Goal: Task Accomplishment & Management: Manage account settings

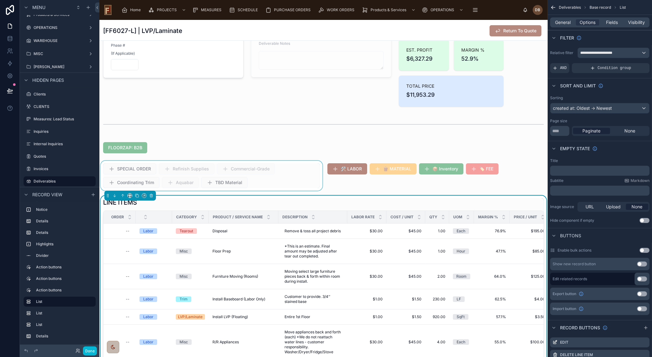
scroll to position [141, 0]
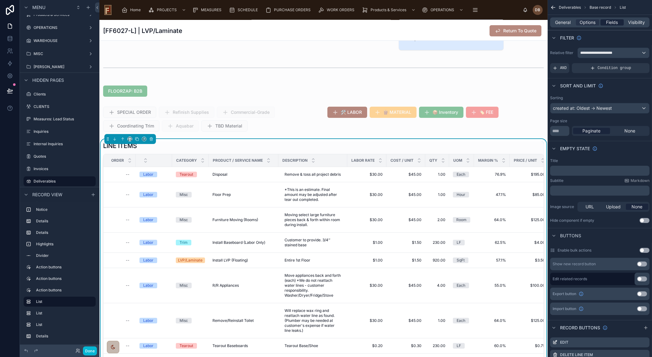
click at [612, 22] on span "Fields" at bounding box center [612, 22] width 12 height 6
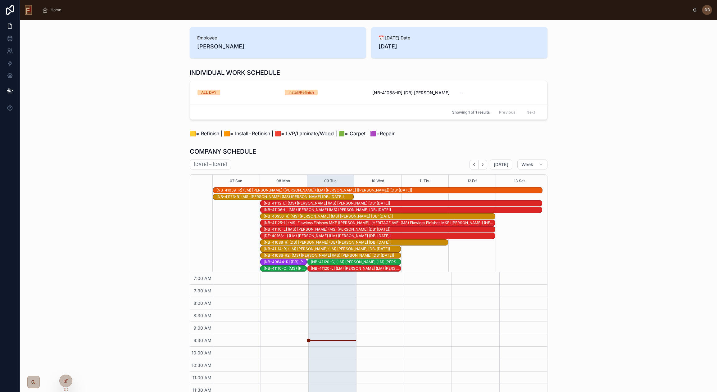
scroll to position [80, 0]
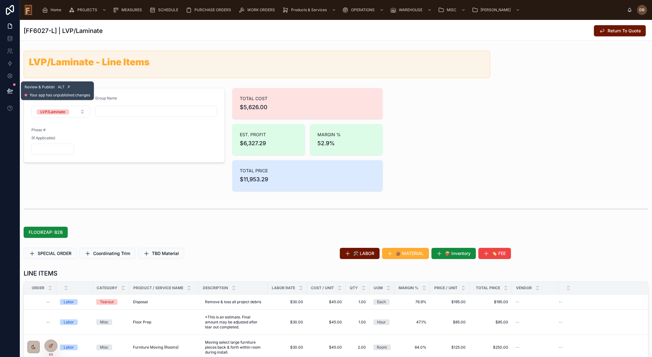
click at [9, 89] on icon at bounding box center [9, 90] width 5 height 3
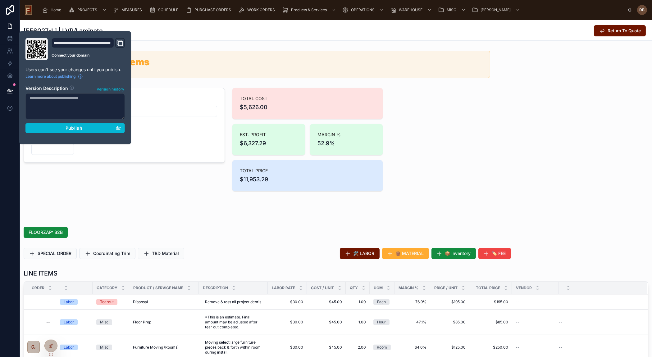
click at [152, 185] on div "Service Category LVP/Laminate Group Name Phase # (If Applicable)" at bounding box center [124, 139] width 209 height 108
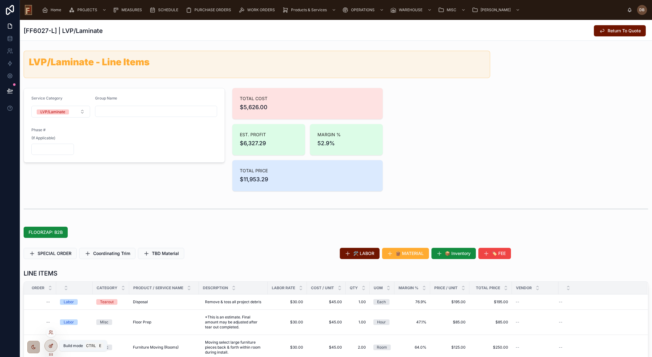
click at [52, 347] on icon at bounding box center [50, 345] width 5 height 5
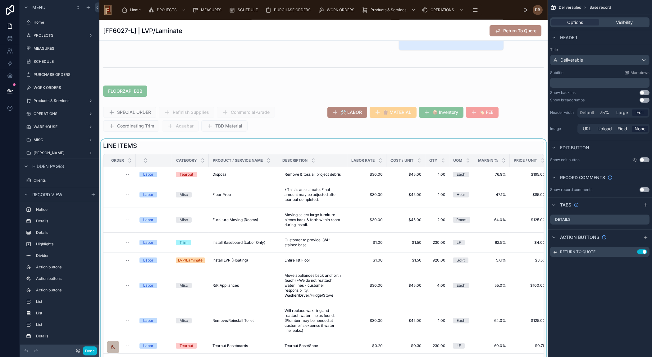
scroll to position [86, 0]
click at [274, 142] on div at bounding box center [323, 281] width 448 height 285
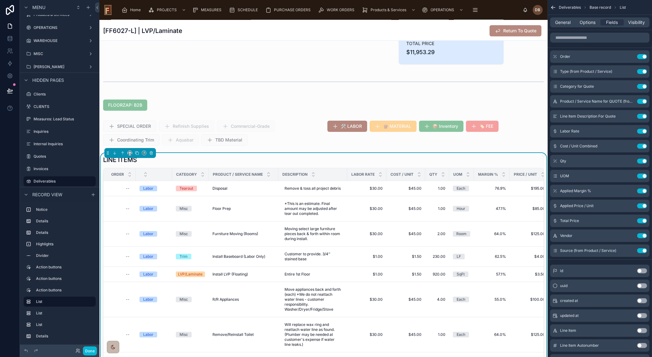
scroll to position [141, 0]
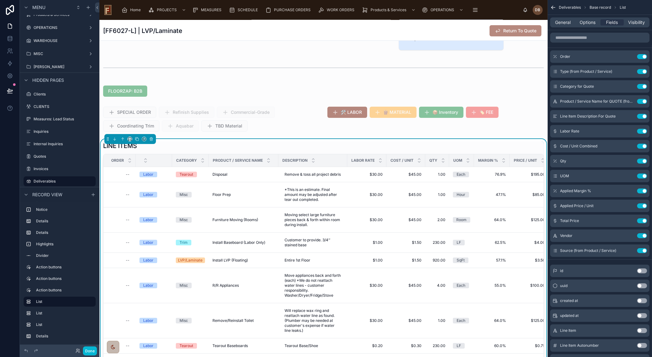
click at [196, 143] on div "LINE ITEMS" at bounding box center [323, 145] width 441 height 9
click at [630, 56] on icon "scrollable content" at bounding box center [629, 56] width 5 height 5
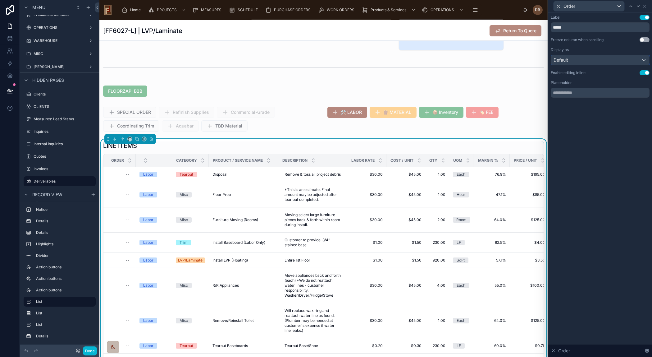
click at [615, 61] on div "Default" at bounding box center [600, 60] width 98 height 10
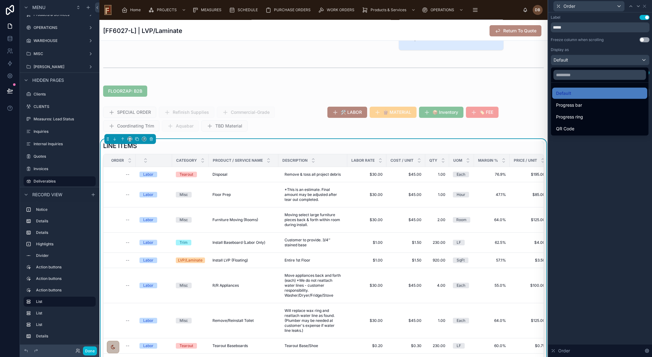
click at [615, 61] on div at bounding box center [600, 178] width 104 height 357
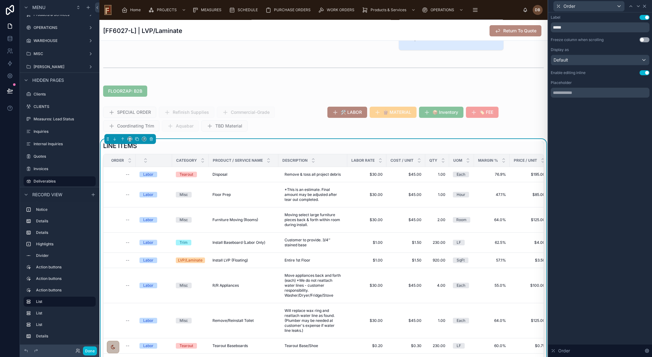
click at [644, 4] on icon at bounding box center [644, 6] width 5 height 5
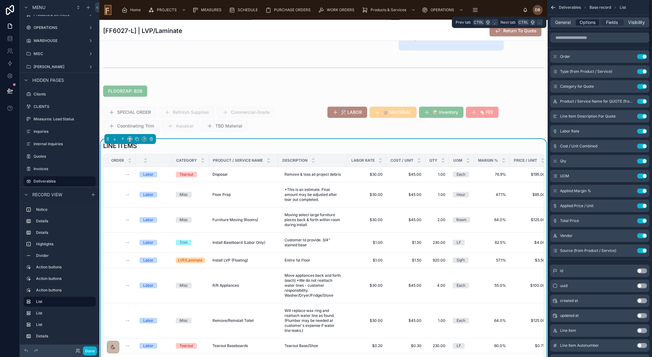
click at [589, 21] on span "Options" at bounding box center [587, 22] width 16 height 6
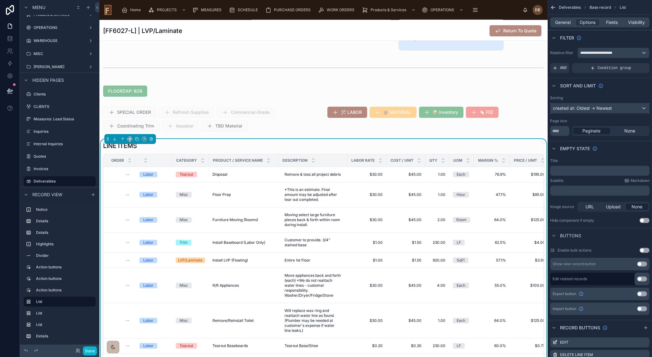
click at [611, 108] on div "created at: Oldest -> Newest" at bounding box center [599, 108] width 99 height 10
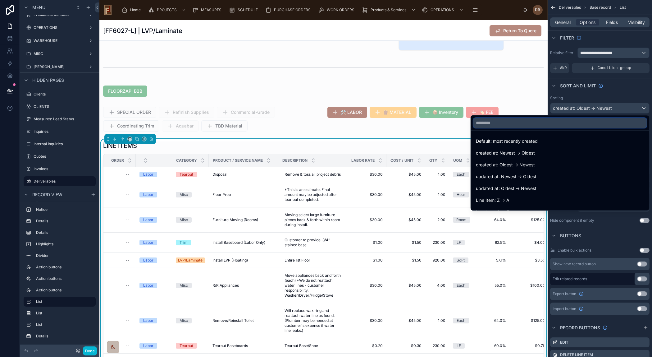
click at [541, 124] on input "text" at bounding box center [559, 123] width 173 height 10
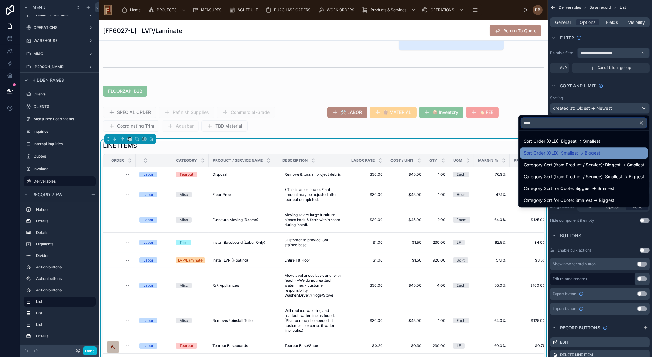
type input "****"
click at [615, 152] on div "Sort Order (OLD): Smallest -> Biggest" at bounding box center [584, 152] width 120 height 7
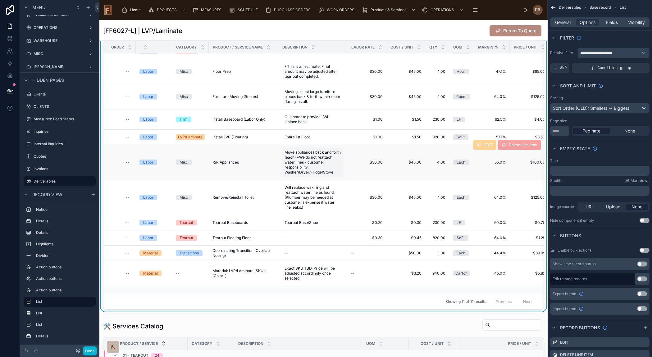
scroll to position [0, 0]
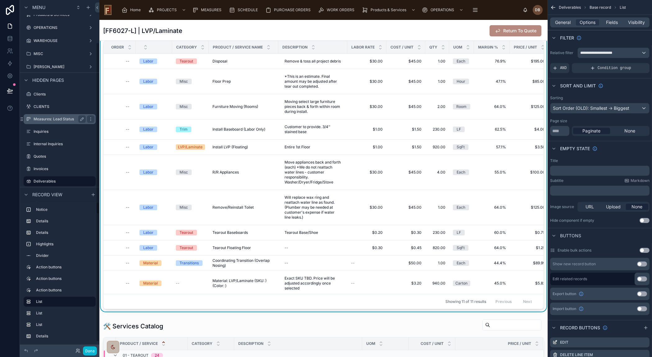
click at [11, 91] on icon at bounding box center [9, 90] width 5 height 3
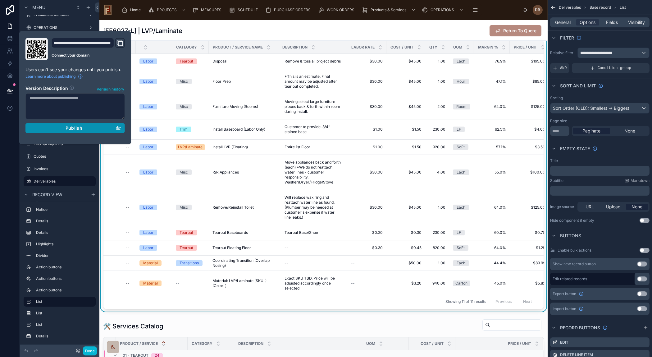
click at [81, 129] on span "Publish" at bounding box center [74, 128] width 17 height 6
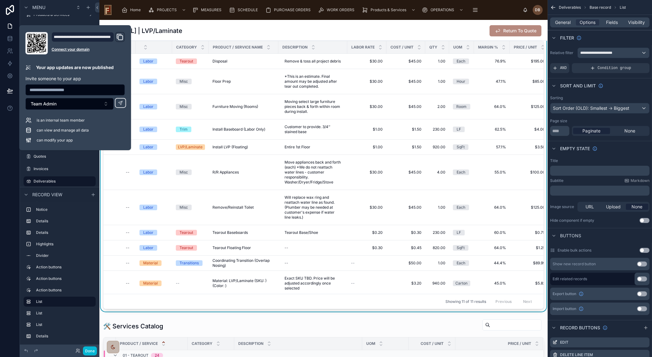
click at [287, 31] on div "[FF6027-L] | LVP/Laminate Return To Quote" at bounding box center [323, 31] width 441 height 12
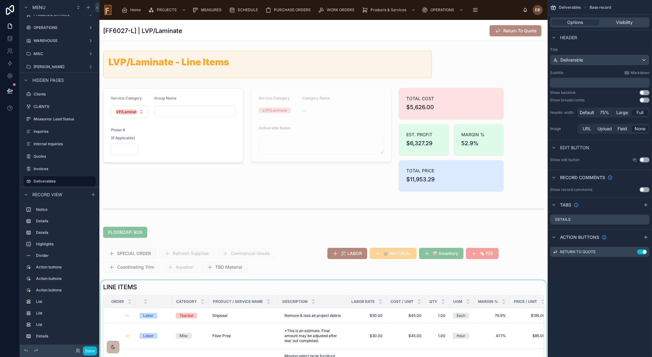
drag, startPoint x: 284, startPoint y: 245, endPoint x: 303, endPoint y: 296, distance: 54.2
click at [284, 245] on div at bounding box center [211, 260] width 224 height 30
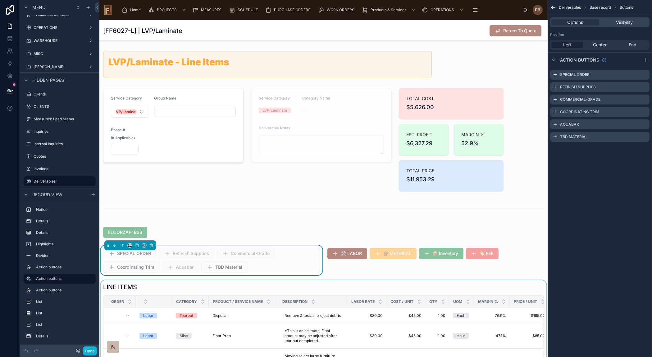
click at [303, 297] on div "Description" at bounding box center [313, 301] width 68 height 12
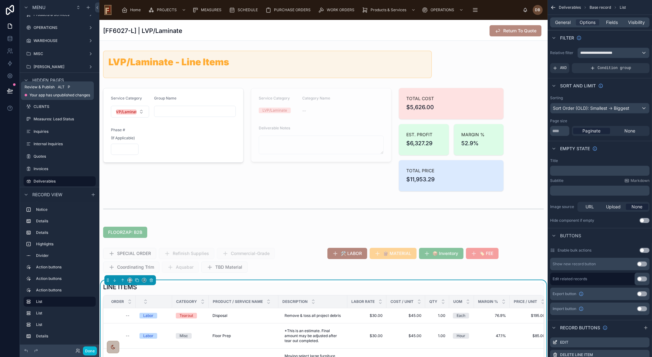
click at [10, 91] on icon at bounding box center [9, 90] width 5 height 3
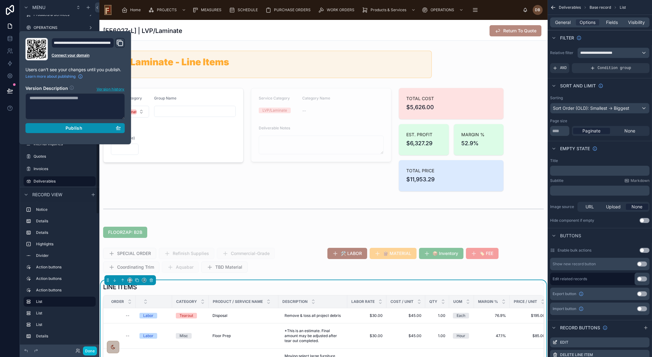
click at [67, 127] on span "Publish" at bounding box center [74, 128] width 17 height 6
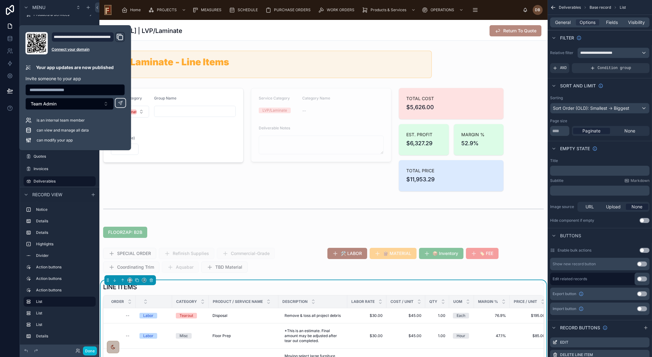
click at [339, 32] on div "[FF6027-L] | LVP/Laminate Return To Quote" at bounding box center [323, 31] width 441 height 12
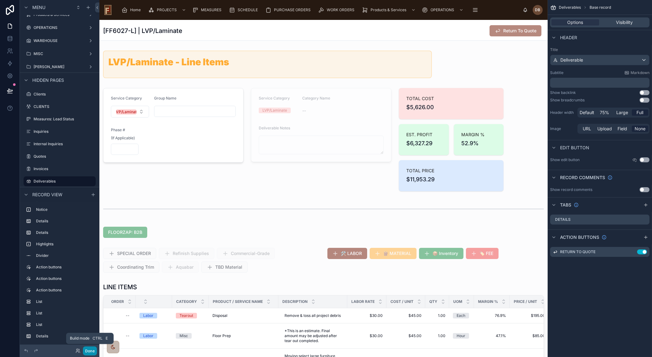
click at [93, 351] on button "Done" at bounding box center [90, 350] width 14 height 9
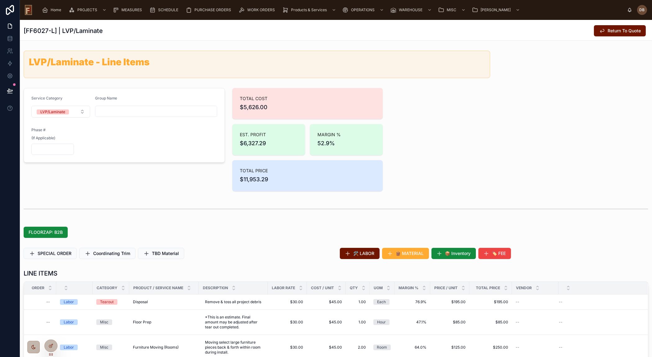
click at [319, 93] on div "TOTAL COST $5,626.00" at bounding box center [307, 103] width 151 height 31
click at [71, 61] on h1 "LVP/Laminate - Line Items" at bounding box center [257, 61] width 456 height 9
drag, startPoint x: 157, startPoint y: 65, endPoint x: 25, endPoint y: 62, distance: 132.0
click at [25, 62] on div "LVP/Laminate - Line Items" at bounding box center [257, 64] width 466 height 27
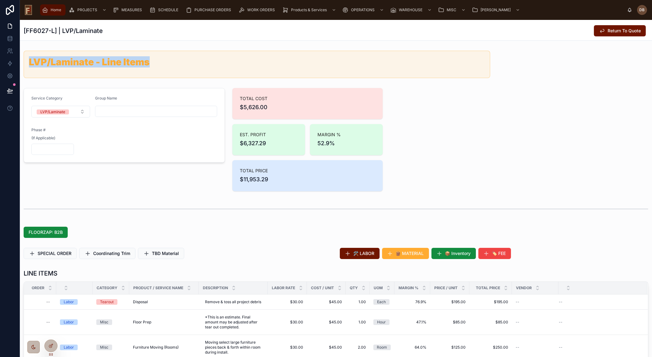
click at [51, 7] on span "Home" at bounding box center [56, 9] width 11 height 5
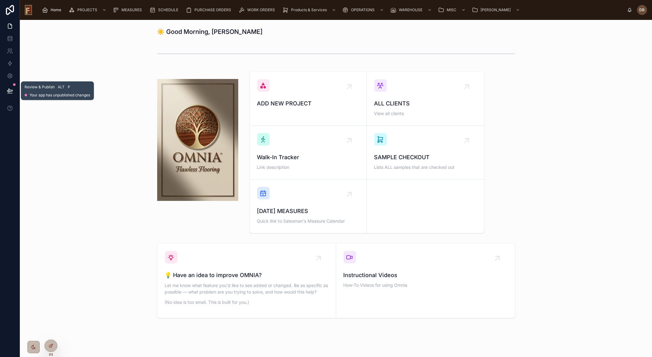
click at [11, 89] on icon at bounding box center [10, 91] width 6 height 6
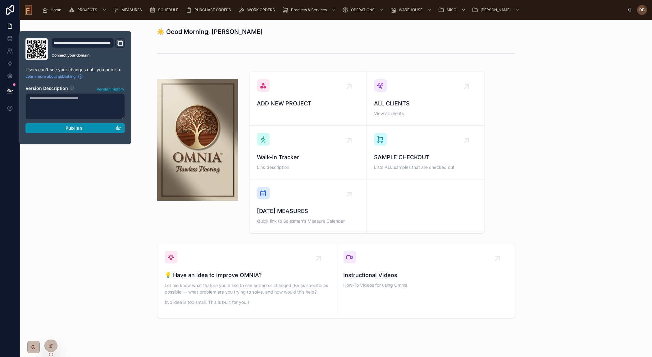
click at [83, 130] on div "Publish" at bounding box center [75, 128] width 91 height 6
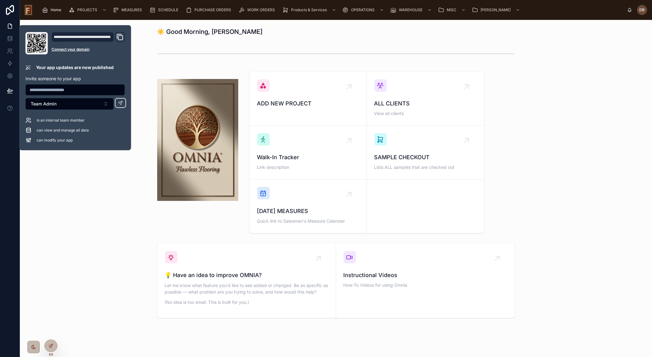
click at [88, 161] on div "ADD NEW PROJECT ALL CLIENTS View all clients Walk-In Tracker Link description S…" at bounding box center [336, 152] width 622 height 166
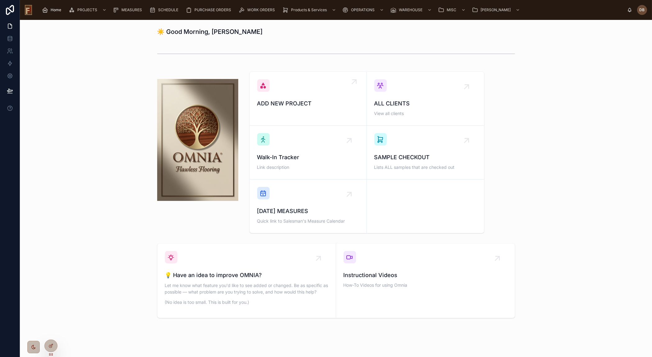
click at [307, 98] on div "ADD NEW PROJECT" at bounding box center [308, 93] width 102 height 29
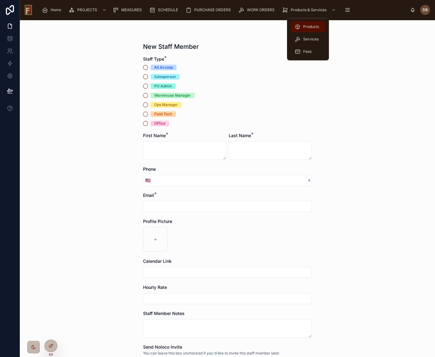
click at [311, 26] on span "Products" at bounding box center [311, 26] width 16 height 5
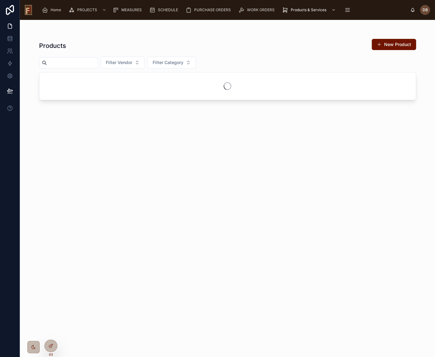
click at [85, 60] on input "text" at bounding box center [72, 62] width 51 height 9
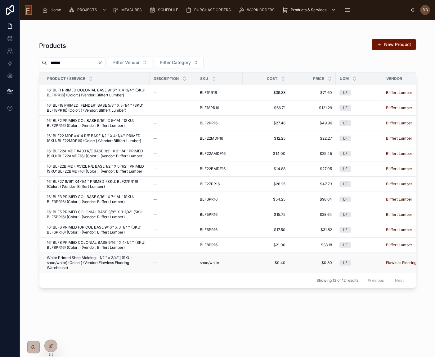
type input "******"
click at [108, 257] on span "White Primed Shoe Molding: [1/2'' x 3/4''] (SKU: shoe/white) (Color: ) (Vendor:…" at bounding box center [96, 262] width 99 height 15
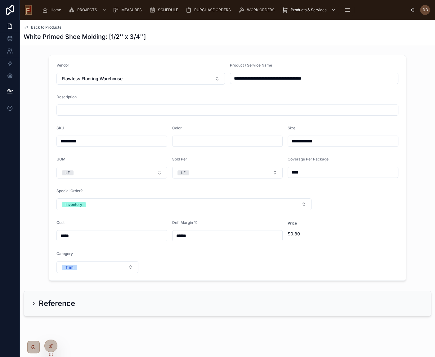
drag, startPoint x: 204, startPoint y: 236, endPoint x: 166, endPoint y: 234, distance: 37.6
click at [166, 234] on form "**********" at bounding box center [227, 167] width 357 height 225
drag, startPoint x: 196, startPoint y: 233, endPoint x: 164, endPoint y: 234, distance: 31.4
click at [164, 234] on form "**********" at bounding box center [227, 167] width 357 height 225
type input "******"
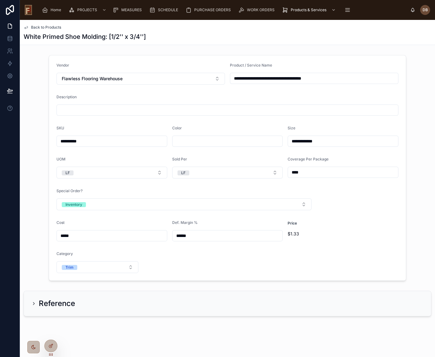
drag, startPoint x: 96, startPoint y: 237, endPoint x: 53, endPoint y: 232, distance: 43.7
click at [53, 232] on form "**********" at bounding box center [227, 167] width 357 height 225
type input "*****"
click at [309, 37] on span "Services" at bounding box center [311, 39] width 16 height 5
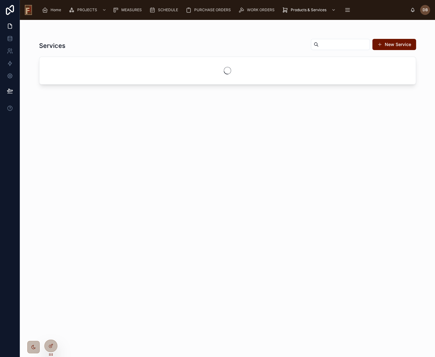
click at [335, 43] on input "text" at bounding box center [344, 44] width 51 height 9
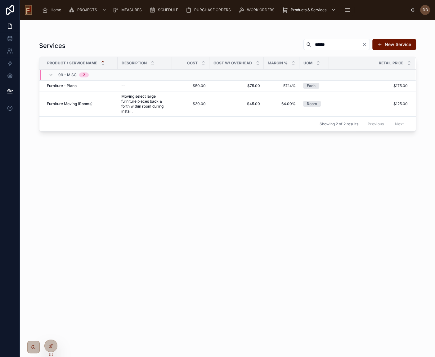
type input "******"
click at [54, 10] on span "Home" at bounding box center [56, 9] width 11 height 5
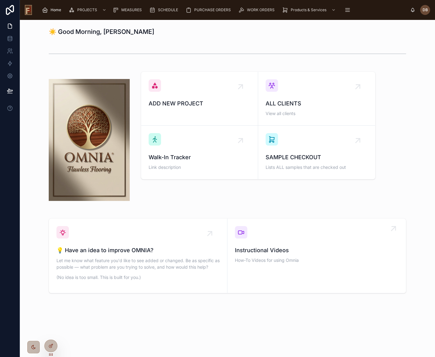
click at [311, 258] on span "How-To Videos for using Omnia" at bounding box center [317, 260] width 164 height 6
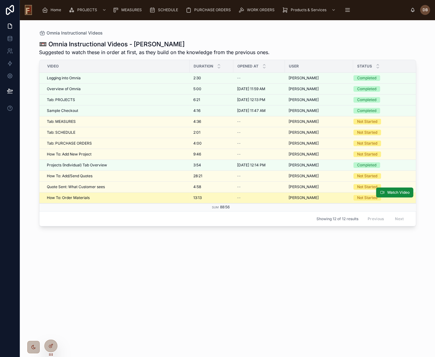
click at [80, 197] on span "How To: Order Materials" at bounding box center [68, 197] width 43 height 5
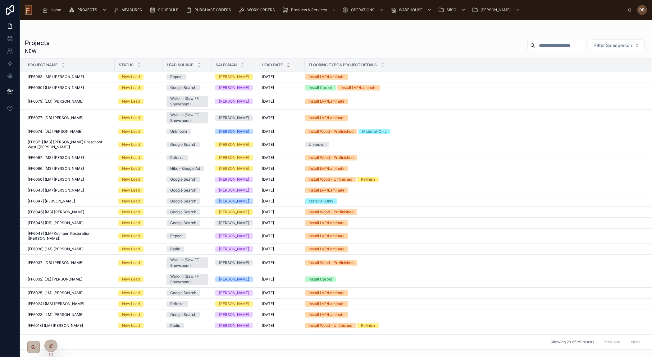
click at [564, 43] on input "text" at bounding box center [560, 45] width 51 height 9
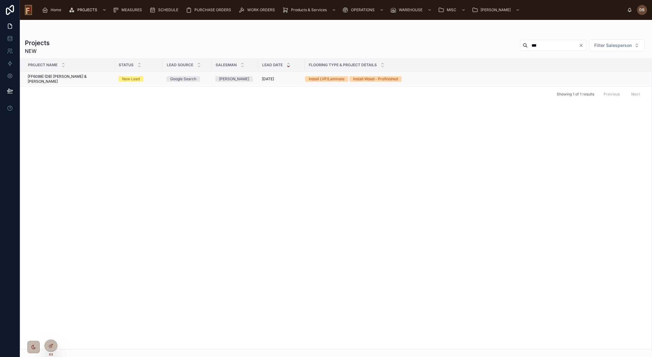
type input "***"
click at [82, 75] on span "[FF6088] (DB) Kaitlin & Jeremy Hosler" at bounding box center [69, 79] width 83 height 10
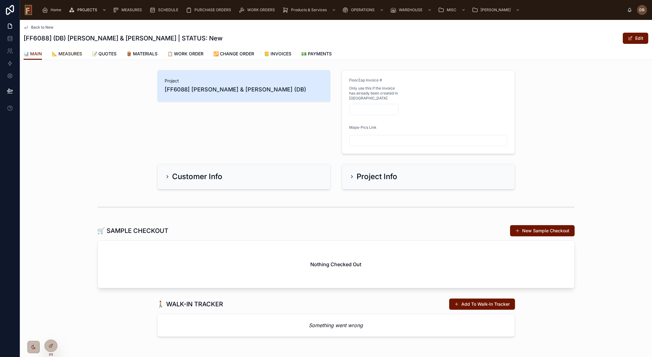
click at [74, 52] on span "📐 MEASURES" at bounding box center [67, 54] width 30 height 6
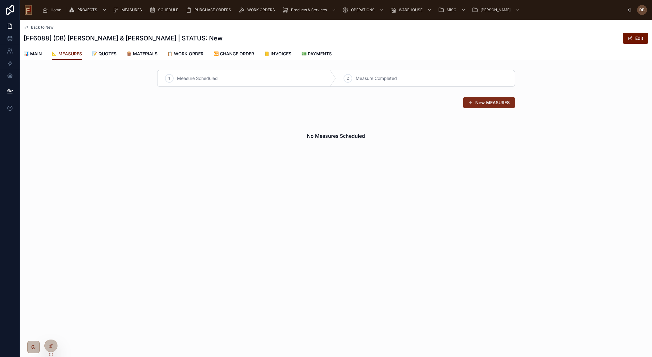
click at [504, 106] on button "New MEASURES" at bounding box center [489, 102] width 52 height 11
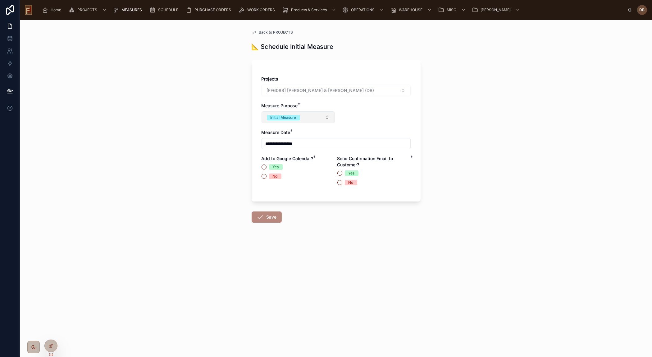
click at [297, 114] on span "Initial Measure" at bounding box center [283, 117] width 33 height 6
click at [352, 103] on div "**********" at bounding box center [335, 134] width 149 height 116
click at [304, 115] on button "Initial Measure" at bounding box center [297, 117] width 73 height 12
click at [373, 118] on div "**********" at bounding box center [335, 134] width 149 height 116
click at [297, 144] on input "**********" at bounding box center [336, 143] width 148 height 9
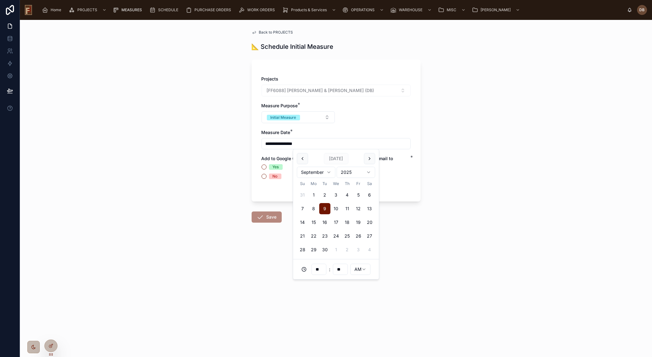
drag, startPoint x: 290, startPoint y: 143, endPoint x: 286, endPoint y: 143, distance: 3.8
click at [286, 143] on input "**********" at bounding box center [336, 143] width 148 height 9
type input "**********"
type input "**"
click at [294, 143] on input "**********" at bounding box center [336, 143] width 148 height 9
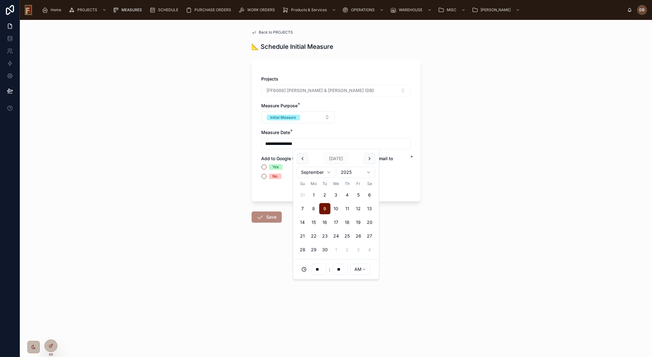
click at [289, 143] on input "**********" at bounding box center [336, 143] width 148 height 9
type input "**********"
type input "**"
click at [294, 142] on input "**********" at bounding box center [336, 143] width 148 height 9
drag, startPoint x: 296, startPoint y: 142, endPoint x: 292, endPoint y: 143, distance: 4.4
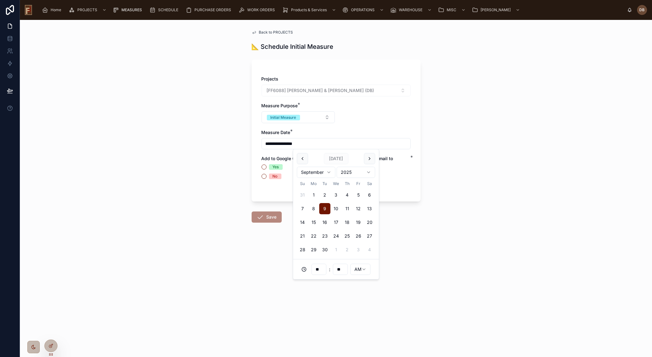
click at [292, 143] on input "**********" at bounding box center [336, 143] width 148 height 9
type input "**********"
type input "**"
type input "**********"
click at [375, 125] on div "**********" at bounding box center [335, 134] width 149 height 116
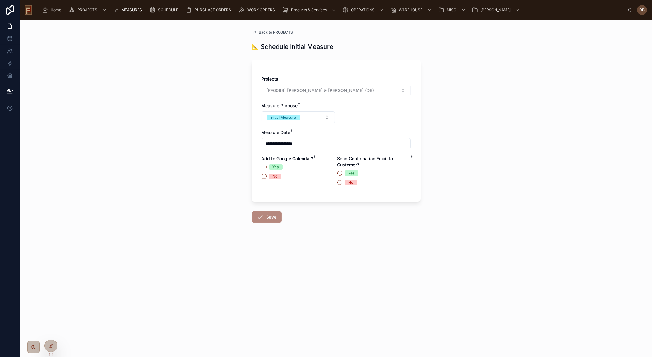
click at [276, 175] on div "No" at bounding box center [275, 176] width 5 height 6
click at [266, 175] on button "No" at bounding box center [263, 176] width 5 height 5
click at [352, 183] on div "No" at bounding box center [350, 183] width 5 height 6
click at [342, 183] on button "No" at bounding box center [339, 182] width 5 height 5
click at [270, 216] on button "Save" at bounding box center [267, 216] width 30 height 11
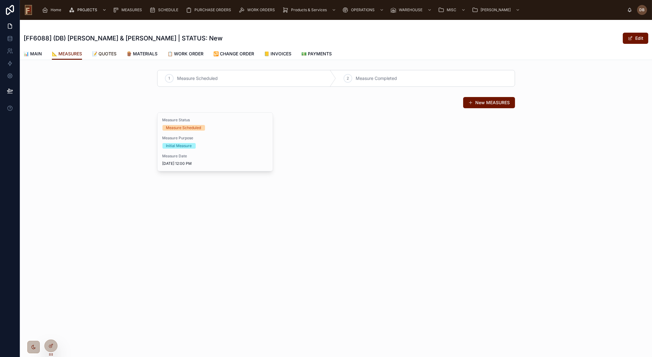
drag, startPoint x: 108, startPoint y: 53, endPoint x: 108, endPoint y: 57, distance: 4.1
click at [108, 53] on span "📝 QUOTES" at bounding box center [104, 54] width 25 height 6
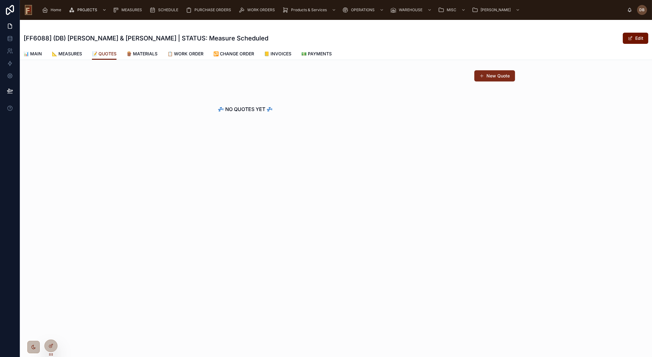
click at [499, 75] on button "New Quote" at bounding box center [494, 75] width 41 height 11
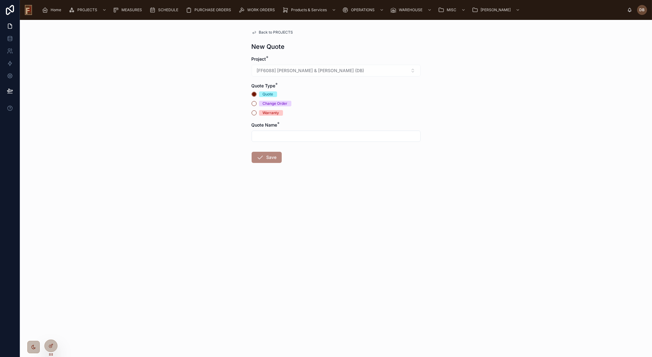
click at [286, 137] on input "text" at bounding box center [336, 136] width 168 height 9
type input "********"
click at [267, 158] on button "Save" at bounding box center [267, 157] width 30 height 11
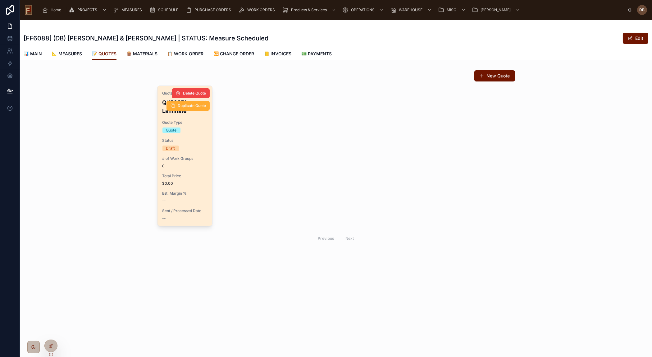
click at [195, 193] on span "Est. Margin %" at bounding box center [184, 193] width 45 height 5
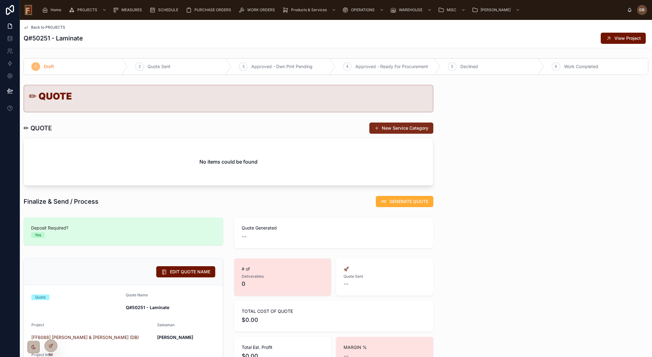
click at [402, 127] on button "New Service Category" at bounding box center [401, 127] width 64 height 11
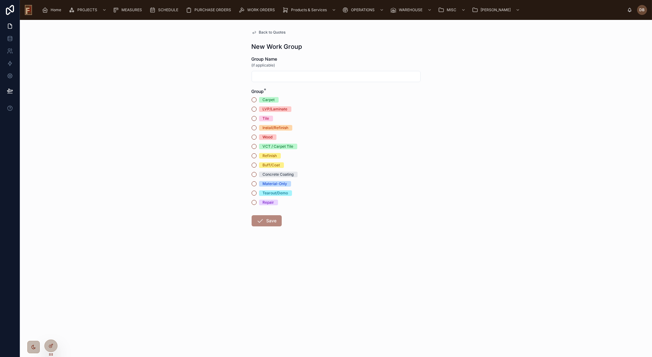
click at [283, 109] on div "LVP/Laminate" at bounding box center [275, 109] width 25 height 6
click at [257, 109] on button "LVP/Laminate" at bounding box center [254, 109] width 5 height 5
click at [269, 220] on button "Save" at bounding box center [267, 220] width 30 height 11
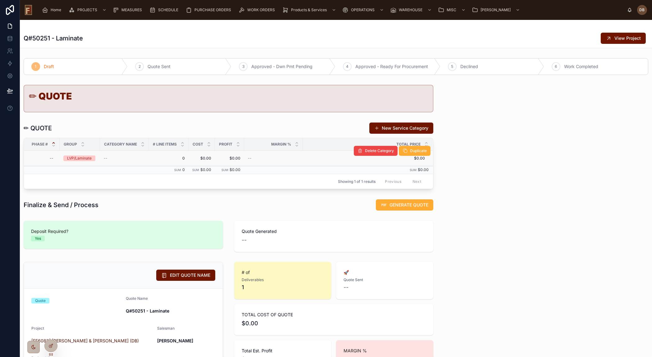
click at [82, 157] on div "LVP/Laminate" at bounding box center [79, 158] width 25 height 6
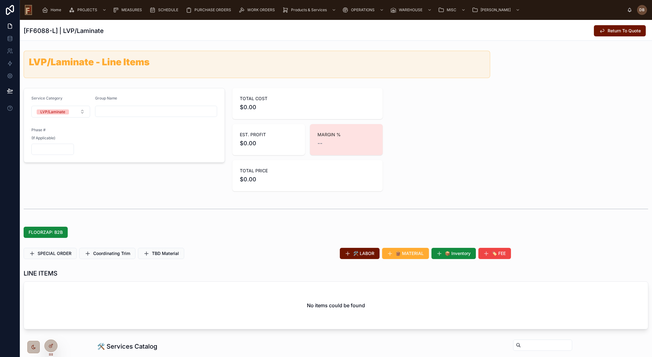
click at [155, 114] on input "text" at bounding box center [155, 111] width 121 height 9
type input "*"
click at [369, 255] on span "🛠️ LABOR" at bounding box center [363, 253] width 21 height 6
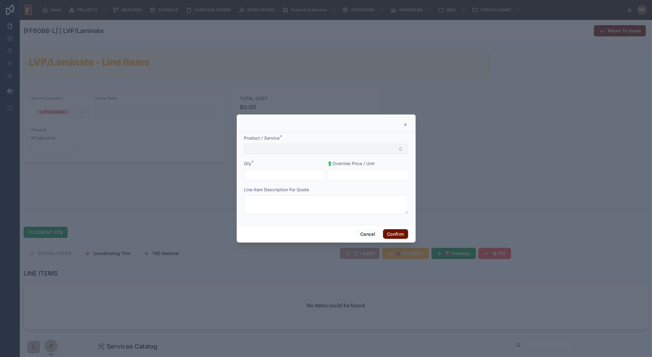
click at [332, 151] on button "Select Button" at bounding box center [326, 148] width 164 height 11
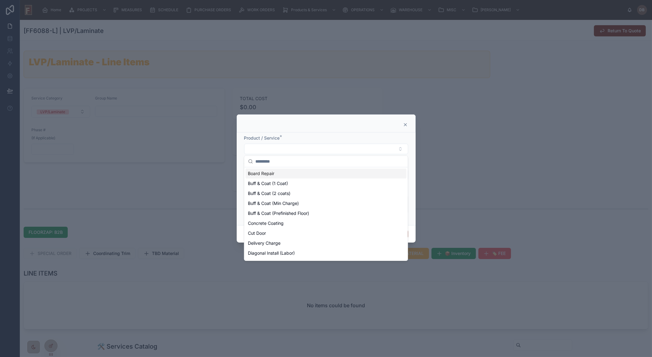
click at [407, 124] on icon at bounding box center [405, 124] width 5 height 5
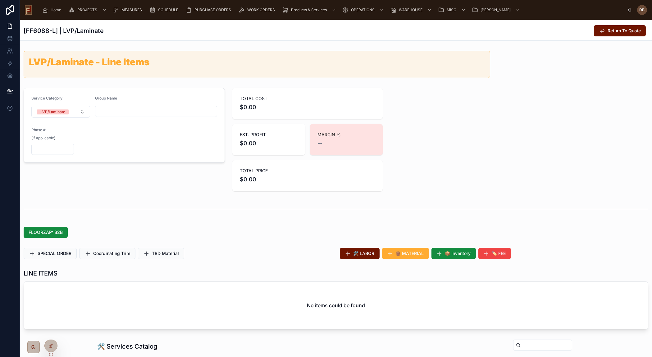
drag, startPoint x: 156, startPoint y: 111, endPoint x: 152, endPoint y: 115, distance: 4.6
click at [155, 111] on input "text" at bounding box center [155, 111] width 121 height 9
type input "**********"
click at [362, 252] on span "🛠️ LABOR" at bounding box center [363, 253] width 21 height 6
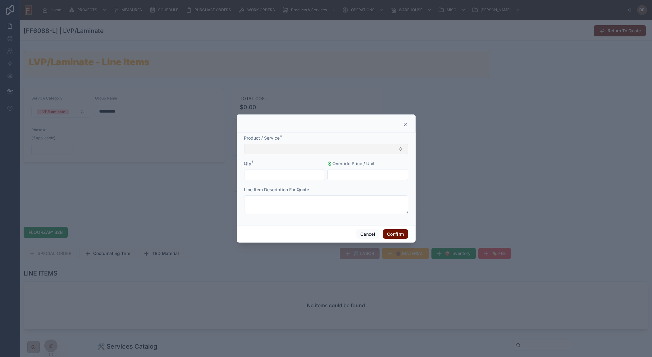
click at [290, 147] on button "Select Button" at bounding box center [326, 148] width 164 height 11
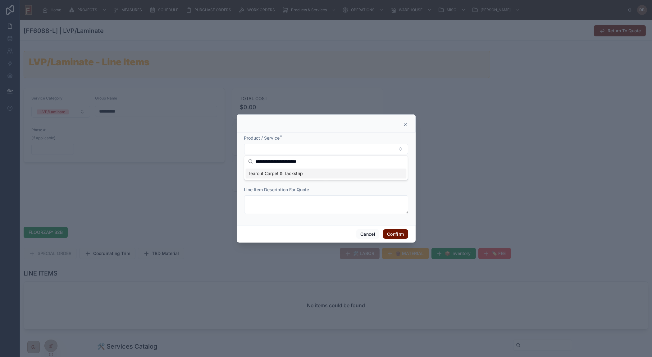
type input "**********"
click at [287, 174] on span "Tearout Carpet & Tackstrip" at bounding box center [275, 173] width 55 height 6
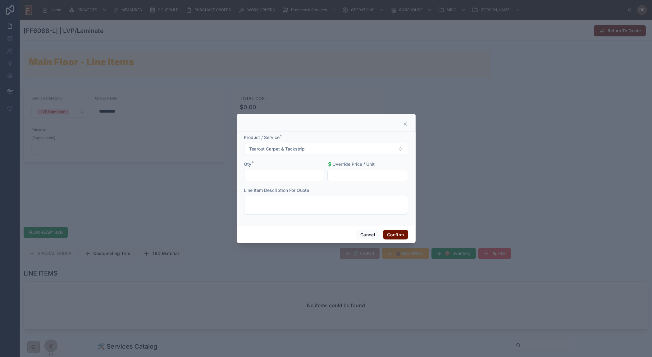
click at [273, 177] on input "text" at bounding box center [284, 175] width 80 height 9
type input "******"
click at [398, 233] on button "Confirm" at bounding box center [395, 235] width 25 height 10
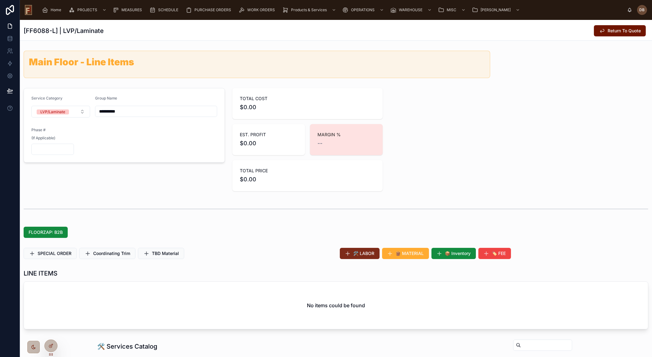
click at [363, 254] on span "🛠️ LABOR" at bounding box center [363, 253] width 21 height 6
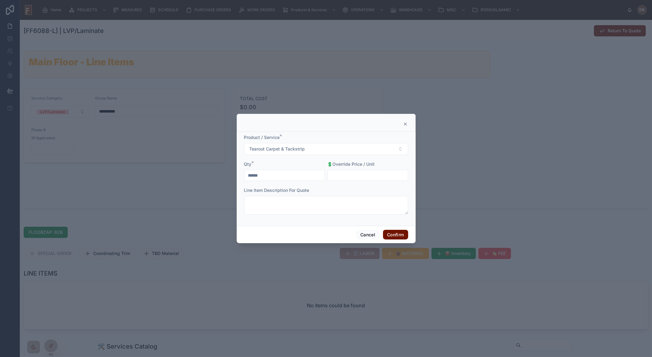
click at [406, 122] on icon at bounding box center [405, 123] width 5 height 5
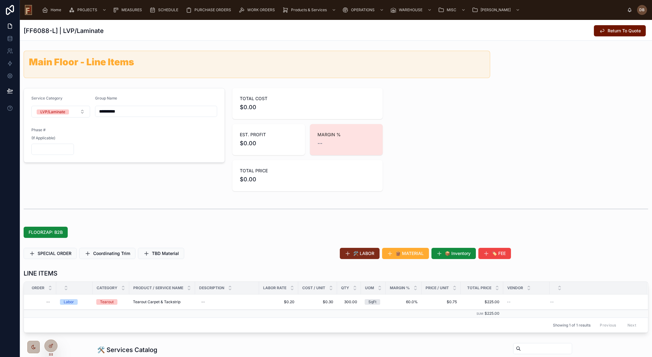
click at [360, 248] on button "🛠️ LABOR" at bounding box center [360, 253] width 40 height 11
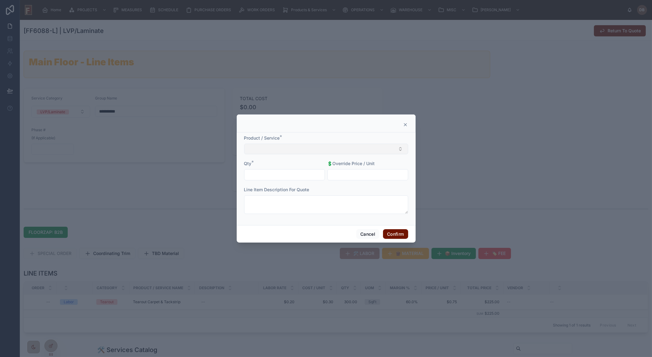
click at [278, 146] on button "Select Button" at bounding box center [326, 148] width 164 height 11
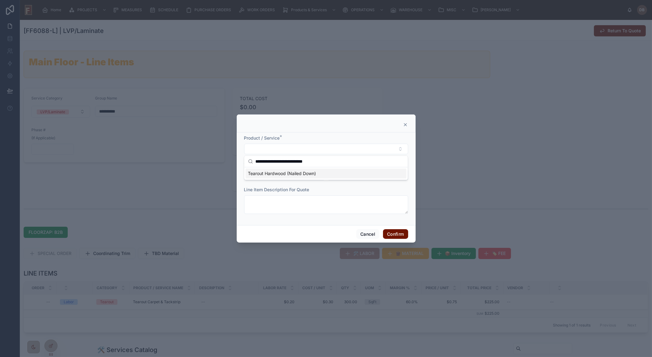
type input "**********"
click at [295, 172] on span "Tearout Hardwood (Nailed Down)" at bounding box center [282, 173] width 68 height 6
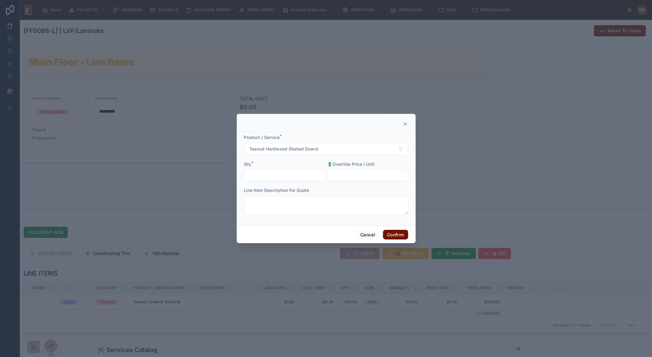
click at [290, 171] on input "text" at bounding box center [284, 175] width 80 height 9
type input "********"
click at [374, 174] on input "text" at bounding box center [368, 175] width 80 height 9
type input "*****"
click at [395, 234] on button "Confirm" at bounding box center [395, 235] width 25 height 10
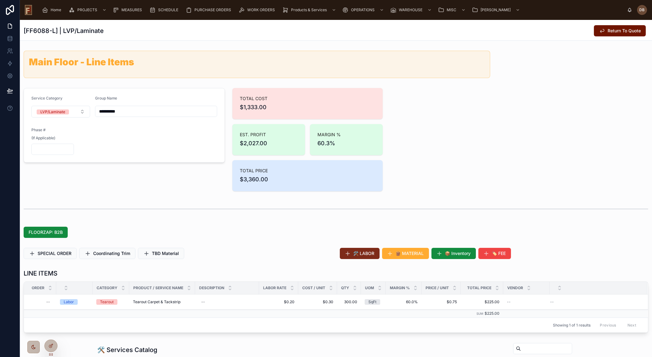
drag, startPoint x: 353, startPoint y: 244, endPoint x: 357, endPoint y: 251, distance: 8.2
click at [357, 251] on span "🛠️ LABOR" at bounding box center [363, 253] width 21 height 6
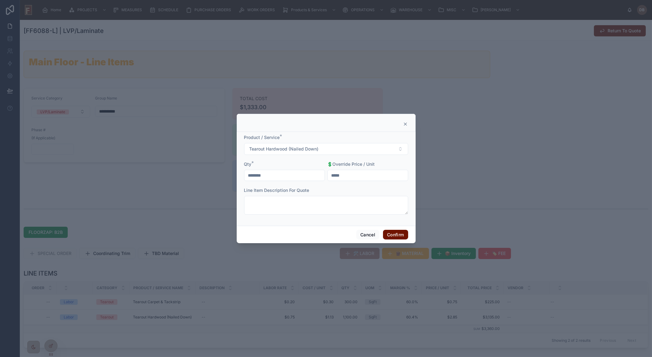
click at [405, 121] on icon at bounding box center [405, 123] width 5 height 5
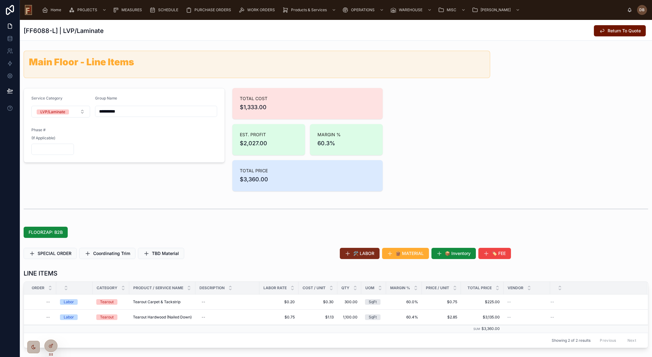
click at [363, 252] on span "🛠️ LABOR" at bounding box center [363, 253] width 21 height 6
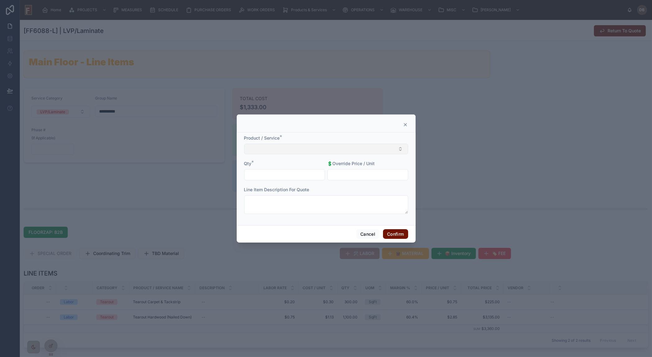
click at [296, 148] on button "Select Button" at bounding box center [326, 148] width 164 height 11
type input "********"
click at [267, 173] on div "Disposal" at bounding box center [325, 173] width 161 height 10
click at [271, 174] on input "text" at bounding box center [284, 175] width 80 height 9
drag, startPoint x: 276, startPoint y: 177, endPoint x: 237, endPoint y: 178, distance: 38.8
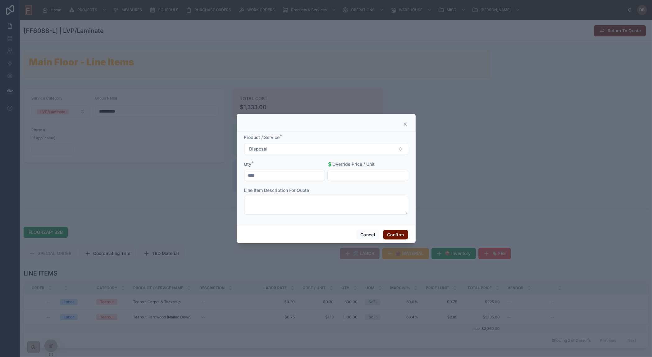
click at [237, 178] on div "Product / Service * Disposal Qty * **** 💲Override Price / Unit Line Item Descri…" at bounding box center [326, 179] width 179 height 94
type input "****"
click at [354, 174] on input "text" at bounding box center [368, 175] width 80 height 9
type input "*******"
click at [398, 234] on button "Confirm" at bounding box center [395, 235] width 25 height 10
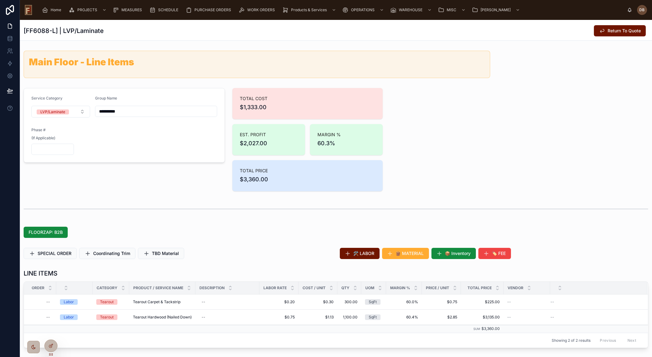
scroll to position [84, 0]
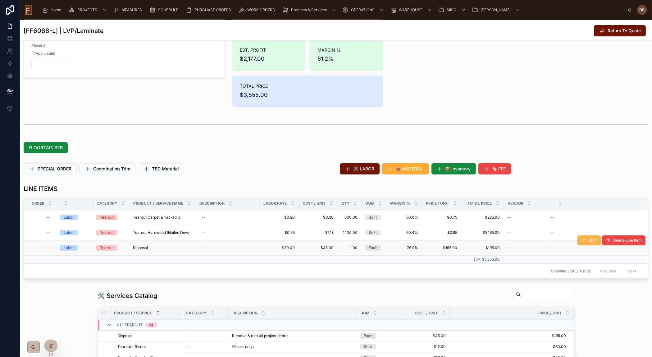
click at [581, 239] on icon at bounding box center [583, 240] width 5 height 5
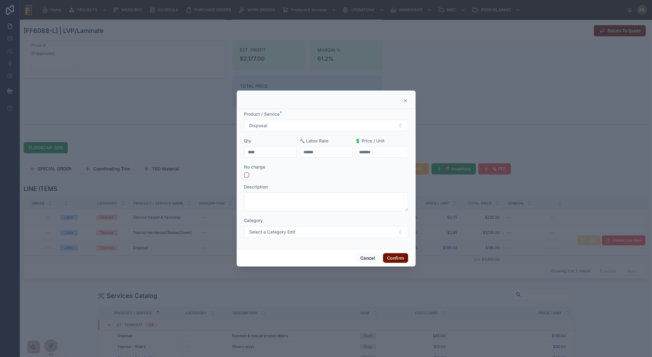
drag, startPoint x: 269, startPoint y: 155, endPoint x: 233, endPoint y: 153, distance: 35.7
click at [233, 153] on div "Product / Service * Disposal Qty **** 🔨 Labor Rate ****** 💲 Price / Unit ******…" at bounding box center [326, 178] width 652 height 357
type input "****"
drag, startPoint x: 384, startPoint y: 152, endPoint x: 338, endPoint y: 157, distance: 46.2
click at [339, 157] on form "Product / Service * Disposal Qty **** 🔨 Labor Rate ****** 💲 Price / Unit ******…" at bounding box center [326, 177] width 164 height 133
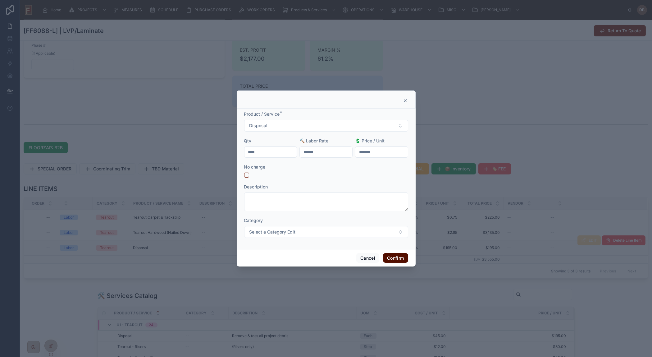
type input "*******"
click at [398, 258] on button "Confirm" at bounding box center [395, 258] width 25 height 10
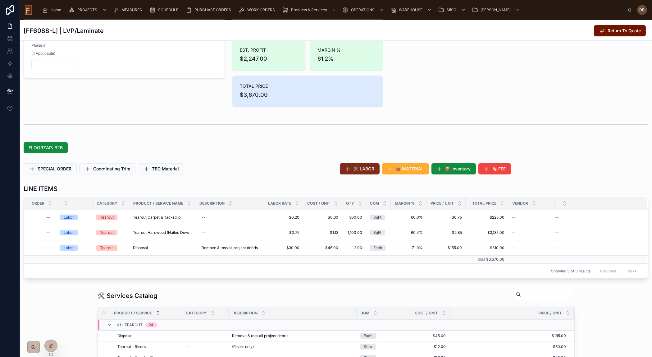
click at [353, 169] on span "🛠️ LABOR" at bounding box center [363, 169] width 21 height 6
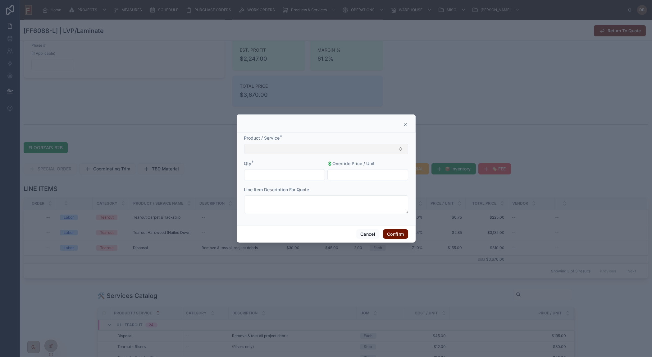
click at [353, 146] on button "Select Button" at bounding box center [326, 148] width 164 height 11
type input "**********"
click at [277, 173] on div "Floor Prep" at bounding box center [325, 173] width 161 height 10
click at [280, 174] on input "text" at bounding box center [284, 175] width 80 height 9
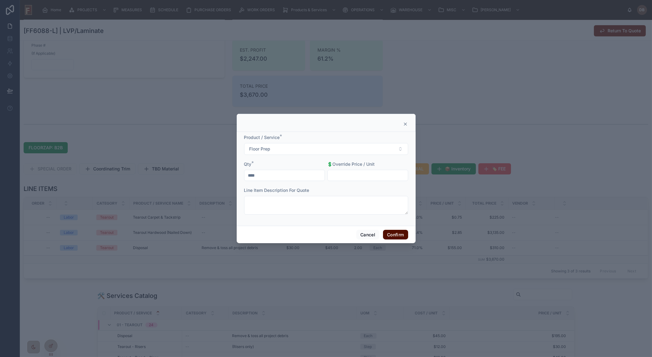
type input "****"
click at [396, 235] on button "Confirm" at bounding box center [395, 235] width 25 height 10
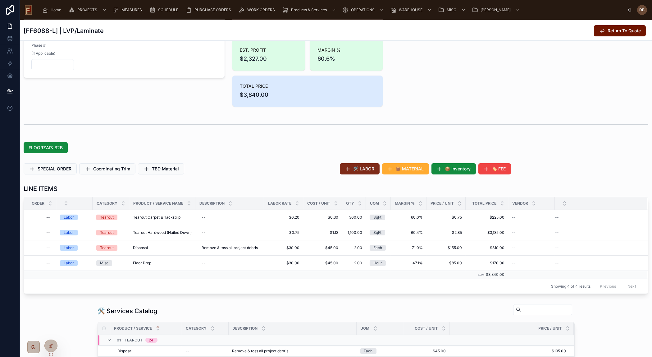
click at [366, 170] on span "🛠️ LABOR" at bounding box center [363, 169] width 21 height 6
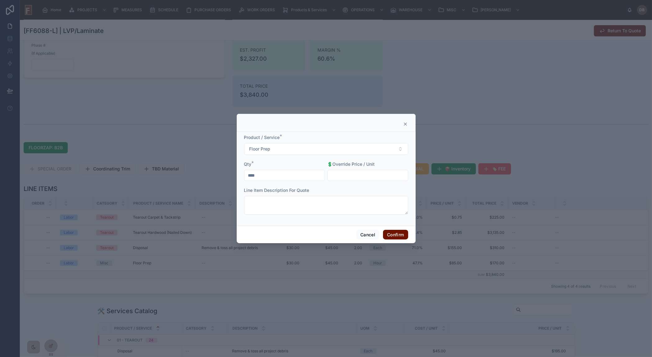
click at [407, 123] on icon at bounding box center [405, 123] width 5 height 5
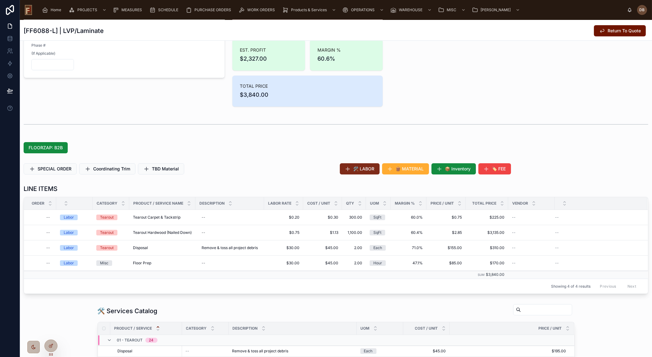
click at [359, 168] on span "🛠️ LABOR" at bounding box center [363, 169] width 21 height 6
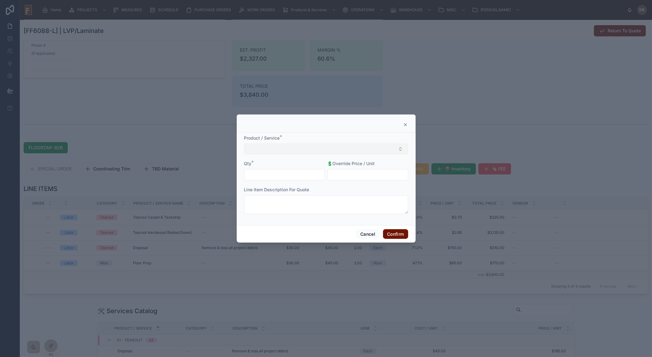
click at [330, 148] on button "Select Button" at bounding box center [326, 148] width 164 height 11
type input "***"
click at [289, 173] on span "Install HPF/Laminate (Floating)" at bounding box center [279, 173] width 62 height 6
click at [282, 173] on input "text" at bounding box center [284, 175] width 80 height 9
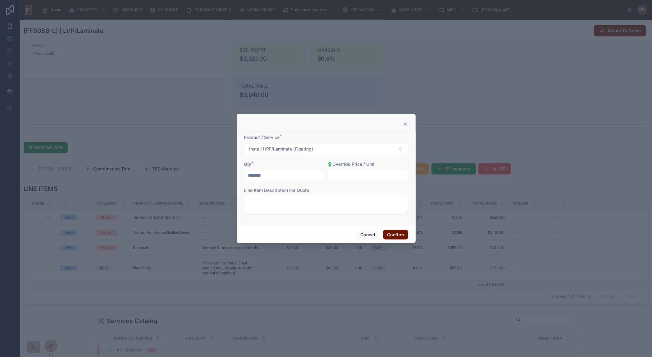
type input "********"
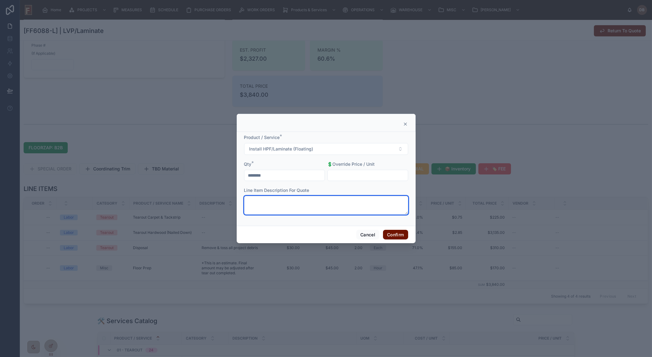
click at [300, 206] on textarea at bounding box center [326, 205] width 164 height 19
type textarea "**********"
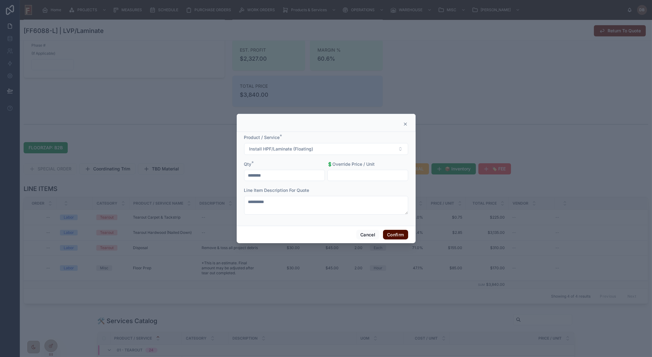
click at [395, 236] on button "Confirm" at bounding box center [395, 235] width 25 height 10
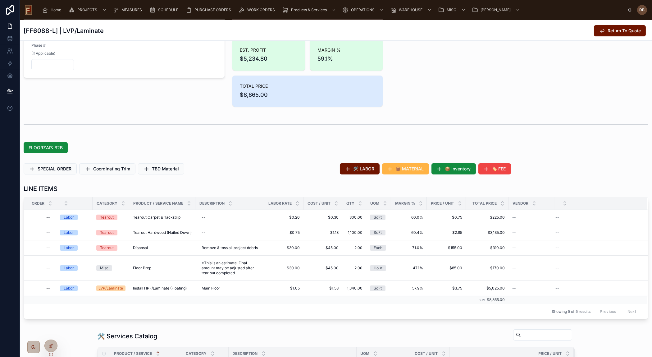
click at [405, 169] on span "🪵 MATERIAL" at bounding box center [410, 169] width 28 height 6
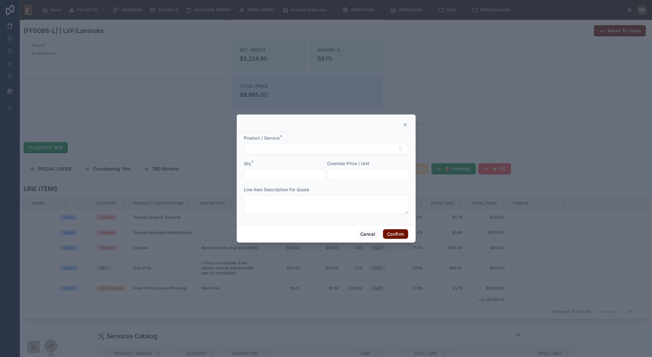
click at [405, 124] on icon at bounding box center [405, 124] width 5 height 5
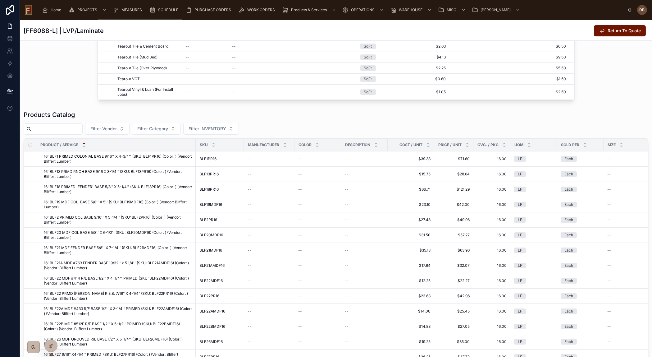
scroll to position [548, 0]
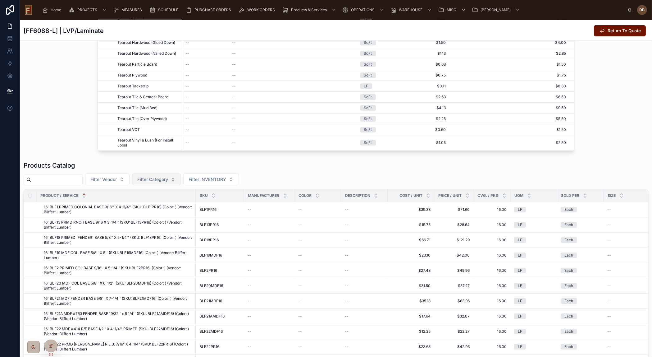
click at [168, 179] on span "Filter Category" at bounding box center [152, 179] width 31 height 6
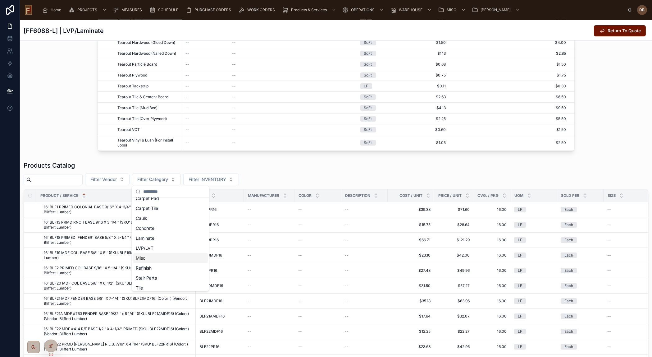
scroll to position [56, 0]
click at [154, 208] on div "Laminate" at bounding box center [170, 207] width 75 height 10
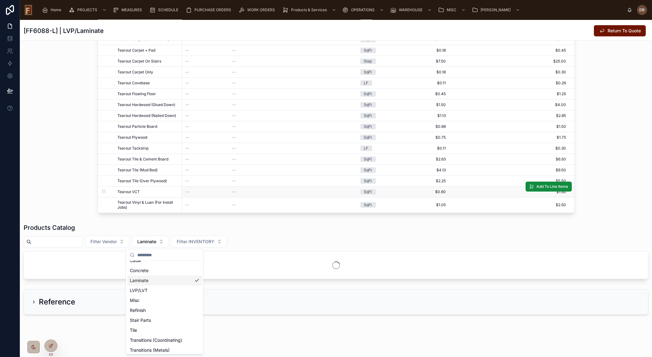
scroll to position [66, 0]
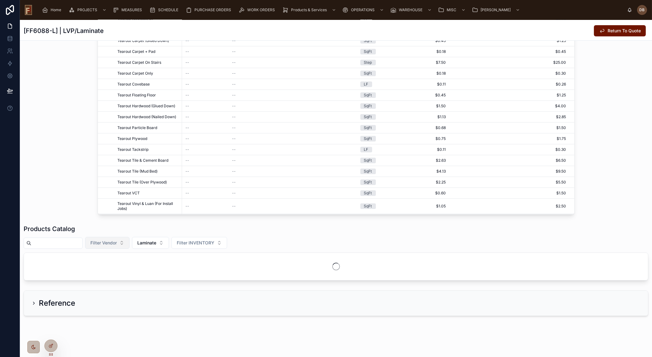
click at [117, 242] on span "Filter Vendor" at bounding box center [103, 242] width 26 height 6
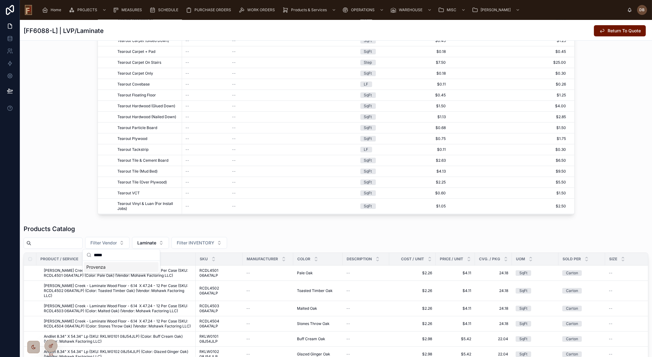
type input "*****"
click at [104, 269] on span "Provenza" at bounding box center [95, 267] width 19 height 6
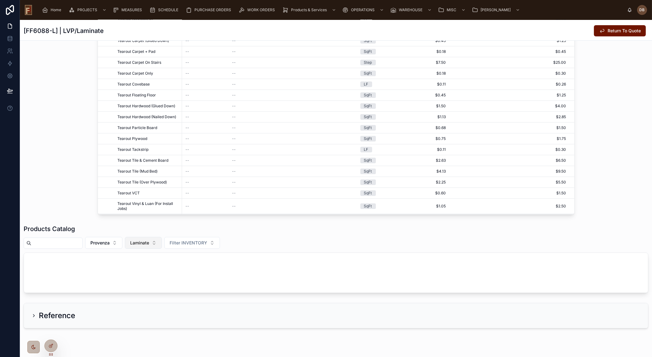
click at [149, 242] on span "Laminate" at bounding box center [139, 242] width 19 height 6
click at [139, 346] on div "LVP/LVT" at bounding box center [157, 346] width 75 height 10
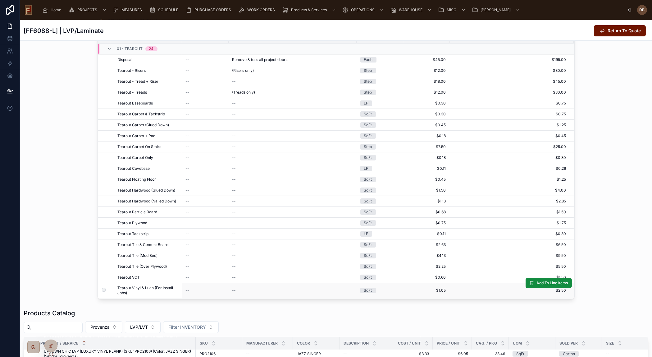
scroll to position [400, 0]
click at [603, 74] on div "🛠 Services Catalog Product / Service Category Description UOM Cost / Unit Price…" at bounding box center [336, 155] width 632 height 291
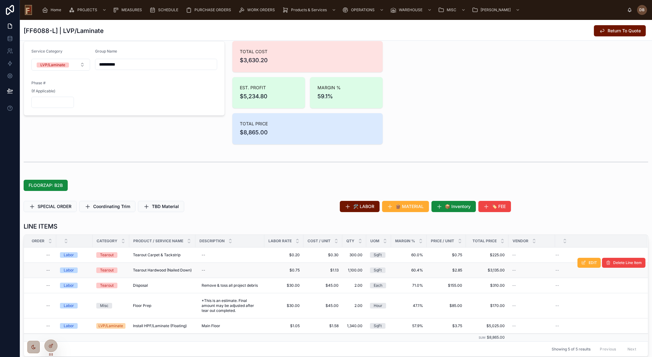
scroll to position [113, 0]
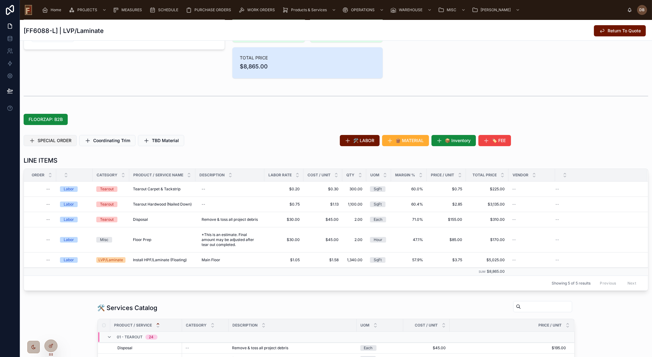
click at [61, 139] on span "SPECIAL ORDER" at bounding box center [55, 140] width 34 height 6
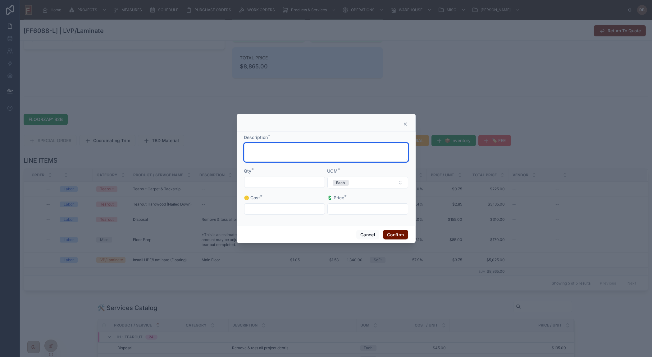
click at [323, 153] on textarea at bounding box center [326, 152] width 164 height 19
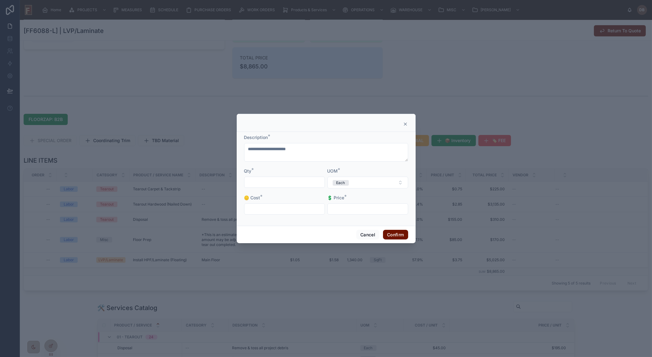
click at [297, 180] on input "text" at bounding box center [284, 182] width 80 height 9
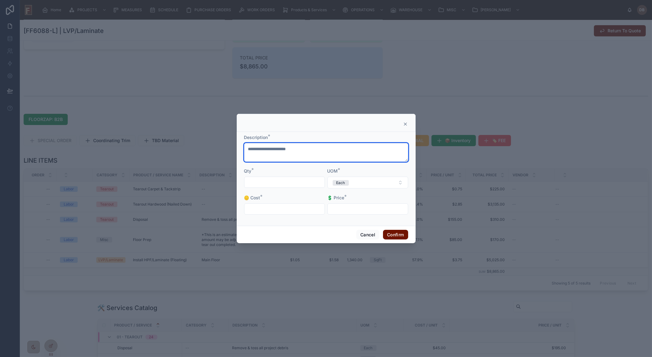
click at [277, 153] on textarea "**********" at bounding box center [326, 152] width 164 height 19
click at [326, 152] on textarea "**********" at bounding box center [326, 152] width 164 height 19
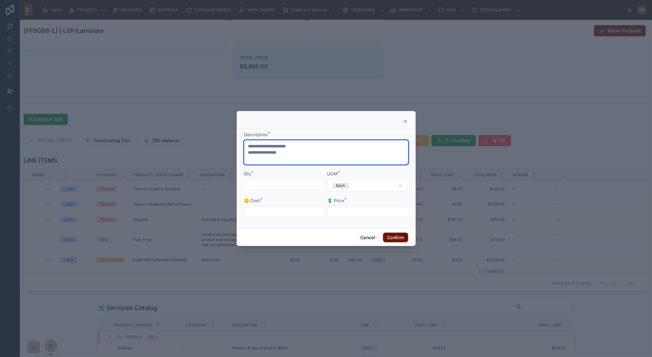
type textarea "**********"
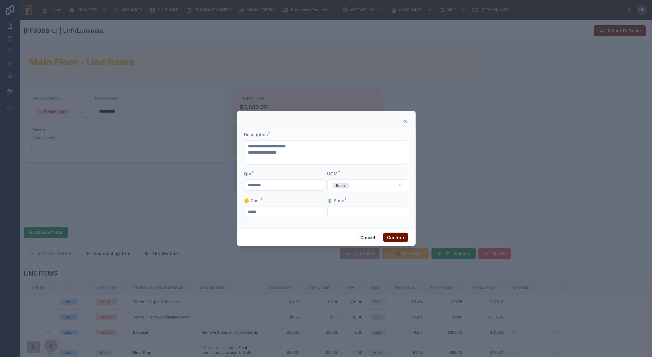
scroll to position [1285, 0]
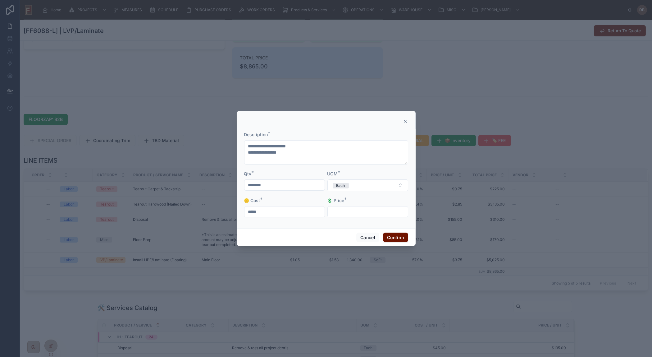
click at [355, 211] on input "text" at bounding box center [368, 211] width 80 height 9
drag, startPoint x: 354, startPoint y: 211, endPoint x: 329, endPoint y: 211, distance: 24.8
click at [329, 211] on input "******" at bounding box center [368, 211] width 80 height 9
type input "*****"
click at [395, 236] on button "Confirm" at bounding box center [395, 237] width 25 height 10
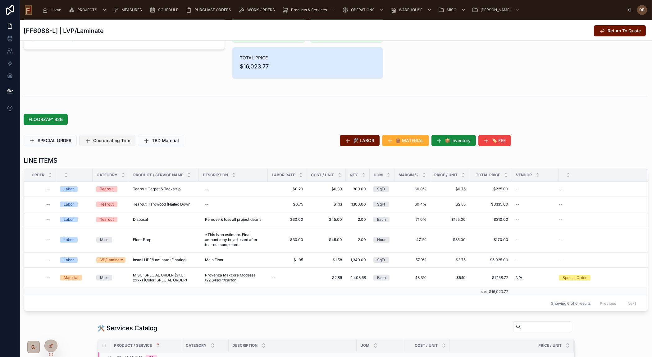
click at [99, 140] on span "Coordinating Trim" at bounding box center [111, 140] width 37 height 6
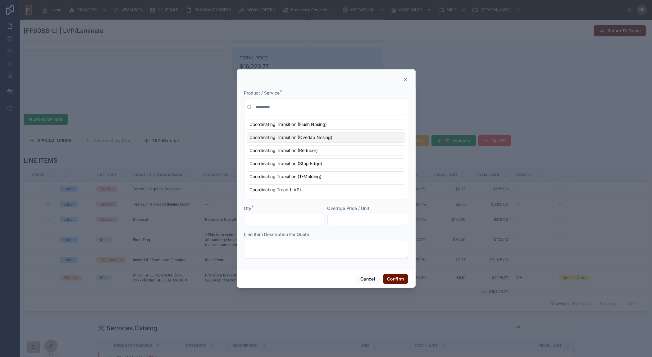
click at [318, 138] on span "Coordinating Transition (Overlap Nosing)" at bounding box center [291, 137] width 83 height 6
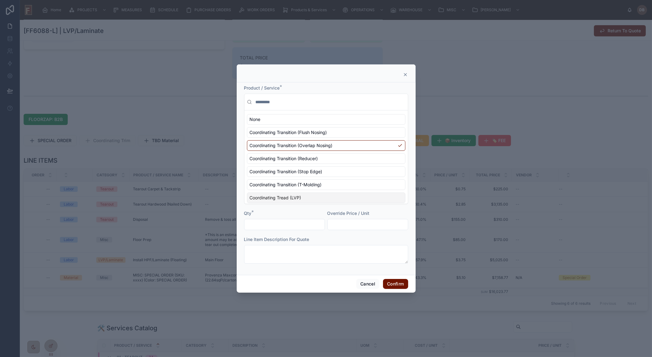
click at [293, 225] on input "text" at bounding box center [284, 224] width 80 height 9
type input "****"
click at [394, 283] on button "Confirm" at bounding box center [395, 284] width 25 height 10
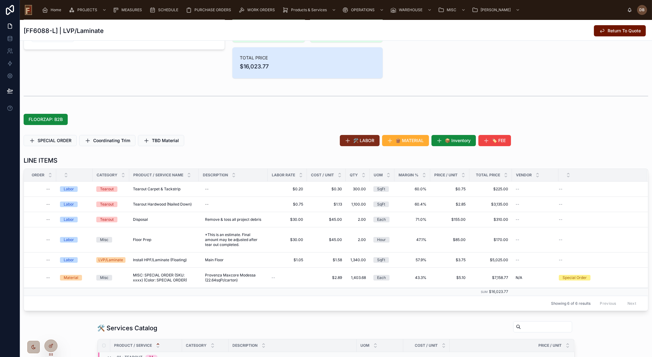
click at [360, 141] on span "🛠️ LABOR" at bounding box center [363, 140] width 21 height 6
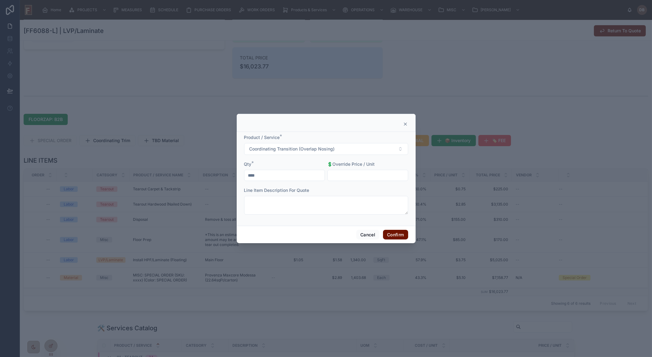
click at [404, 124] on icon at bounding box center [405, 123] width 5 height 5
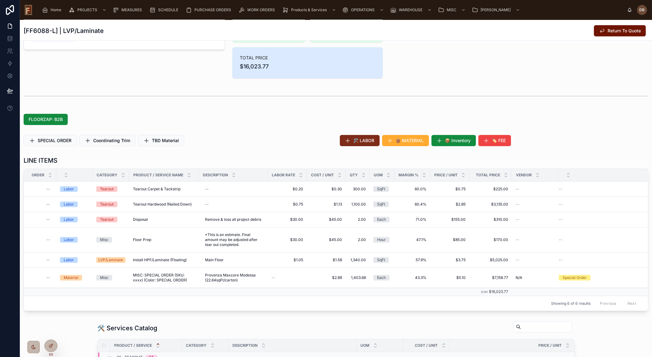
click at [361, 139] on span "🛠️ LABOR" at bounding box center [363, 140] width 21 height 6
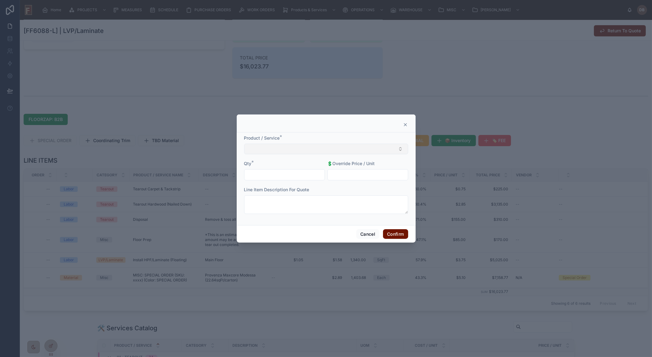
click at [315, 146] on button "Select Button" at bounding box center [326, 148] width 164 height 11
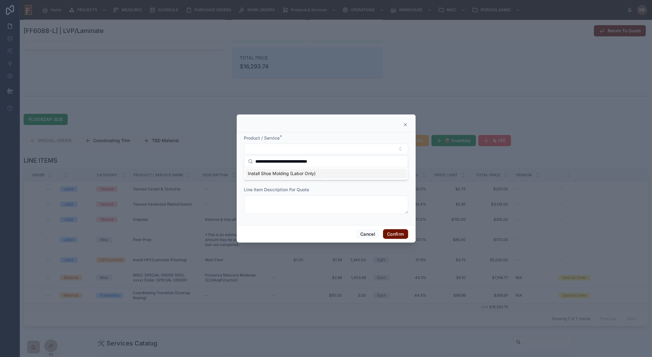
type input "**********"
click at [285, 171] on span "Install Shoe Molding (Labor Only)" at bounding box center [282, 173] width 68 height 6
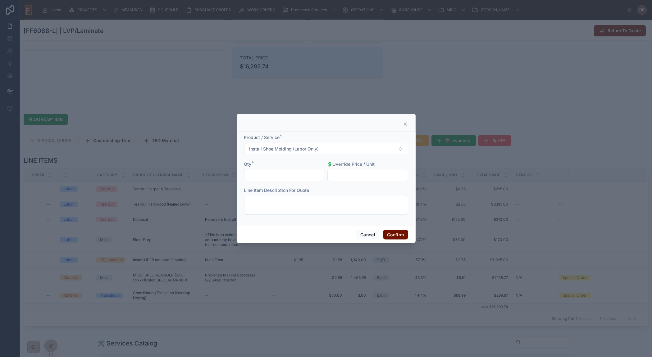
click at [288, 173] on input "text" at bounding box center [284, 175] width 80 height 9
type input "*****"
click at [398, 234] on button "Confirm" at bounding box center [395, 235] width 25 height 10
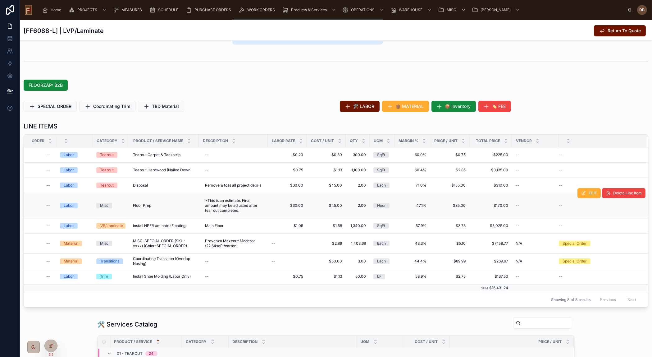
scroll to position [198, 0]
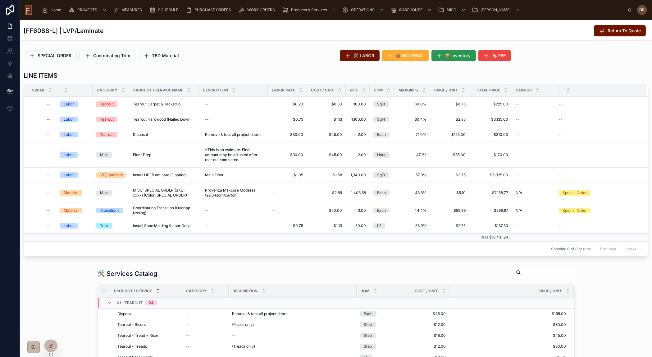
click at [448, 55] on span "📦 Inventory" at bounding box center [458, 55] width 26 height 6
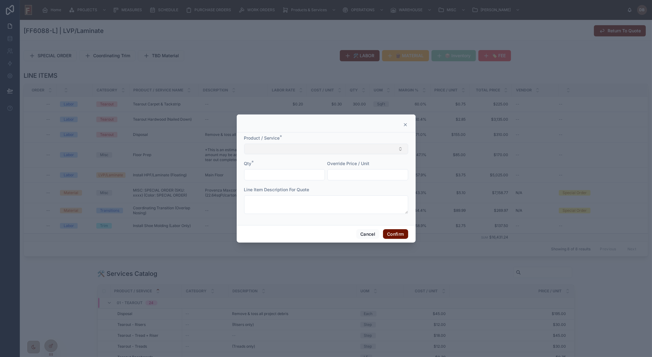
drag, startPoint x: 267, startPoint y: 149, endPoint x: 264, endPoint y: 151, distance: 3.8
click at [267, 149] on button "Select Button" at bounding box center [326, 148] width 164 height 11
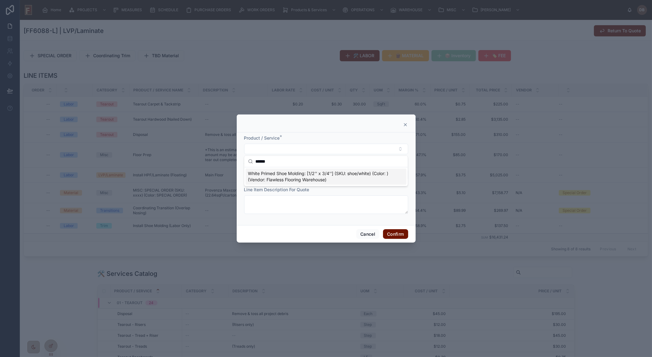
type input "******"
click at [284, 177] on span "White Primed Shoe Molding: [1/2'' x 3/4''] (SKU: shoe/white) (Color: ) (Vendor:…" at bounding box center [322, 176] width 148 height 12
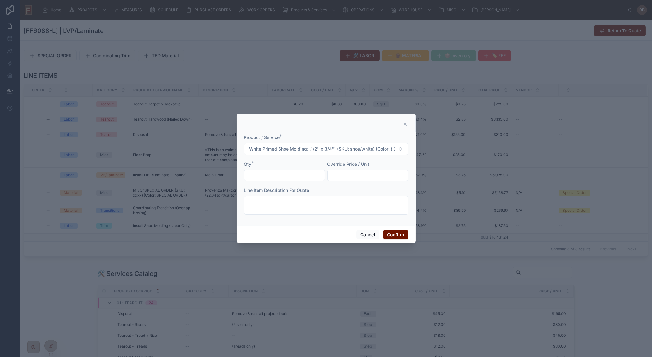
drag, startPoint x: 277, startPoint y: 177, endPoint x: 293, endPoint y: 174, distance: 15.5
click at [277, 177] on input "text" at bounding box center [284, 175] width 80 height 9
type input "*****"
click at [394, 235] on button "Confirm" at bounding box center [395, 235] width 25 height 10
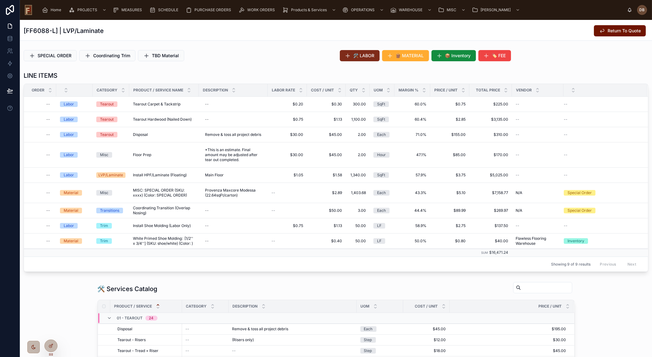
click at [366, 55] on span "🛠️ LABOR" at bounding box center [363, 55] width 21 height 6
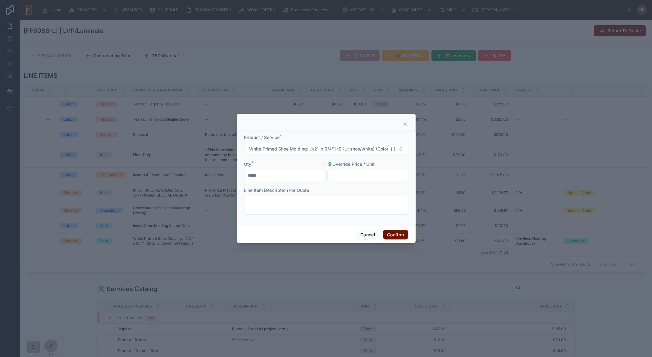
drag, startPoint x: 404, startPoint y: 123, endPoint x: 366, endPoint y: 64, distance: 70.3
click at [404, 123] on icon at bounding box center [405, 123] width 5 height 5
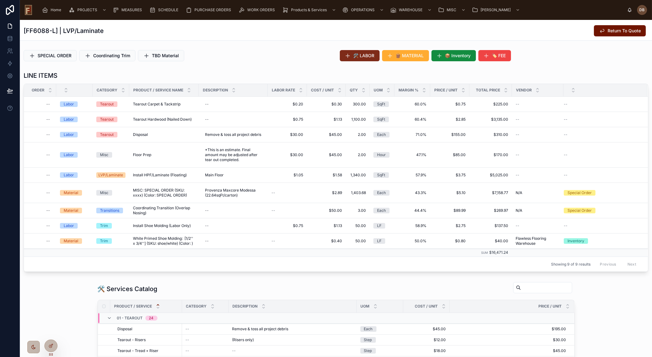
click at [356, 53] on span "🛠️ LABOR" at bounding box center [363, 55] width 21 height 6
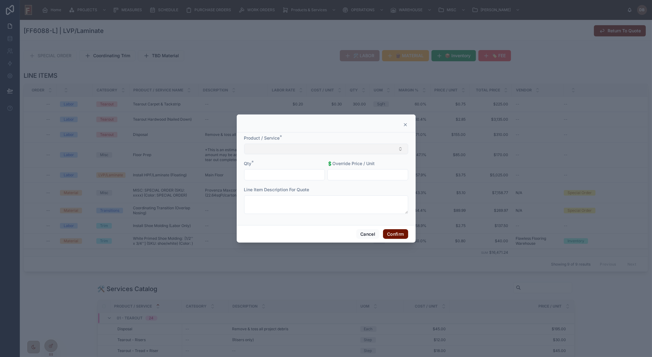
click at [305, 149] on button "Select Button" at bounding box center [326, 148] width 164 height 11
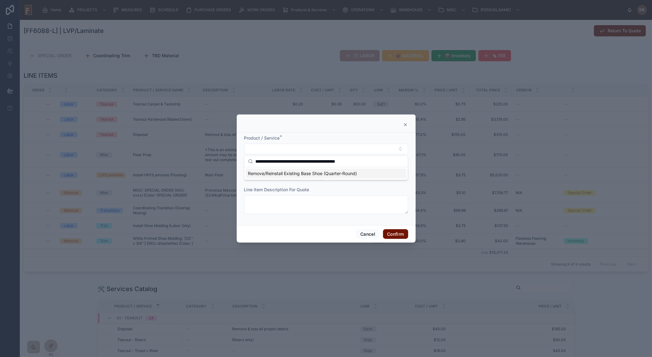
type input "**********"
click at [292, 172] on span "Remove/Reinstall Existing Base Shoe (Quarter-Round)" at bounding box center [302, 173] width 109 height 6
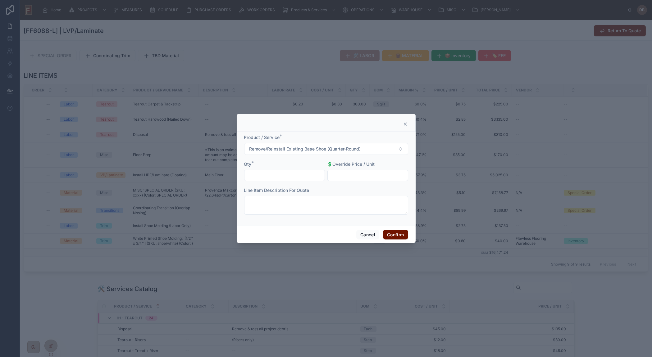
click at [285, 174] on input "text" at bounding box center [284, 175] width 80 height 9
type input "****"
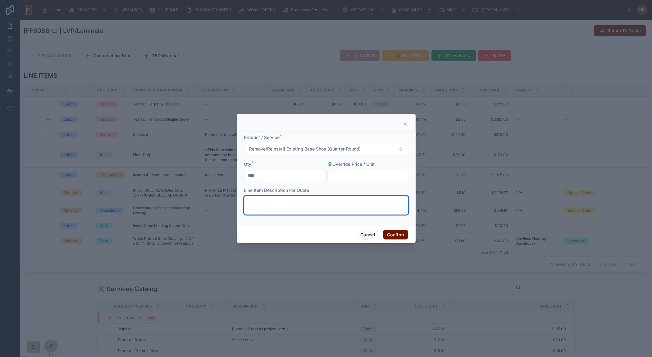
click at [307, 202] on textarea at bounding box center [326, 205] width 164 height 19
paste textarea "**********"
type textarea "**********"
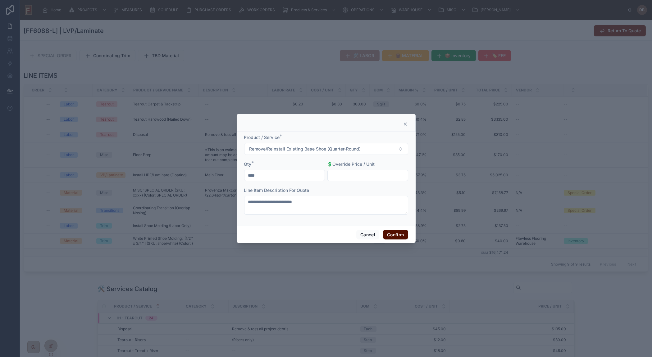
click at [396, 233] on button "Confirm" at bounding box center [395, 235] width 25 height 10
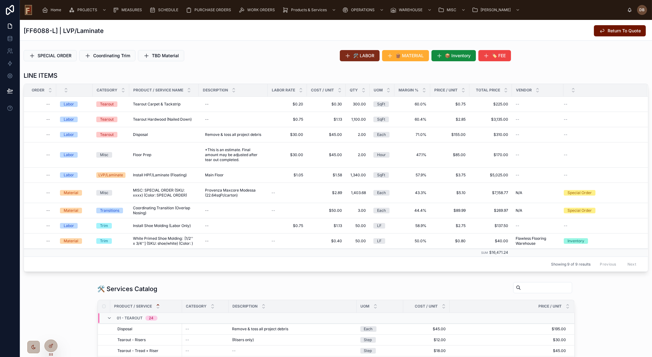
click at [355, 57] on span "🛠️ LABOR" at bounding box center [363, 55] width 21 height 6
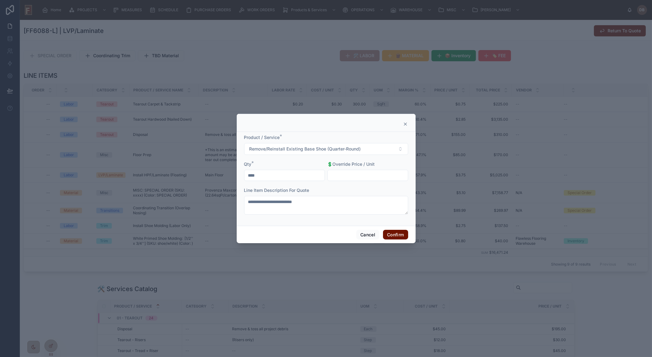
click at [404, 122] on icon at bounding box center [405, 123] width 5 height 5
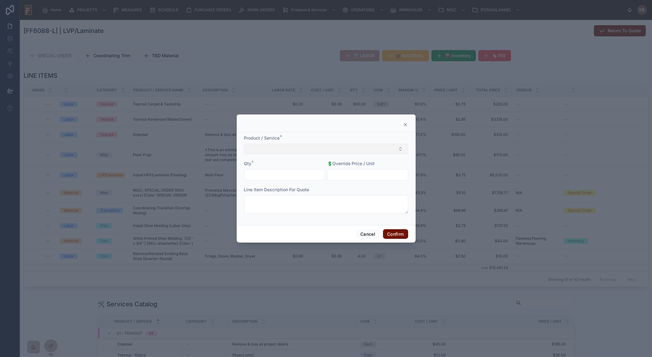
click at [343, 150] on button "Select Button" at bounding box center [326, 148] width 164 height 11
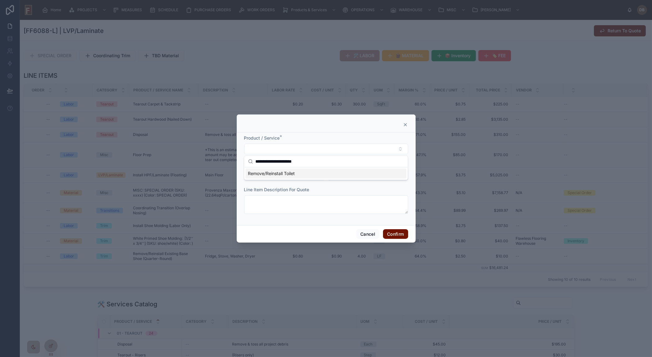
type input "**********"
click at [288, 173] on span "Remove/Reinstall Toilet" at bounding box center [271, 173] width 47 height 6
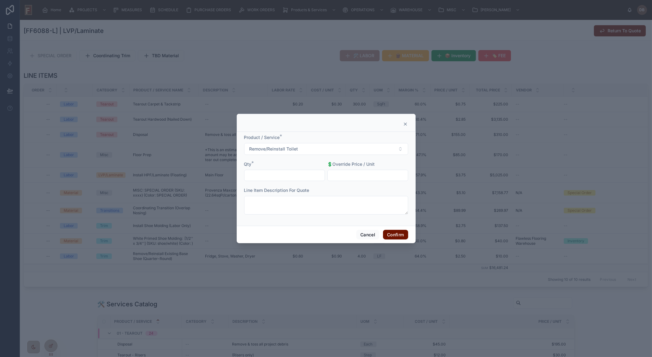
click at [307, 175] on input "text" at bounding box center [284, 175] width 80 height 9
type input "****"
click at [394, 236] on button "Confirm" at bounding box center [395, 235] width 25 height 10
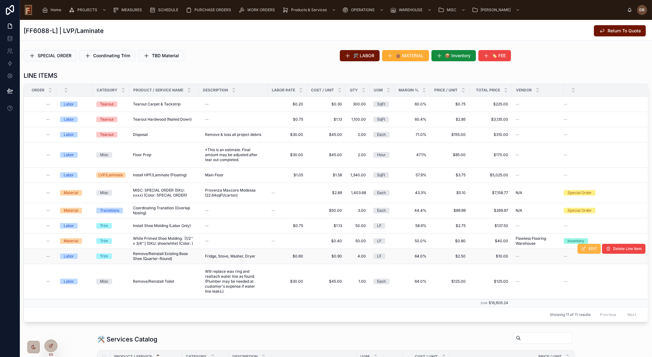
click at [593, 247] on span "EDIT" at bounding box center [593, 248] width 8 height 5
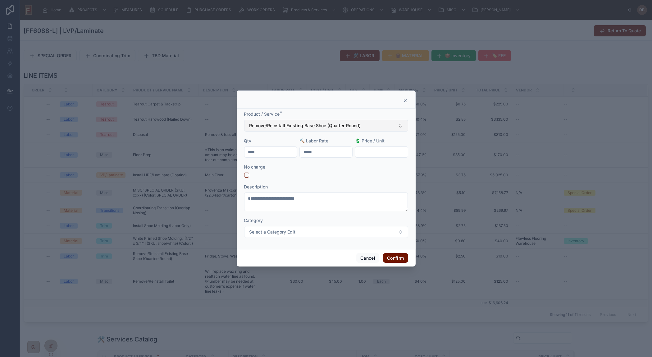
click at [315, 124] on span "Remove/Reinstall Existing Base Shoe (Quarter-Round)" at bounding box center [304, 125] width 111 height 6
type input "**********"
click at [284, 153] on div "R/R Appliances" at bounding box center [325, 151] width 161 height 10
click at [397, 258] on button "Confirm" at bounding box center [395, 258] width 25 height 10
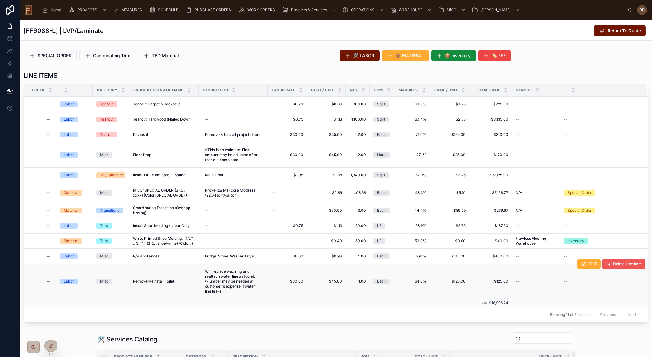
click at [628, 264] on span "Delete Line Item" at bounding box center [627, 263] width 29 height 5
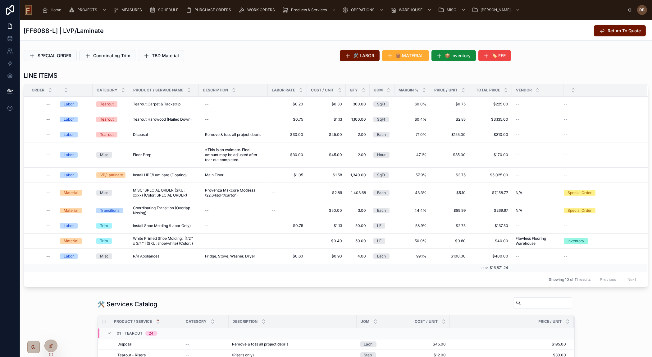
click at [0, 0] on button "Delete Line Item" at bounding box center [0, 0] width 0 height 0
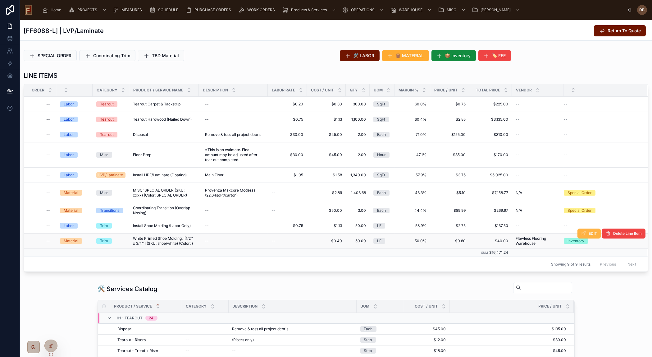
click at [590, 232] on span "EDIT" at bounding box center [593, 233] width 8 height 5
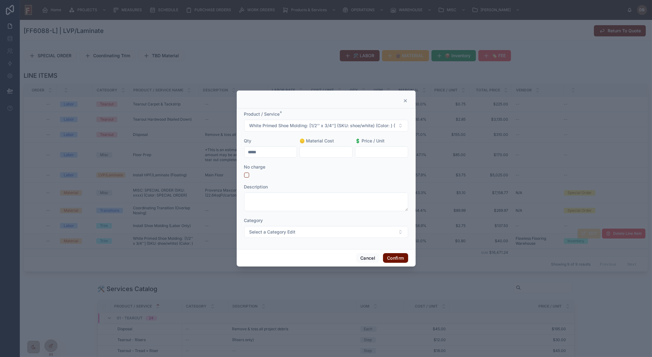
click at [382, 152] on input "text" at bounding box center [381, 152] width 52 height 9
type input "*****"
click at [392, 257] on button "Confirm" at bounding box center [395, 258] width 25 height 10
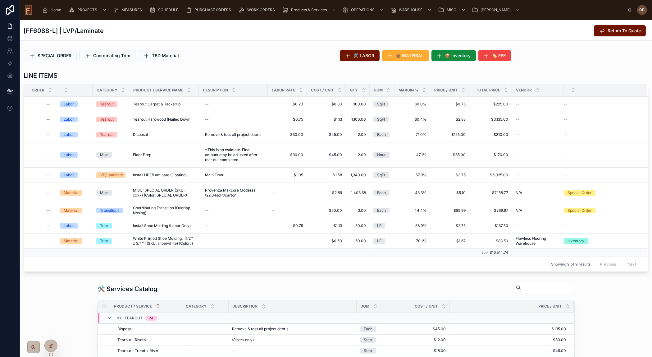
click at [286, 56] on div "SPECIAL ORDER Coordinating Trim TBD Material" at bounding box center [178, 55] width 309 height 11
click at [589, 182] on span "EDIT" at bounding box center [593, 182] width 8 height 5
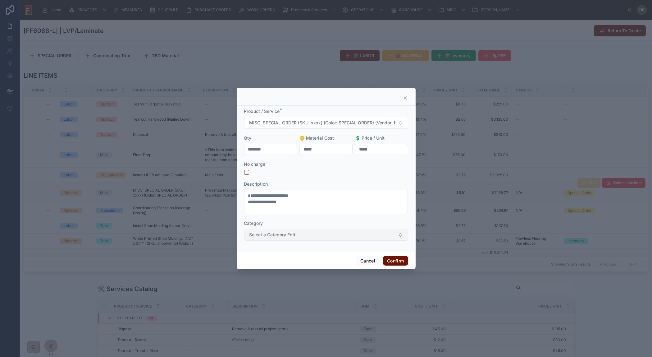
click at [313, 234] on button "Select a Category Edit" at bounding box center [326, 235] width 164 height 12
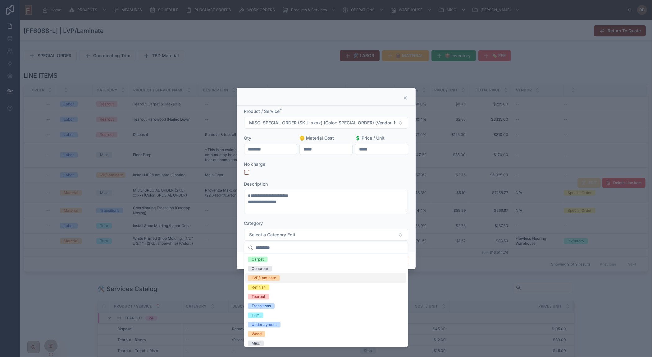
click at [281, 277] on div "LVP/Laminate" at bounding box center [325, 277] width 161 height 9
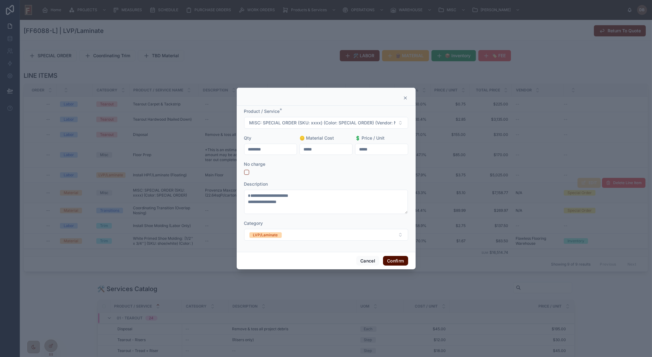
click at [395, 262] on button "Confirm" at bounding box center [395, 261] width 25 height 10
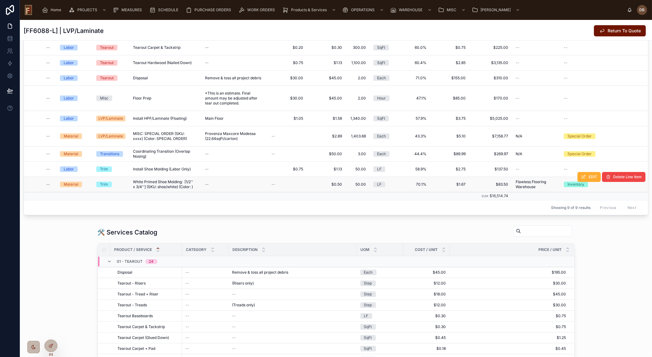
scroll to position [226, 0]
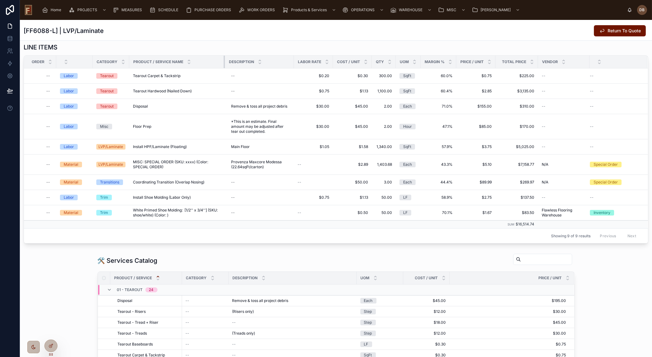
drag, startPoint x: 198, startPoint y: 64, endPoint x: 224, endPoint y: 65, distance: 26.1
click at [224, 65] on div at bounding box center [225, 62] width 2 height 12
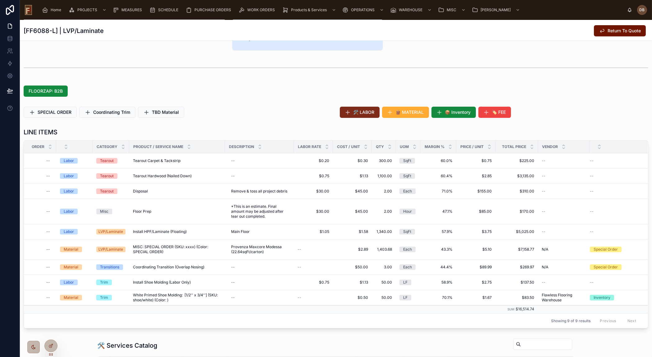
click at [363, 111] on span "🛠️ LABOR" at bounding box center [363, 112] width 21 height 6
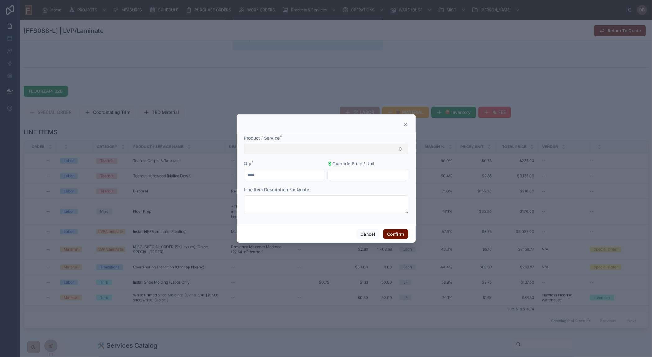
click at [334, 149] on button "Select Button" at bounding box center [326, 148] width 164 height 11
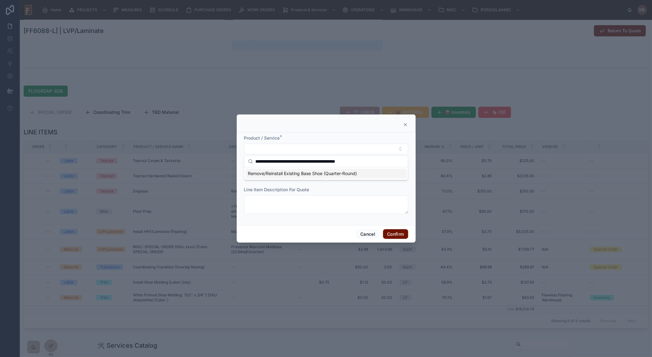
type input "**********"
click at [306, 174] on span "Remove/Reinstall Existing Base Shoe (Quarter-Round)" at bounding box center [302, 173] width 109 height 6
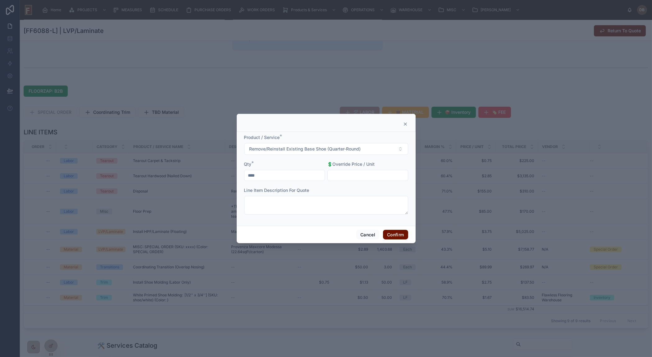
drag, startPoint x: 265, startPoint y: 175, endPoint x: 245, endPoint y: 174, distance: 19.9
click at [245, 174] on input "****" at bounding box center [284, 175] width 80 height 9
type input "******"
click at [397, 233] on button "Confirm" at bounding box center [395, 235] width 25 height 10
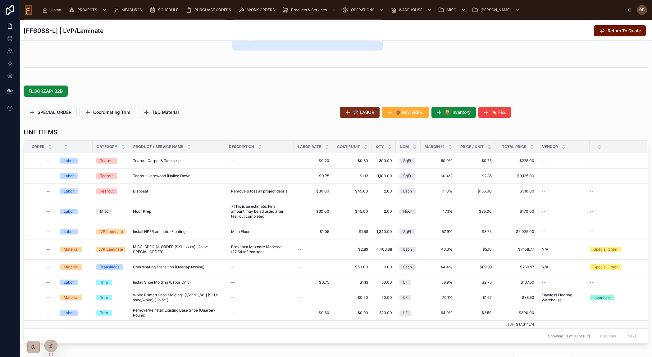
click at [358, 115] on button "🛠️ LABOR" at bounding box center [360, 112] width 40 height 11
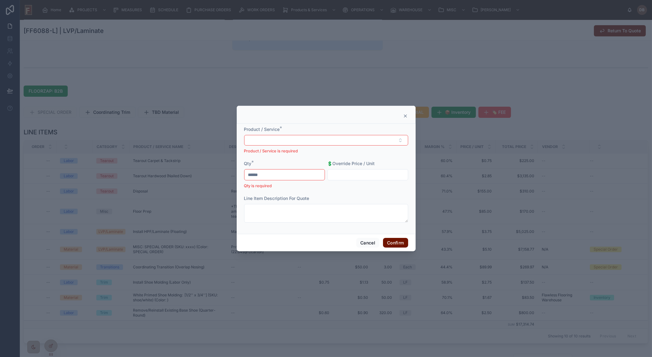
click at [405, 117] on icon at bounding box center [405, 115] width 5 height 5
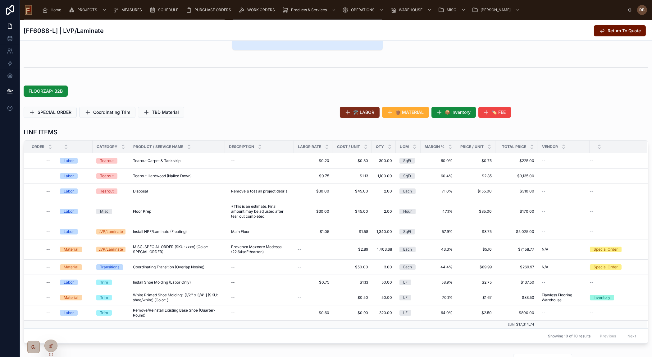
click at [359, 110] on span "🛠️ LABOR" at bounding box center [363, 112] width 21 height 6
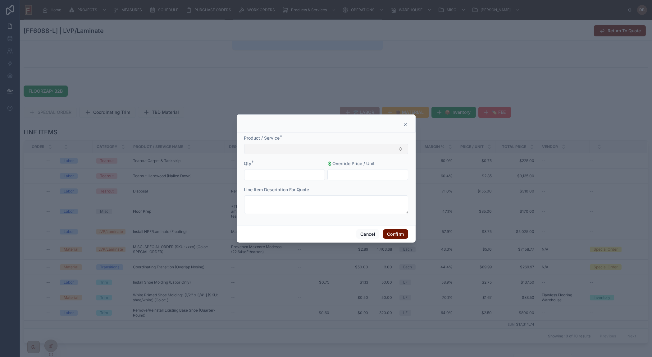
click at [297, 150] on button "Select Button" at bounding box center [326, 148] width 164 height 11
type input "**********"
click at [267, 177] on div "R/R Appliances" at bounding box center [325, 173] width 161 height 10
click at [272, 174] on input "text" at bounding box center [284, 175] width 80 height 9
type input "****"
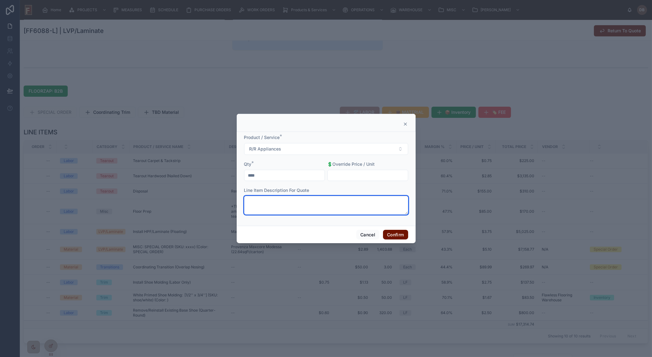
click at [334, 201] on textarea at bounding box center [326, 205] width 164 height 19
paste textarea "**********"
type textarea "**********"
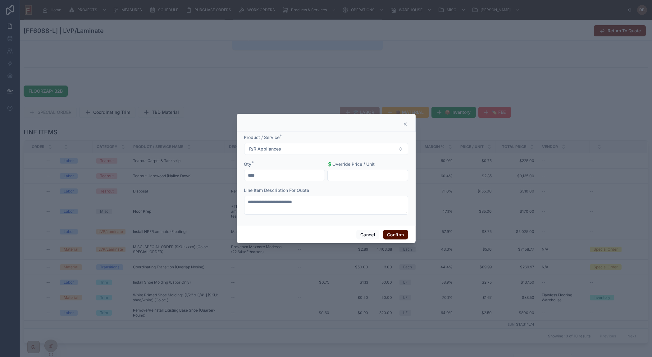
click at [396, 235] on button "Confirm" at bounding box center [395, 235] width 25 height 10
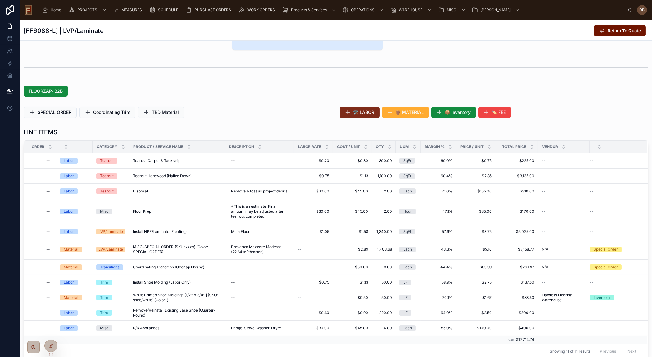
click at [360, 111] on span "🛠️ LABOR" at bounding box center [363, 112] width 21 height 6
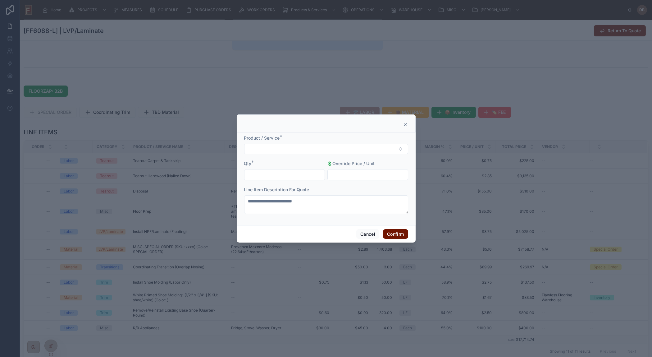
drag, startPoint x: 406, startPoint y: 125, endPoint x: 398, endPoint y: 123, distance: 7.9
click at [406, 124] on icon at bounding box center [405, 124] width 5 height 5
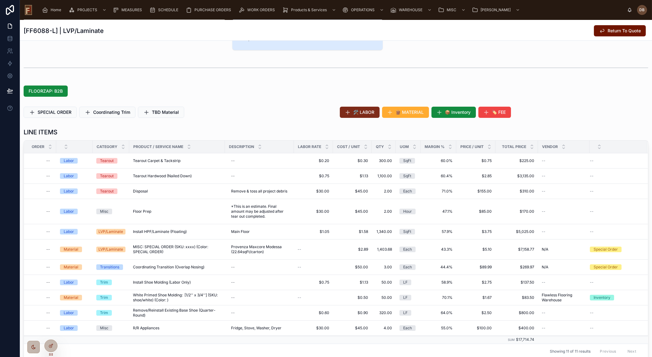
click at [359, 112] on span "🛠️ LABOR" at bounding box center [363, 112] width 21 height 6
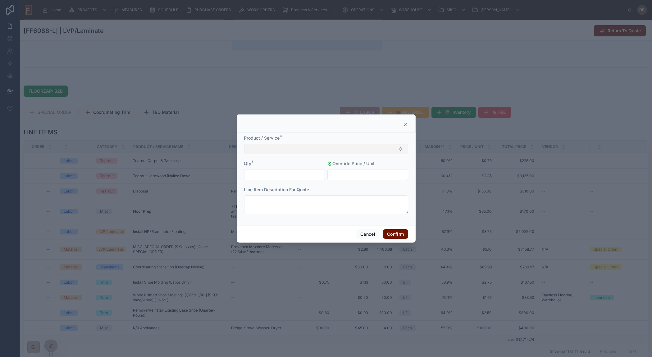
click at [312, 148] on button "Select Button" at bounding box center [326, 148] width 164 height 11
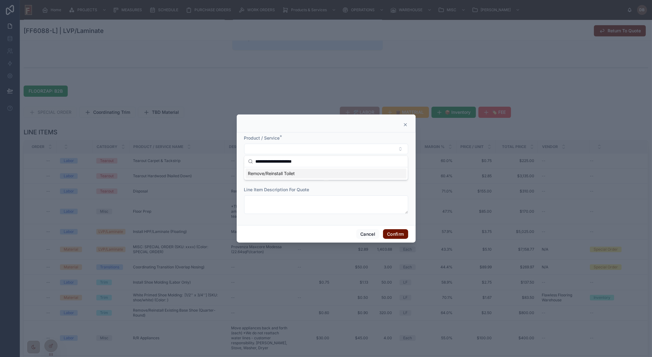
type input "**********"
click at [291, 172] on span "Remove/Reinstall Toilet" at bounding box center [271, 173] width 47 height 6
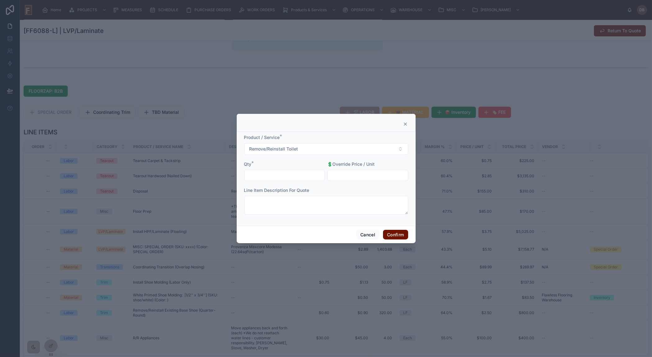
click at [272, 173] on input "text" at bounding box center [284, 175] width 80 height 9
type input "****"
click at [396, 234] on button "Confirm" at bounding box center [395, 235] width 25 height 10
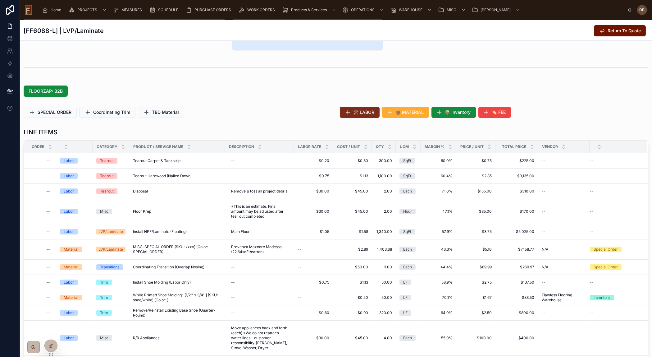
click at [360, 111] on span "🛠️ LABOR" at bounding box center [363, 112] width 21 height 6
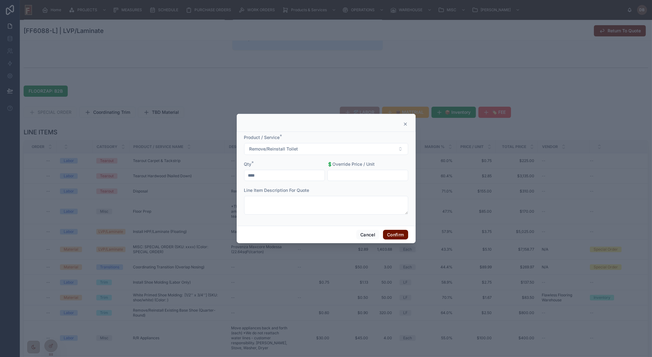
click at [405, 123] on icon at bounding box center [405, 124] width 2 height 2
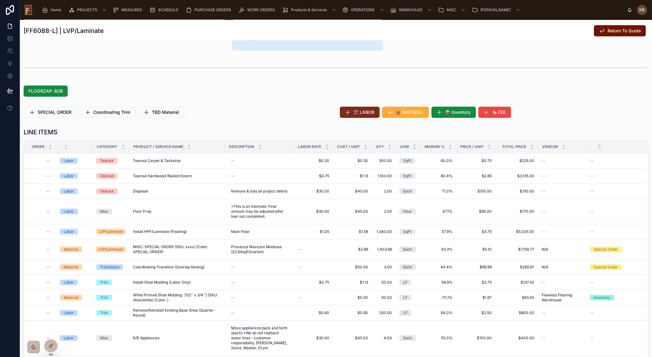
click at [364, 112] on span "🛠️ LABOR" at bounding box center [363, 112] width 21 height 6
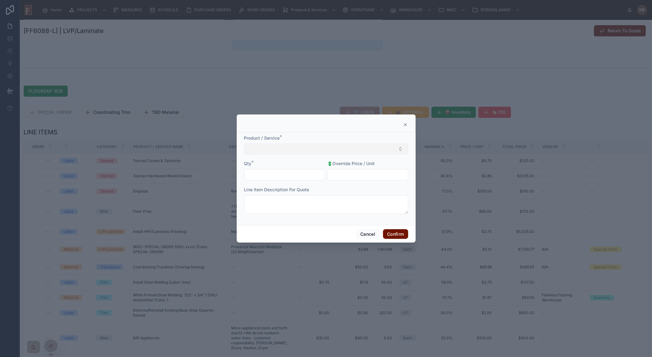
click at [327, 146] on button "Select Button" at bounding box center [326, 148] width 164 height 11
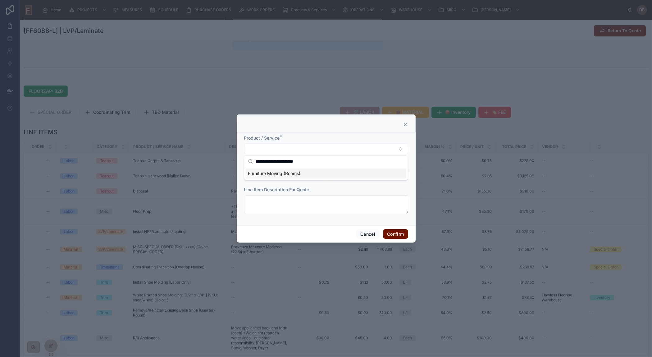
type input "**********"
click at [296, 173] on span "Furniture Moving (Rooms)" at bounding box center [274, 173] width 52 height 6
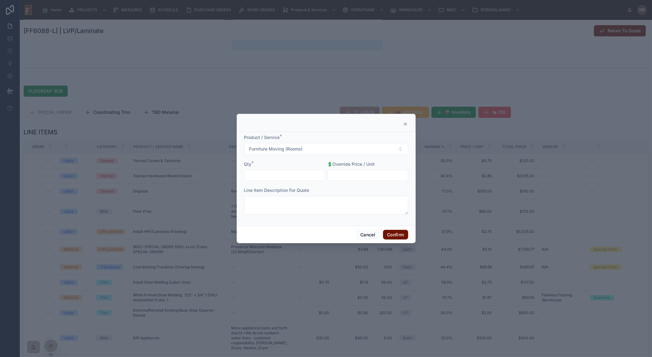
click at [301, 174] on input "text" at bounding box center [284, 175] width 80 height 9
type input "****"
click at [398, 234] on button "Confirm" at bounding box center [395, 235] width 25 height 10
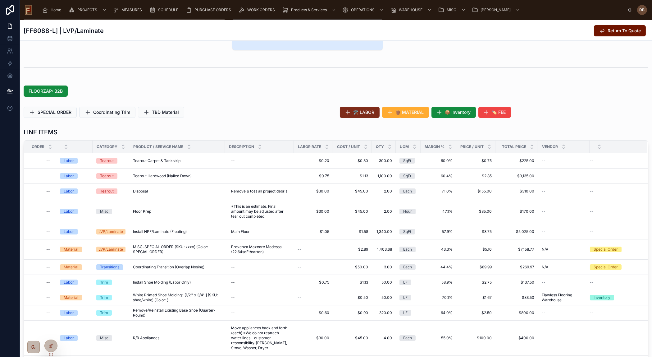
click at [353, 113] on span "🛠️ LABOR" at bounding box center [363, 112] width 21 height 6
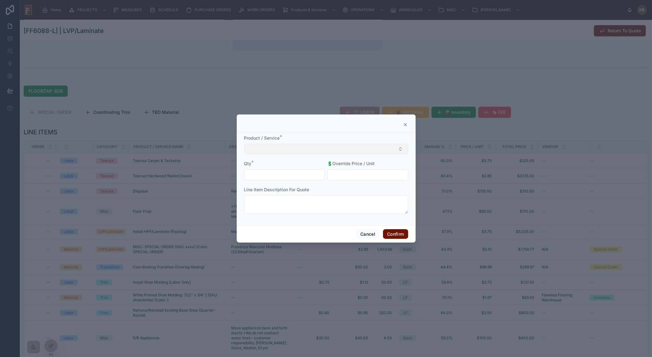
click at [278, 148] on button "Select Button" at bounding box center [326, 148] width 164 height 11
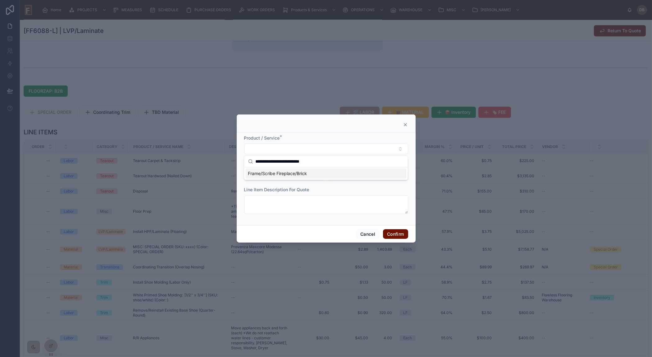
type input "**********"
click at [274, 174] on span "Frame/Scribe Fireplace/Brick" at bounding box center [277, 173] width 59 height 6
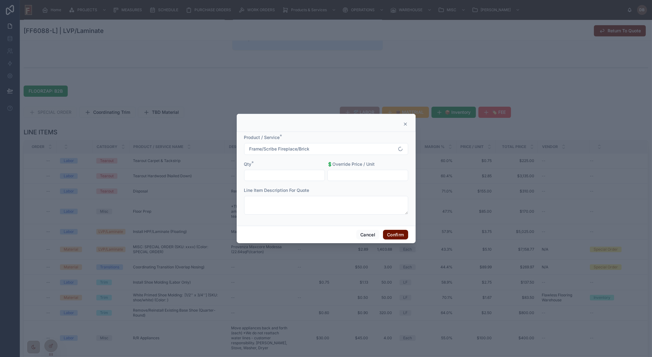
click at [268, 174] on input "text" at bounding box center [284, 175] width 80 height 9
type input "****"
click at [392, 233] on button "Confirm" at bounding box center [395, 235] width 25 height 10
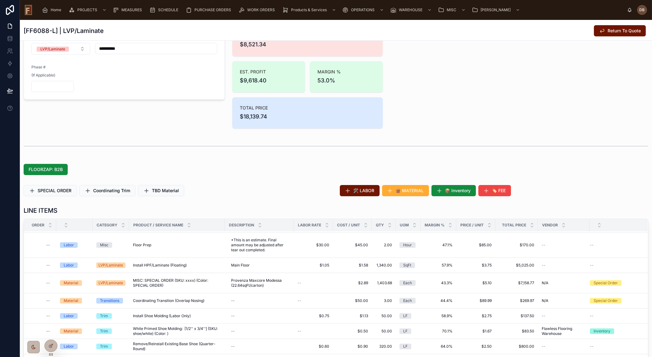
scroll to position [0, 0]
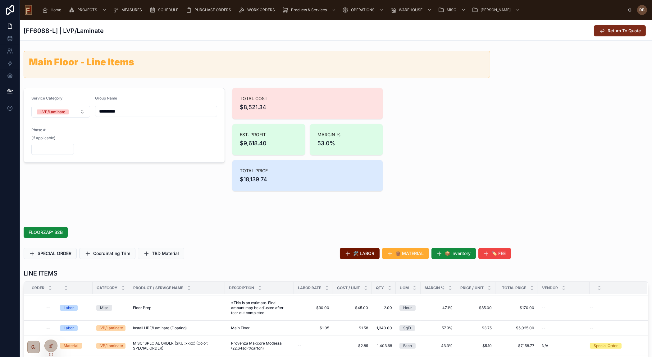
click at [630, 29] on span "Return To Quote" at bounding box center [623, 31] width 33 height 6
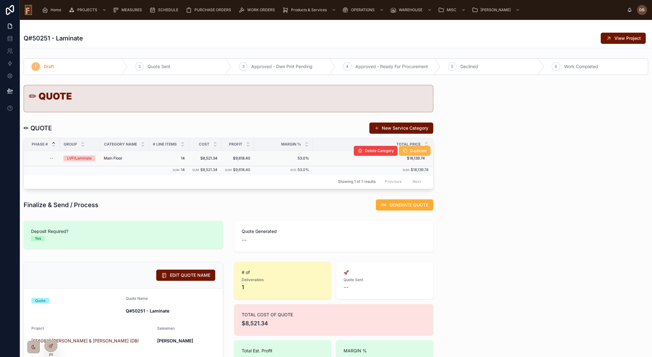
click at [415, 149] on span "Duplicate" at bounding box center [418, 150] width 17 height 5
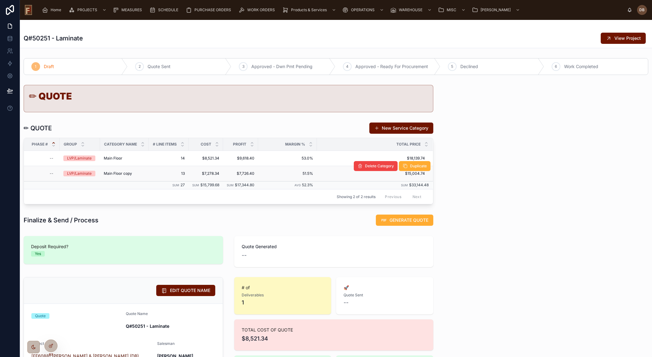
click at [119, 173] on span "Main Floor copy" at bounding box center [118, 173] width 28 height 5
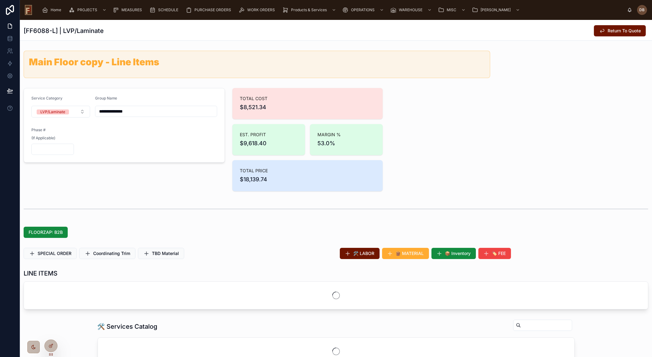
click at [112, 110] on input "**********" at bounding box center [155, 111] width 121 height 9
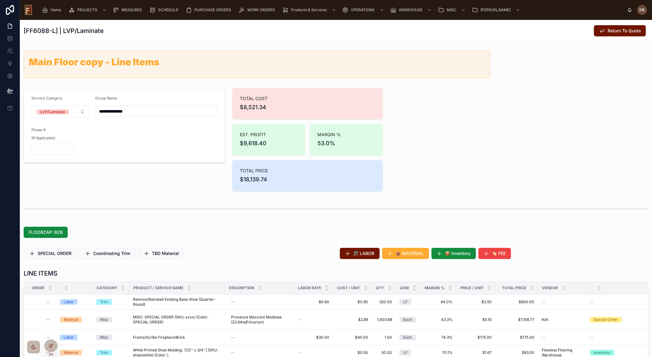
click at [112, 110] on input "**********" at bounding box center [155, 111] width 121 height 9
type input "**********"
click at [198, 174] on div "**********" at bounding box center [124, 139] width 209 height 108
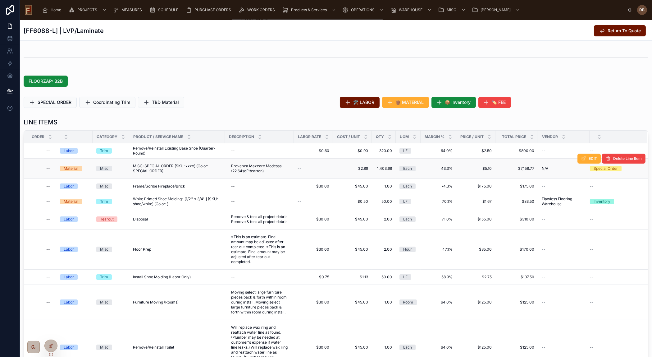
scroll to position [141, 0]
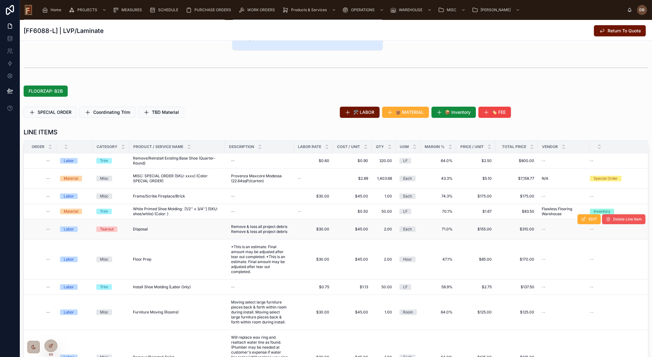
click at [615, 218] on span "Delete Line Item" at bounding box center [627, 218] width 29 height 5
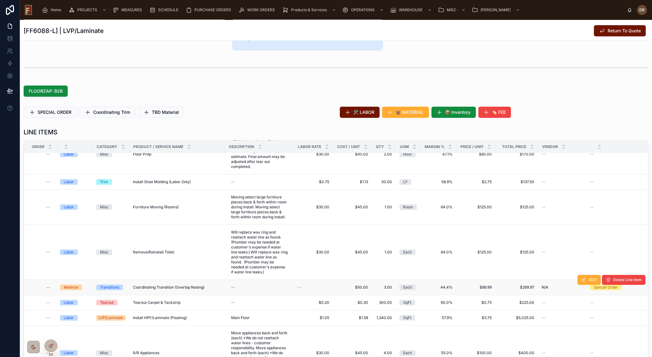
scroll to position [89, 0]
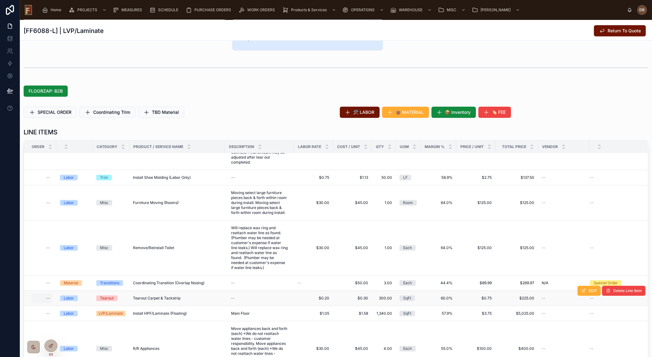
click at [47, 297] on div "--" at bounding box center [48, 297] width 4 height 5
type input "***"
click at [122, 305] on icon "submit" at bounding box center [122, 305] width 5 height 5
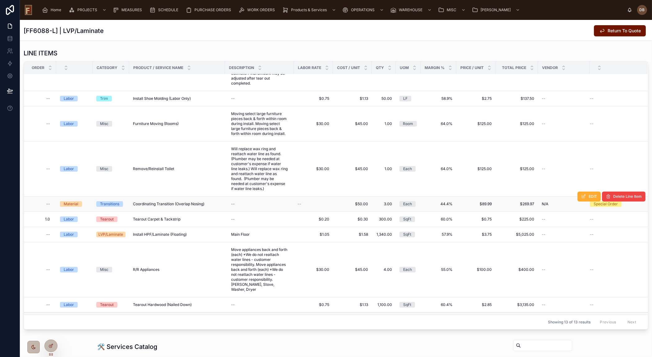
scroll to position [226, 0]
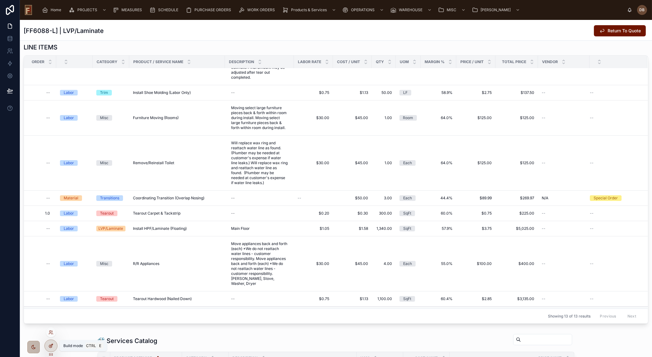
click at [52, 347] on icon at bounding box center [50, 345] width 5 height 5
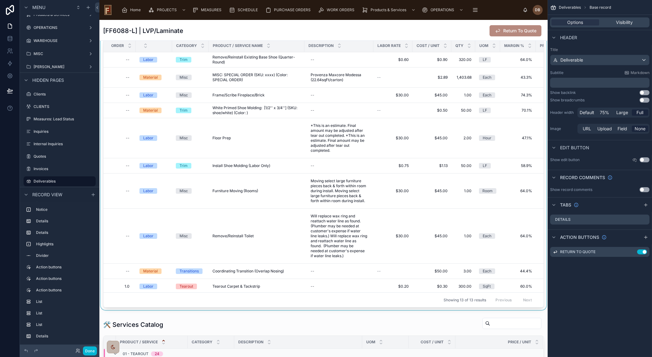
scroll to position [339, 0]
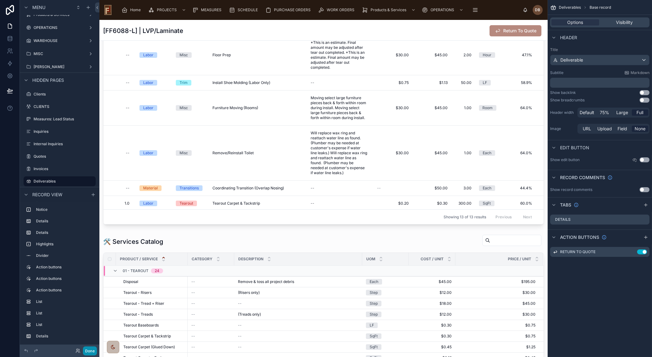
click at [89, 352] on button "Done" at bounding box center [90, 350] width 14 height 9
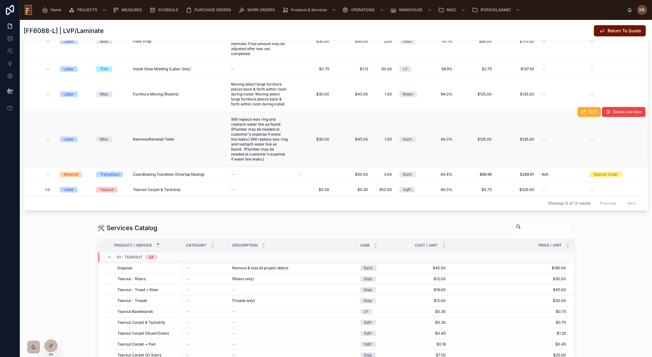
scroll to position [254, 0]
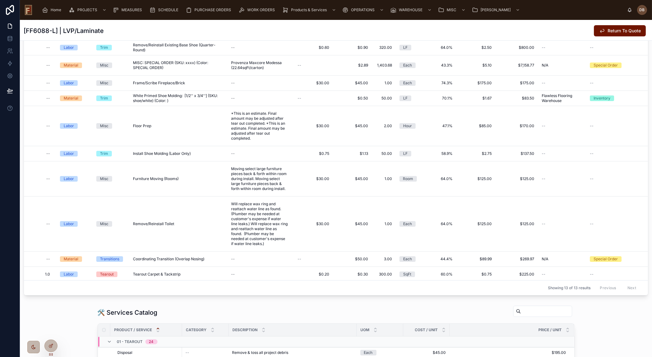
click at [0, 0] on icon at bounding box center [0, 0] width 0 height 0
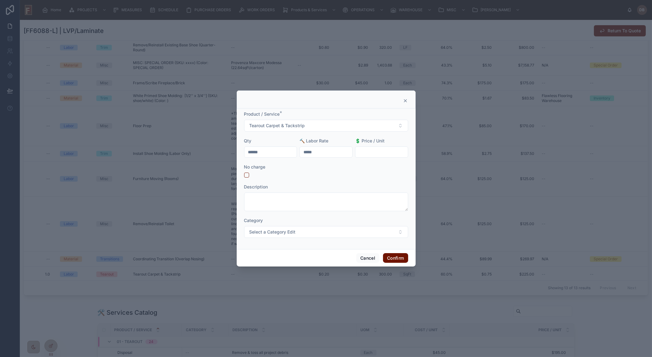
drag, startPoint x: 273, startPoint y: 153, endPoint x: 235, endPoint y: 155, distance: 37.6
click at [235, 155] on div "Product / Service * Tearout Carpet & Tackstrip Qty ****** 🔨 Labor Rate ***** 💲 …" at bounding box center [326, 178] width 652 height 357
type input "******"
click at [395, 259] on button "Confirm" at bounding box center [395, 258] width 25 height 10
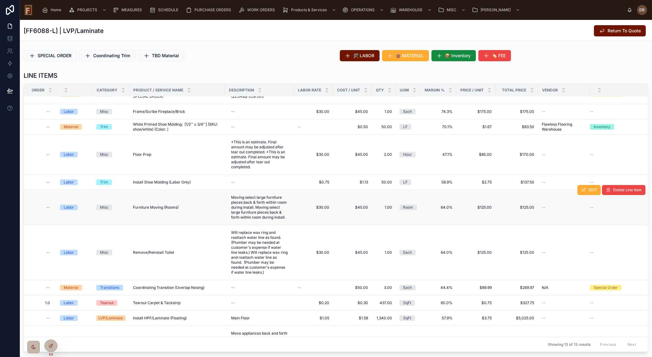
scroll to position [56, 0]
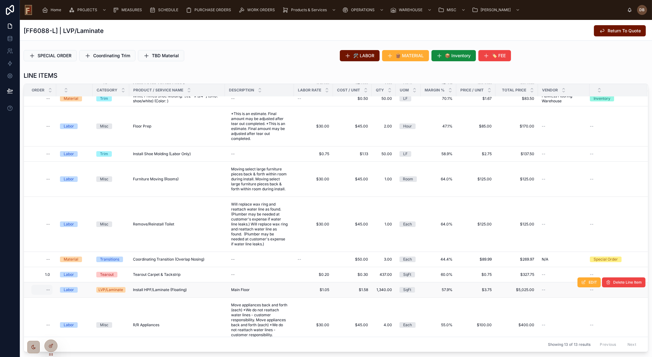
click at [46, 288] on div "--" at bounding box center [48, 289] width 4 height 5
type input "***"
click at [122, 298] on icon "submit" at bounding box center [122, 297] width 3 height 2
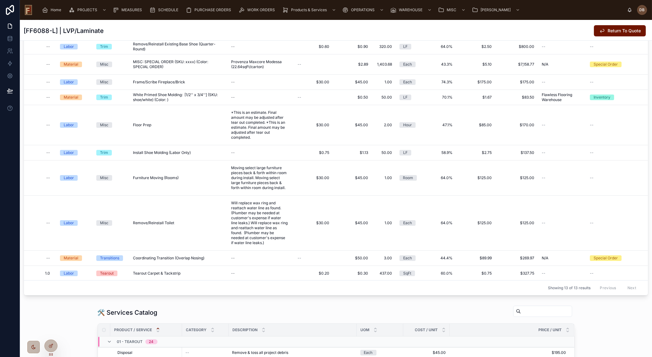
scroll to position [0, 0]
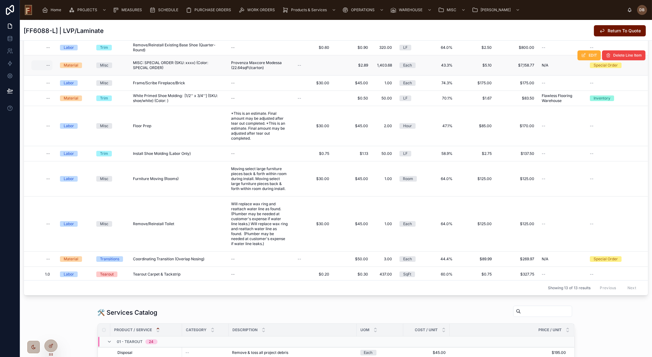
click at [47, 63] on div "--" at bounding box center [48, 65] width 4 height 5
type input "***"
click at [121, 72] on icon "submit" at bounding box center [122, 73] width 5 height 5
click at [47, 258] on div "--" at bounding box center [48, 258] width 4 height 5
type input "***"
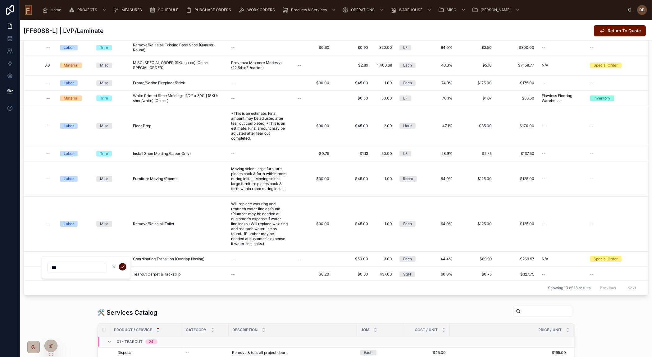
click at [121, 266] on icon "submit" at bounding box center [122, 266] width 5 height 5
click at [613, 107] on span "Delete Line Item" at bounding box center [627, 105] width 29 height 5
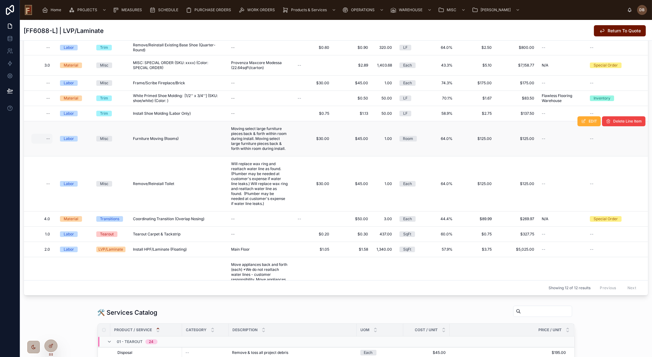
click at [45, 138] on div "--" at bounding box center [41, 139] width 21 height 10
type input "****"
click at [45, 138] on div "--" at bounding box center [41, 139] width 21 height 10
click at [123, 146] on icon "submit" at bounding box center [122, 146] width 3 height 2
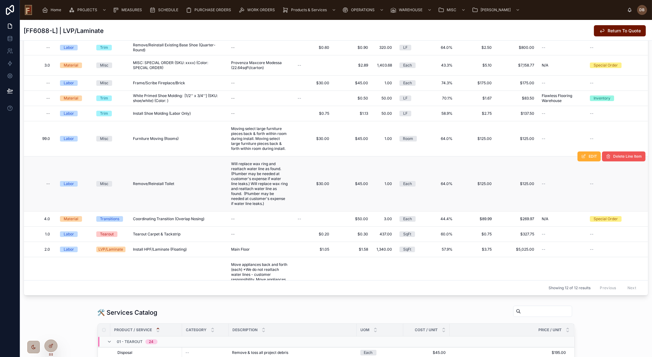
click at [619, 155] on span "Delete Line Item" at bounding box center [627, 156] width 29 height 5
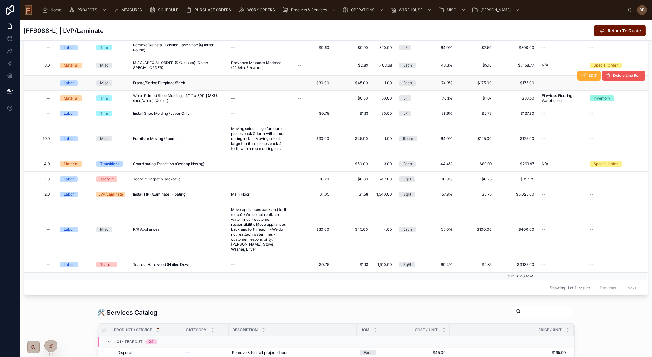
click at [624, 72] on button "Delete Line Item" at bounding box center [623, 75] width 43 height 10
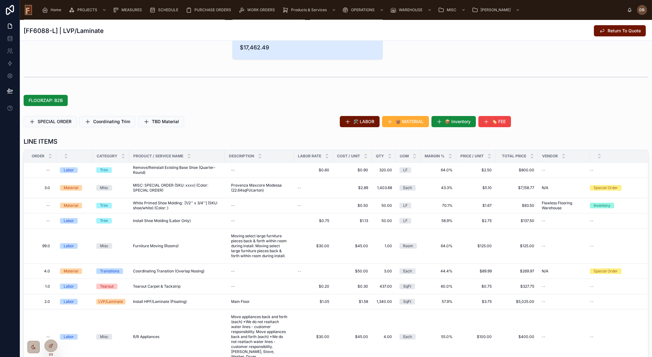
scroll to position [169, 0]
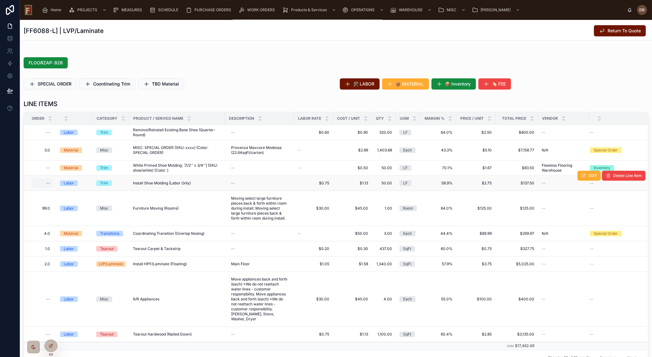
click at [47, 182] on div "--" at bounding box center [48, 182] width 4 height 5
type input "***"
click at [122, 190] on icon "submit" at bounding box center [122, 190] width 5 height 5
click at [613, 126] on span "Delete Line Item" at bounding box center [627, 124] width 29 height 5
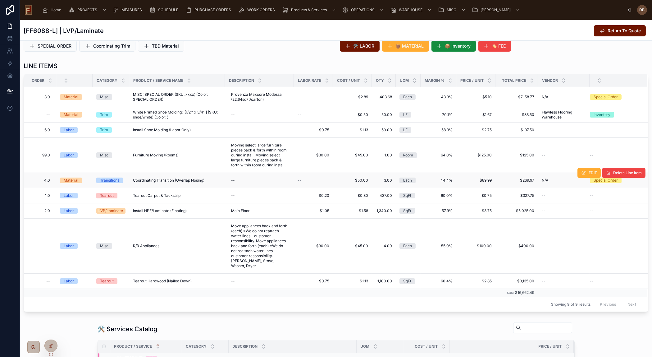
scroll to position [198, 0]
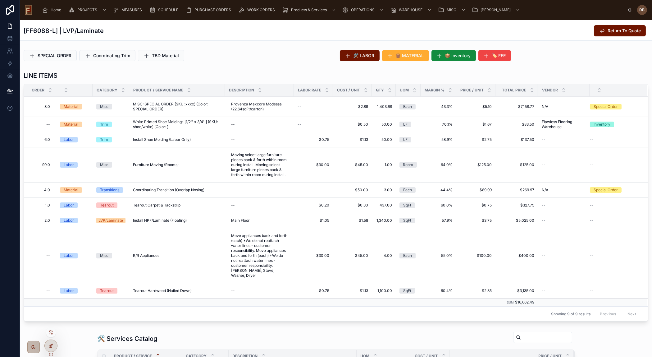
click at [52, 342] on div at bounding box center [51, 345] width 12 height 12
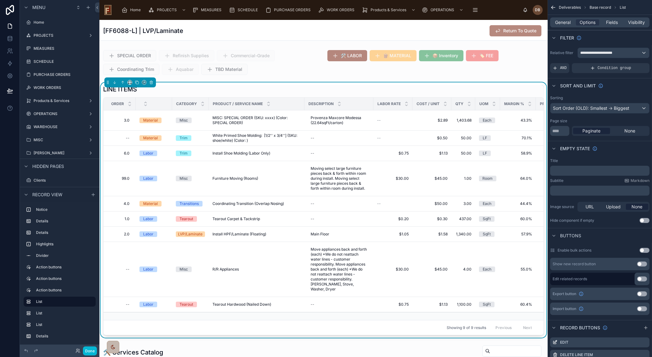
scroll to position [86, 0]
click at [338, 90] on div "LINE ITEMS" at bounding box center [323, 89] width 441 height 9
click at [584, 107] on div "Sort Order (OLD): Smallest -> Biggest" at bounding box center [599, 108] width 99 height 10
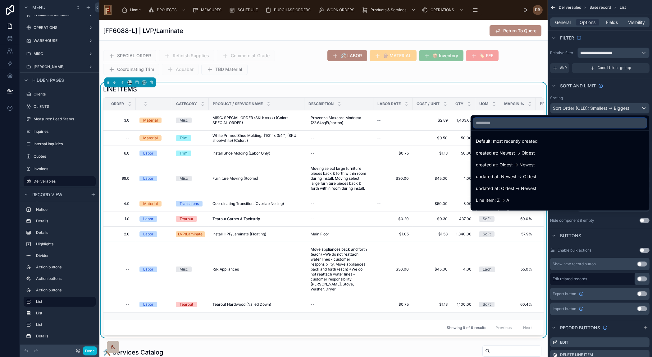
click at [545, 125] on input "text" at bounding box center [559, 123] width 173 height 10
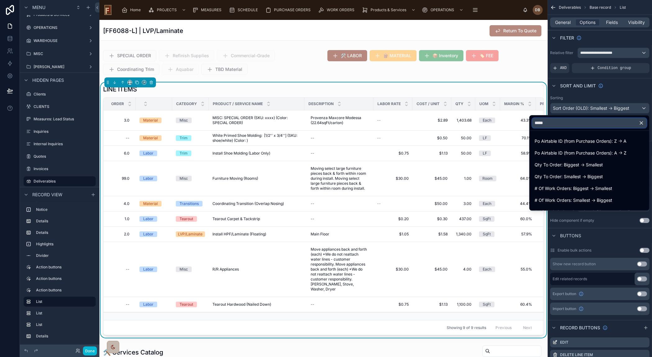
type input "*****"
click at [559, 121] on input "*****" at bounding box center [589, 123] width 115 height 10
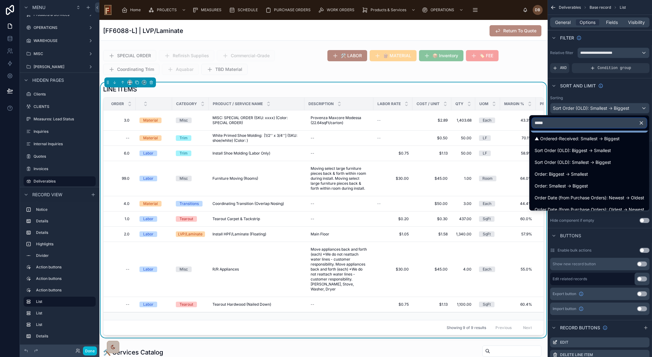
scroll to position [141, 0]
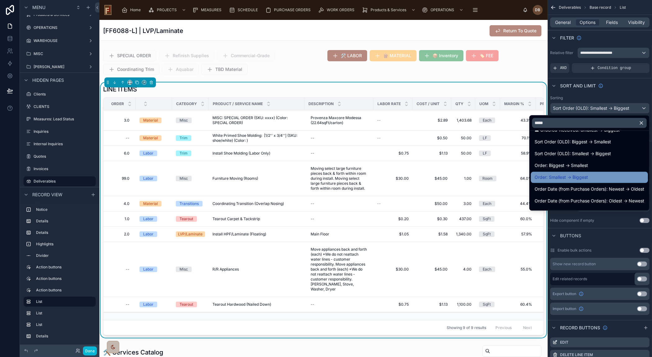
click at [578, 172] on div "Order: Smallest -> Biggest" at bounding box center [589, 176] width 117 height 11
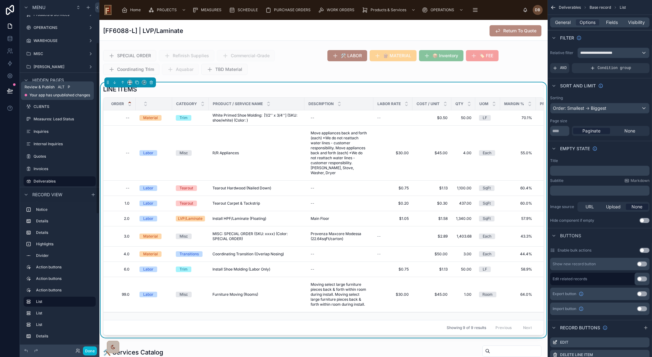
click at [9, 88] on icon at bounding box center [10, 91] width 6 height 6
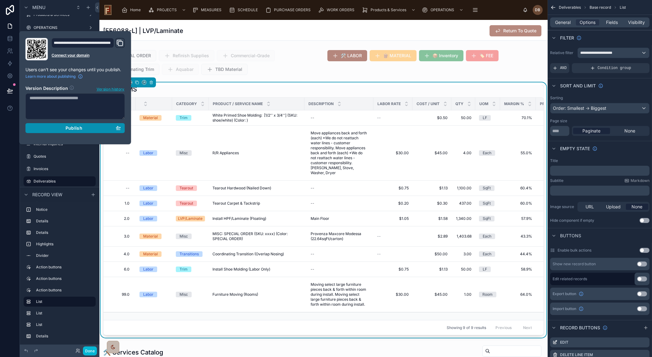
click at [73, 129] on span "Publish" at bounding box center [74, 128] width 17 height 6
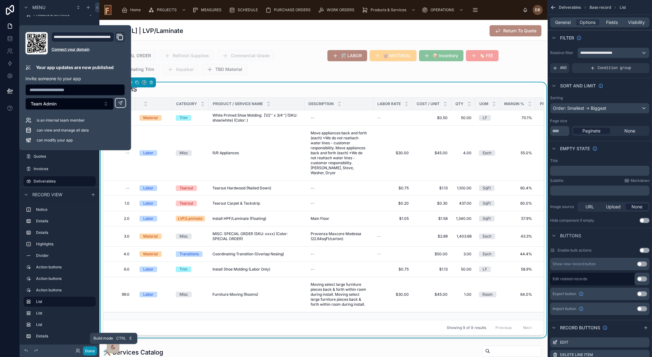
click at [89, 351] on button "Done" at bounding box center [90, 350] width 14 height 9
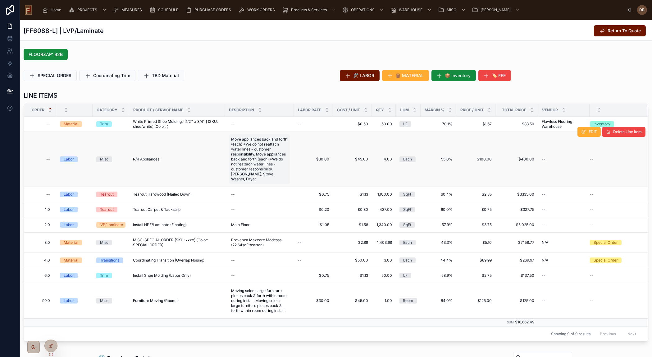
scroll to position [169, 0]
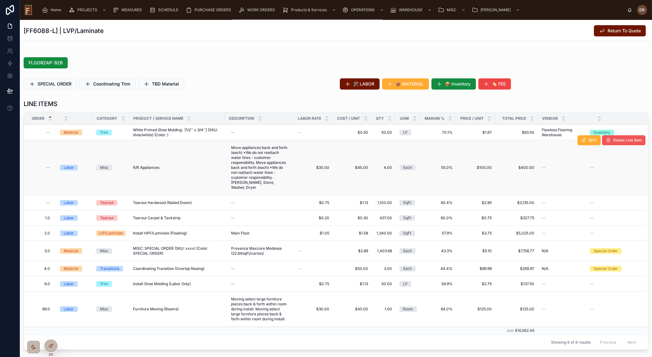
click at [623, 140] on span "Delete Line Item" at bounding box center [627, 140] width 29 height 5
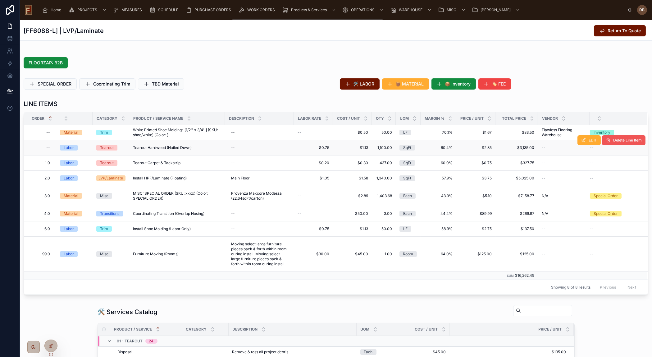
click at [613, 139] on span "Delete Line Item" at bounding box center [627, 140] width 29 height 5
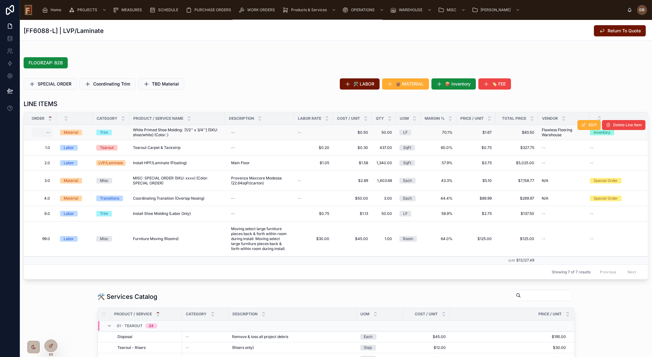
click at [46, 131] on div "--" at bounding box center [41, 132] width 21 height 10
click at [82, 140] on input "text" at bounding box center [77, 140] width 58 height 9
type input "****"
click at [123, 139] on icon "submit" at bounding box center [122, 140] width 5 height 5
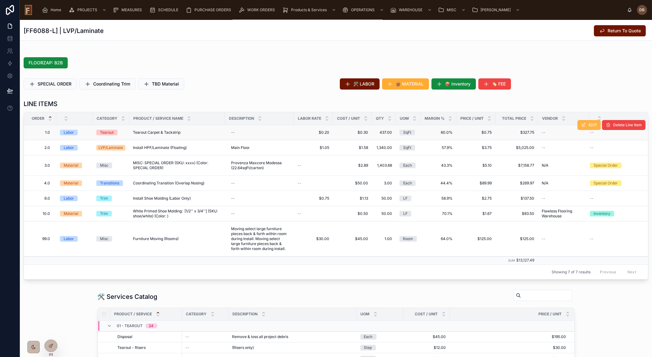
click at [581, 125] on icon at bounding box center [583, 124] width 5 height 5
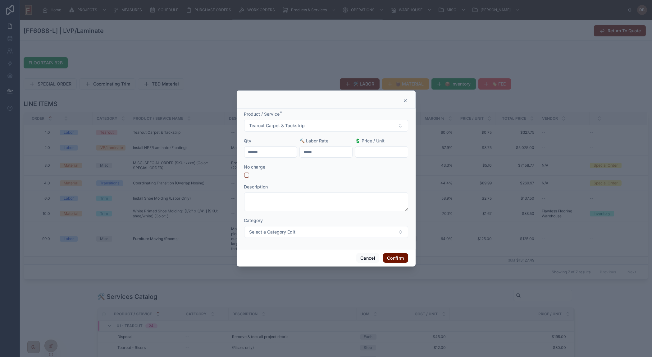
click at [405, 101] on icon at bounding box center [405, 100] width 2 height 2
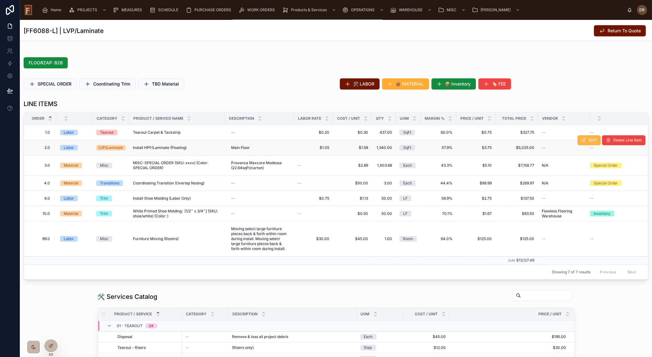
click at [589, 139] on span "EDIT" at bounding box center [593, 140] width 8 height 5
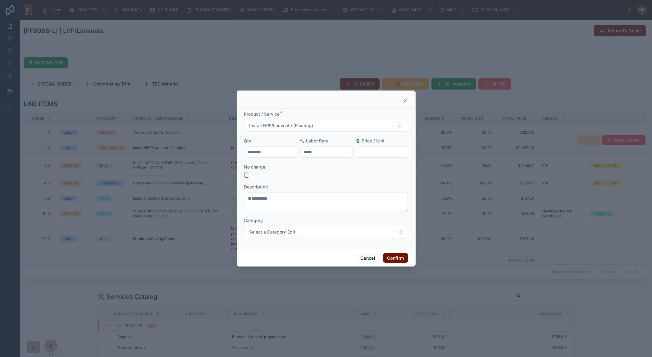
drag, startPoint x: 280, startPoint y: 152, endPoint x: 237, endPoint y: 151, distance: 42.6
click at [237, 151] on div "**********" at bounding box center [326, 178] width 179 height 140
type input "******"
drag, startPoint x: 286, startPoint y: 199, endPoint x: 236, endPoint y: 202, distance: 49.8
click at [237, 202] on div "**********" at bounding box center [326, 178] width 179 height 140
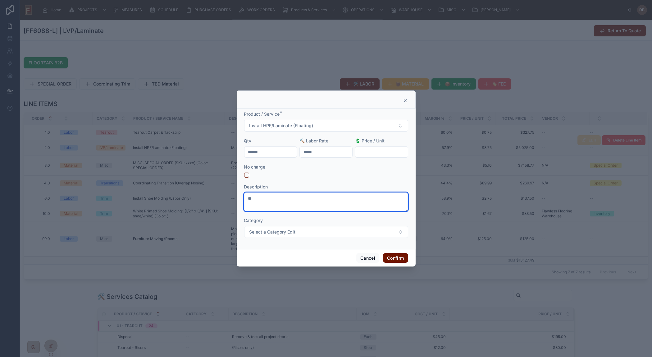
type textarea "*"
type textarea "**********"
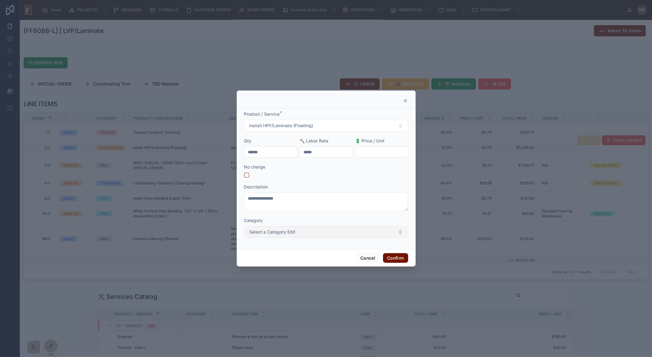
click at [307, 229] on button "Select a Category Edit" at bounding box center [326, 232] width 164 height 12
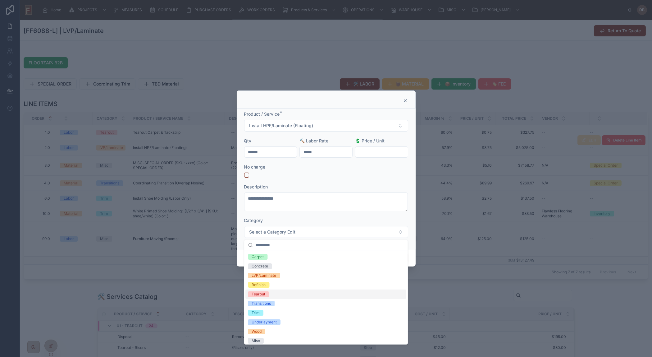
click at [267, 294] on span "Tearout" at bounding box center [258, 294] width 21 height 6
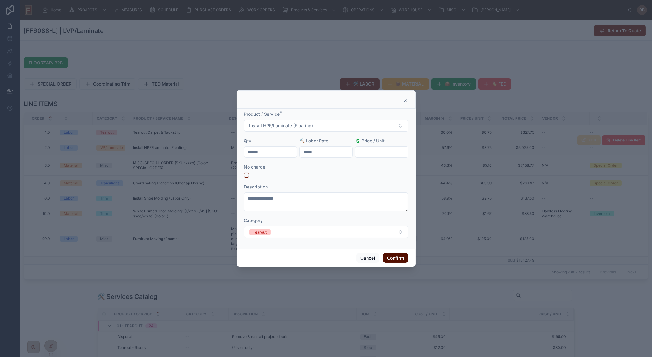
click at [394, 259] on button "Confirm" at bounding box center [395, 258] width 25 height 10
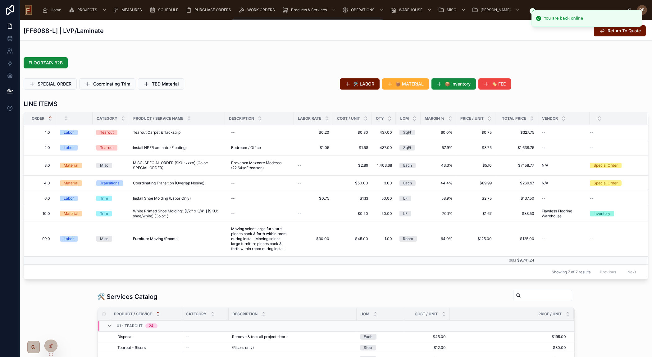
click at [532, 10] on icon "Close toast" at bounding box center [533, 11] width 4 height 4
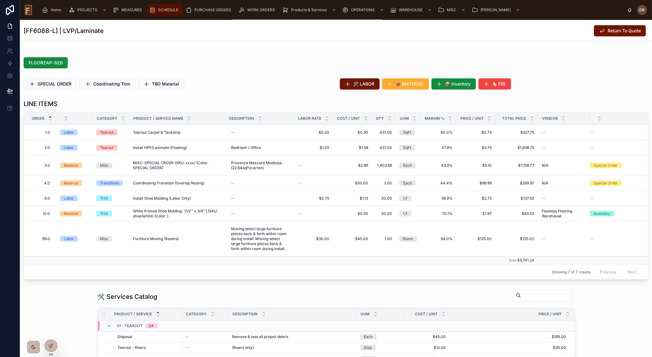
click at [166, 9] on span "SCHEDULE" at bounding box center [168, 9] width 20 height 5
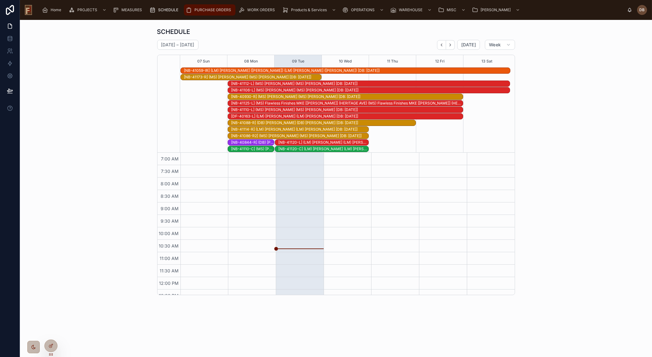
click at [212, 10] on span "PURCHASE ORDERS" at bounding box center [212, 9] width 37 height 5
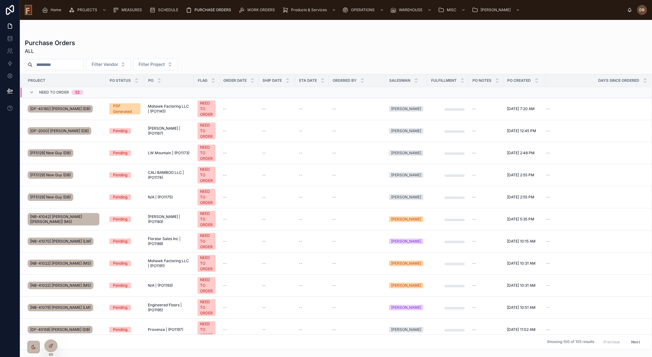
click at [274, 55] on div "Purchase Orders ALL Filter Vendor Filter Project Project PO Status PO Flag Orde…" at bounding box center [336, 192] width 632 height 314
click at [259, 9] on span "WORK ORDERS" at bounding box center [261, 9] width 28 height 5
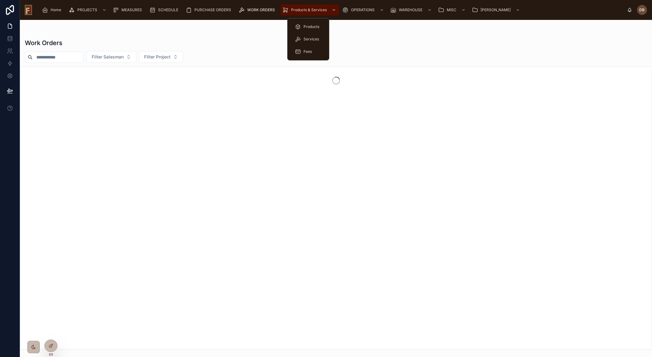
click at [304, 10] on span "Products & Services" at bounding box center [309, 9] width 36 height 5
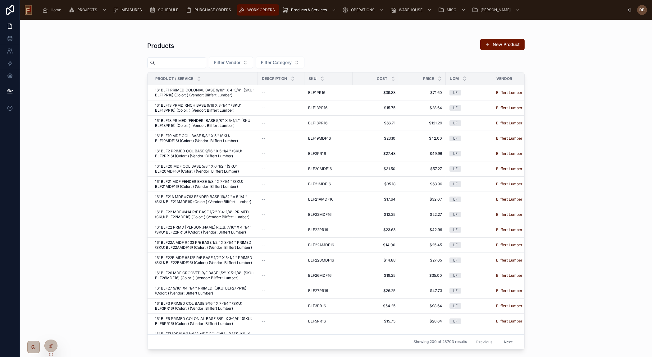
click at [253, 9] on span "WORK ORDERS" at bounding box center [261, 9] width 28 height 5
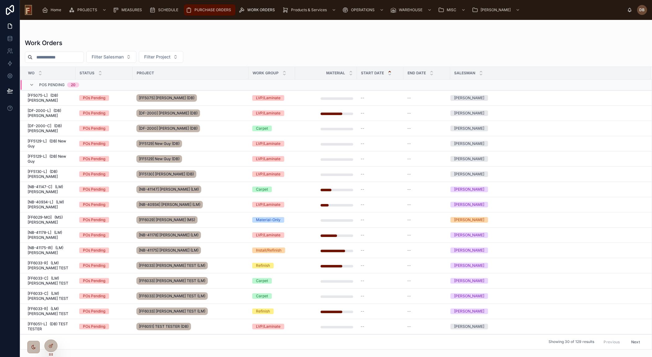
click at [214, 9] on span "PURCHASE ORDERS" at bounding box center [212, 9] width 37 height 5
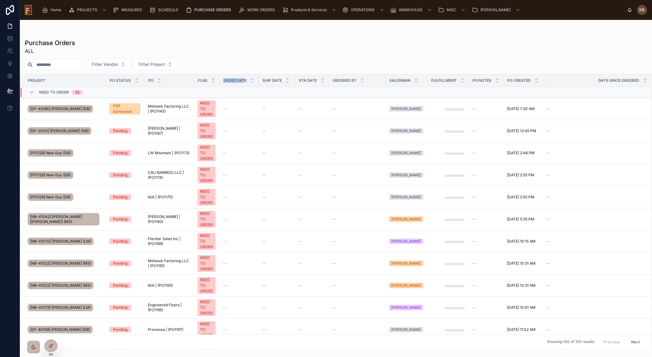
drag, startPoint x: 222, startPoint y: 79, endPoint x: 243, endPoint y: 79, distance: 21.1
click at [243, 79] on th "Order Date" at bounding box center [238, 80] width 39 height 13
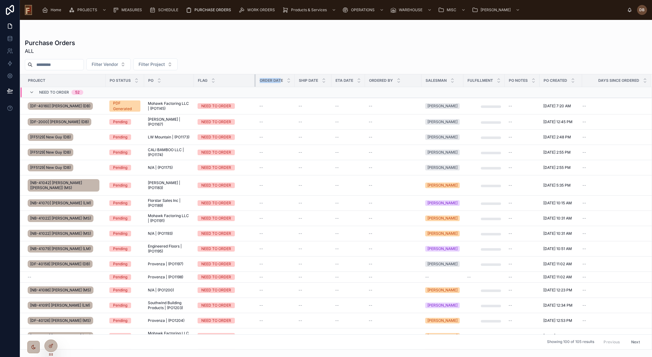
drag, startPoint x: 219, startPoint y: 82, endPoint x: 265, endPoint y: 81, distance: 46.3
click at [265, 81] on tr "Project PO Status PO Flag Order Date Ship Date ETA Date Ordered By Salesman Ful…" at bounding box center [335, 80] width 631 height 13
click at [233, 44] on div "Purchase Orders ALL" at bounding box center [336, 47] width 622 height 16
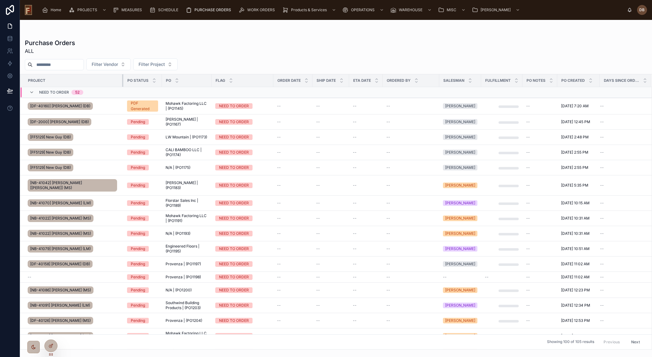
drag, startPoint x: 105, startPoint y: 82, endPoint x: 122, endPoint y: 84, distance: 16.8
click at [122, 84] on div at bounding box center [123, 80] width 2 height 12
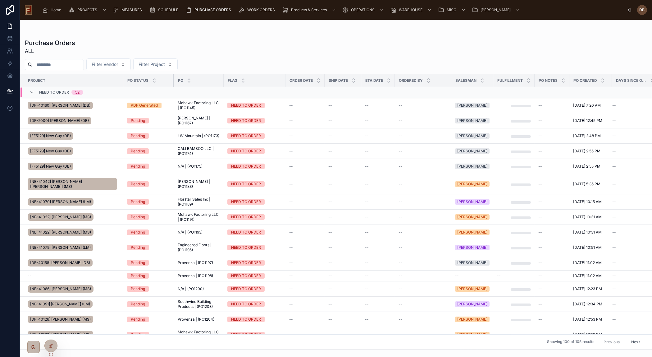
drag, startPoint x: 161, startPoint y: 81, endPoint x: 173, endPoint y: 83, distance: 12.3
click at [173, 83] on div at bounding box center [174, 80] width 2 height 12
click at [30, 90] on icon at bounding box center [31, 92] width 5 height 5
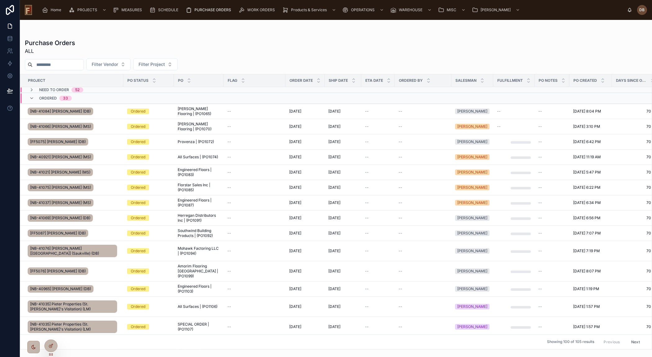
click at [382, 52] on div "Purchase Orders ALL" at bounding box center [336, 47] width 622 height 16
click at [31, 98] on icon at bounding box center [31, 98] width 5 height 5
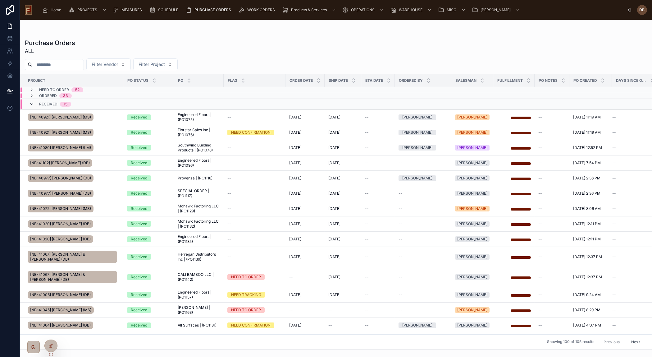
click at [31, 102] on icon at bounding box center [31, 104] width 5 height 5
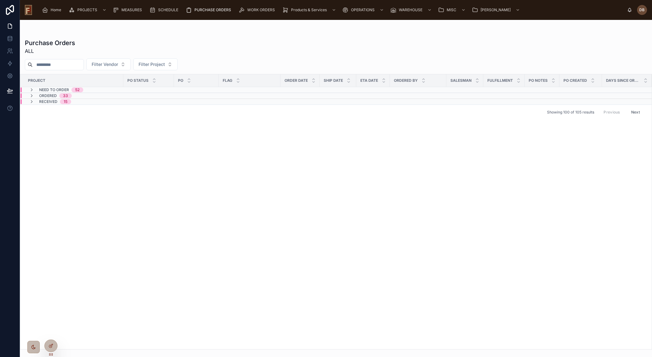
click at [45, 88] on span "NEED TO ORDER" at bounding box center [54, 89] width 30 height 5
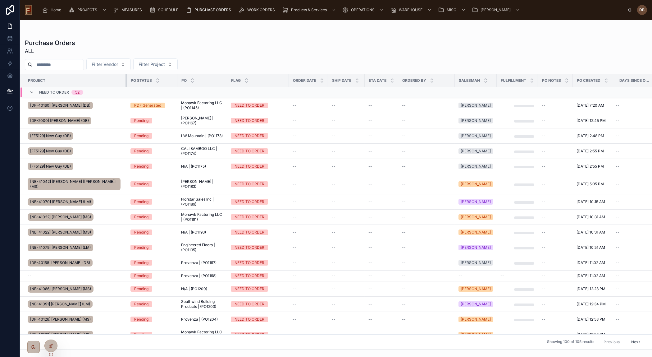
drag, startPoint x: 123, startPoint y: 83, endPoint x: 126, endPoint y: 87, distance: 5.3
click at [228, 80] on div at bounding box center [229, 80] width 2 height 12
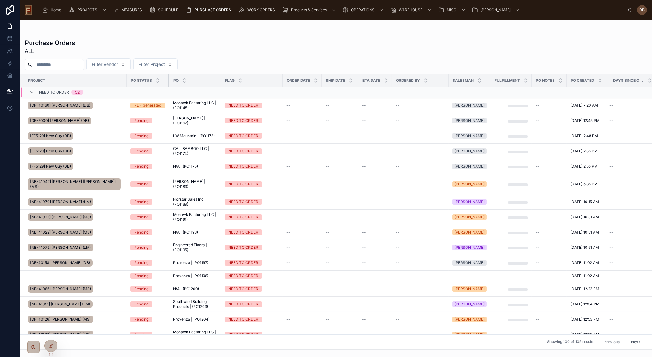
drag, startPoint x: 176, startPoint y: 83, endPoint x: 168, endPoint y: 84, distance: 8.1
click at [168, 84] on div at bounding box center [169, 80] width 2 height 12
click at [531, 43] on div "Purchase Orders ALL" at bounding box center [336, 47] width 622 height 16
click at [52, 63] on input "text" at bounding box center [58, 64] width 51 height 9
click at [61, 63] on input "text" at bounding box center [58, 64] width 51 height 9
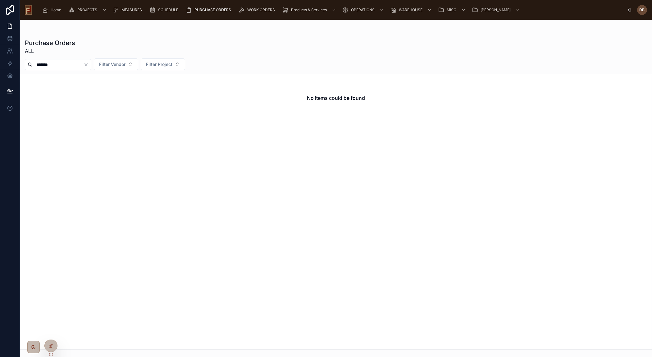
type input "*******"
click at [89, 65] on icon "Clear" at bounding box center [86, 64] width 5 height 5
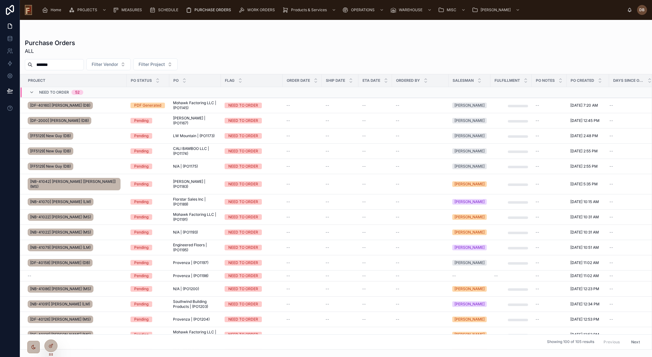
click at [284, 51] on div "Purchase Orders ALL" at bounding box center [336, 47] width 622 height 16
click at [261, 48] on div "Purchase Orders ALL" at bounding box center [336, 47] width 622 height 16
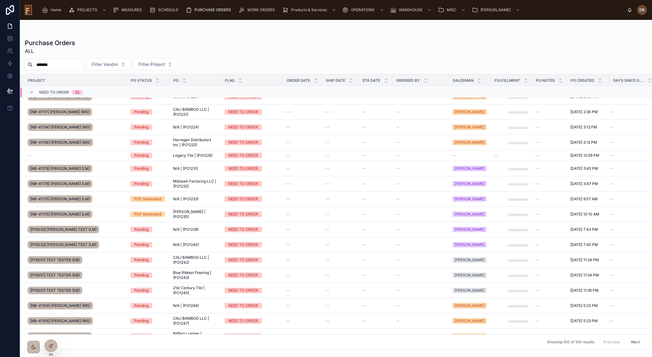
scroll to position [461, 0]
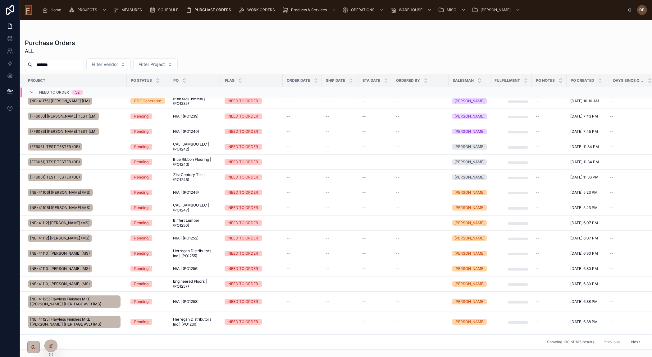
click at [70, 66] on input "*******" at bounding box center [58, 64] width 51 height 9
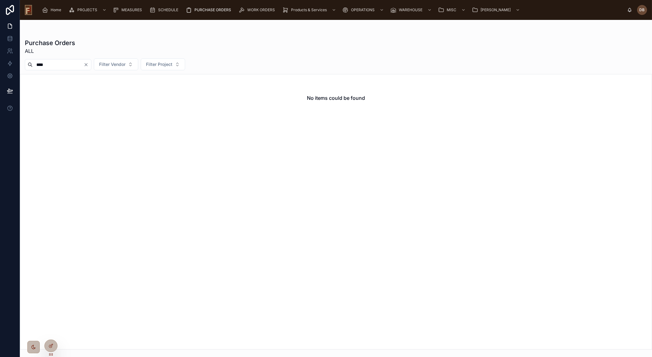
type input "****"
click at [87, 64] on icon "Clear" at bounding box center [86, 64] width 2 height 2
click at [69, 65] on input "****" at bounding box center [58, 64] width 51 height 9
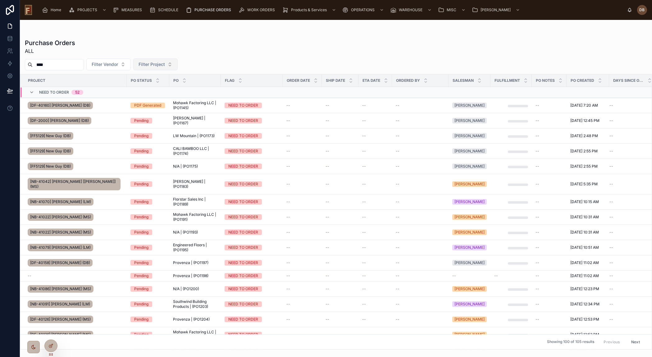
click at [164, 66] on span "Filter Project" at bounding box center [152, 64] width 26 height 6
type input "****"
click at [163, 88] on span "[FF5129] New Guy (DB)" at bounding box center [158, 89] width 48 height 6
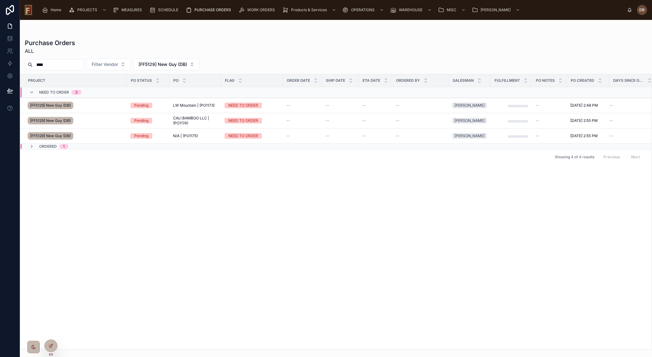
click at [356, 215] on div "Project PO Status PO Flag Order Date Ship Date ETA Date Ordered By Salesman Ful…" at bounding box center [335, 211] width 631 height 275
click at [281, 37] on div "Purchase Orders ALL **** Filter Vendor [FF5129] New Guy (DB) Project PO Status …" at bounding box center [336, 192] width 632 height 314
click at [412, 226] on div "Project PO Status PO Flag Order Date Ship Date ETA Date Ordered By Salesman Ful…" at bounding box center [335, 211] width 631 height 275
click at [243, 105] on div "NEED TO ORDER" at bounding box center [243, 105] width 30 height 6
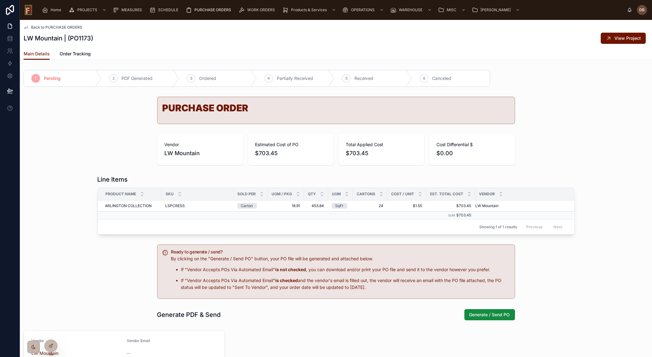
click at [206, 77] on span "Ordered" at bounding box center [207, 78] width 17 height 6
click at [206, 43] on div "LW Mountain | (PO1173) View Project" at bounding box center [336, 38] width 625 height 12
click at [52, 9] on span "Home" at bounding box center [56, 9] width 11 height 5
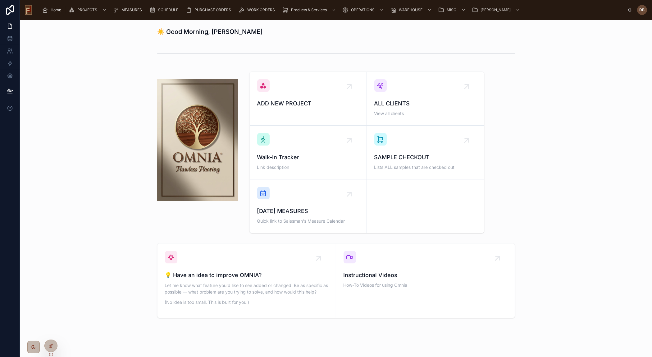
click at [194, 31] on h1 "☀️ Good Morning, David" at bounding box center [210, 31] width 106 height 9
click at [173, 31] on h1 "☀️ Good Morning, David" at bounding box center [210, 31] width 106 height 9
drag, startPoint x: 173, startPoint y: 31, endPoint x: 188, endPoint y: 32, distance: 14.6
click at [188, 32] on h1 "☀️ Good Morning, David" at bounding box center [210, 31] width 106 height 9
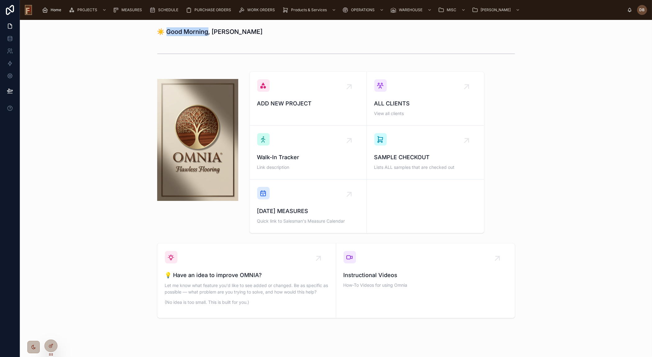
click at [186, 40] on div "☀️ Good Morning, David ADD NEW PROJECT ALL CLIENTS View all clients Walk-In Tra…" at bounding box center [336, 190] width 632 height 340
click at [175, 31] on h1 "☀️ Good Morning, David" at bounding box center [210, 31] width 106 height 9
drag, startPoint x: 175, startPoint y: 31, endPoint x: 220, endPoint y: 34, distance: 46.0
click at [220, 34] on h1 "☀️ Good Morning, David" at bounding box center [210, 31] width 106 height 9
drag, startPoint x: 153, startPoint y: 31, endPoint x: 250, endPoint y: 34, distance: 96.6
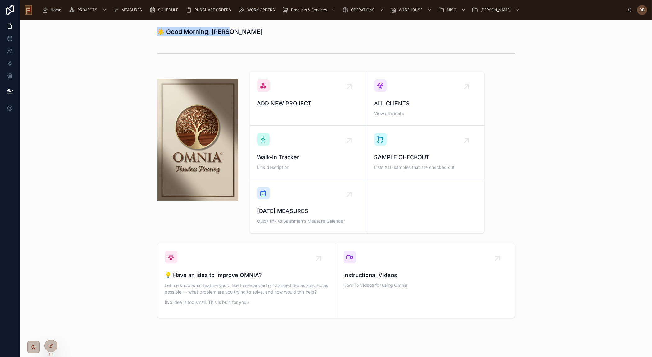
click at [250, 34] on div "☀️ Good Morning, David" at bounding box center [336, 32] width 622 height 14
click at [192, 42] on div "☀️ Good Morning, David ADD NEW PROJECT ALL CLIENTS View all clients Walk-In Tra…" at bounding box center [336, 190] width 632 height 340
drag, startPoint x: 149, startPoint y: 32, endPoint x: 247, endPoint y: 37, distance: 98.6
click at [247, 37] on div "☀️ Good Morning, David" at bounding box center [336, 32] width 622 height 14
click at [194, 127] on img at bounding box center [197, 140] width 81 height 122
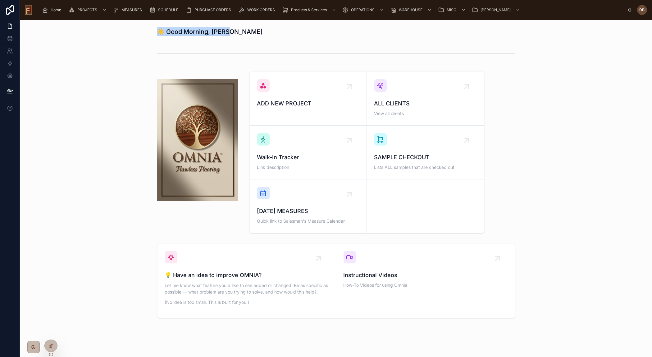
click at [189, 34] on h1 "☀️ Good Morning, David" at bounding box center [210, 31] width 106 height 9
drag, startPoint x: 147, startPoint y: 31, endPoint x: 289, endPoint y: 32, distance: 141.9
click at [289, 32] on div "☀️ Good Morning, David" at bounding box center [336, 32] width 622 height 14
click at [109, 177] on div "ADD NEW PROJECT ALL CLIENTS View all clients Walk-In Tracker Link description S…" at bounding box center [336, 152] width 622 height 166
click at [55, 9] on span "Home" at bounding box center [56, 9] width 11 height 5
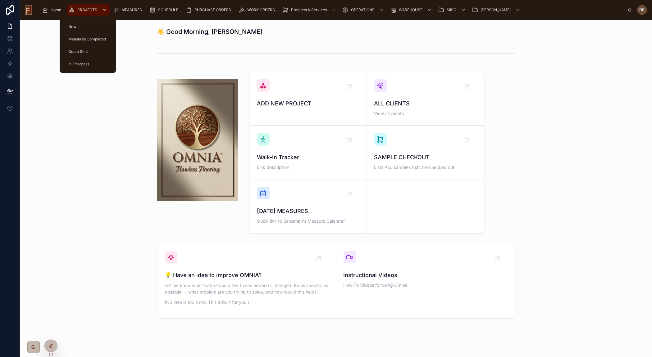
click at [86, 7] on span "PROJECTS" at bounding box center [87, 9] width 20 height 5
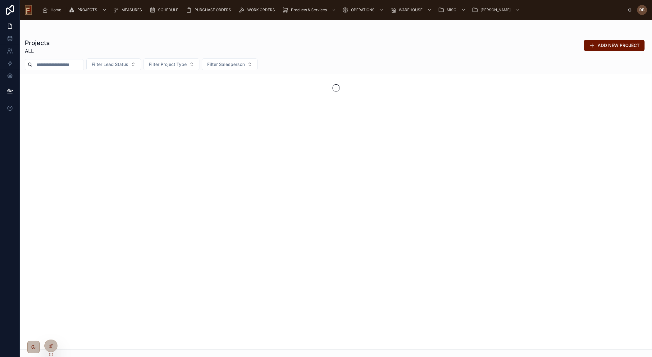
click at [52, 65] on input "text" at bounding box center [58, 64] width 51 height 9
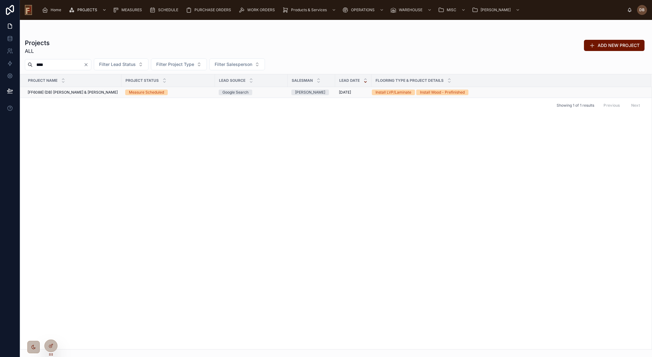
type input "****"
click at [73, 91] on span "[FF6088] (DB) Kaitlin & Jeremy Hosler" at bounding box center [73, 92] width 90 height 5
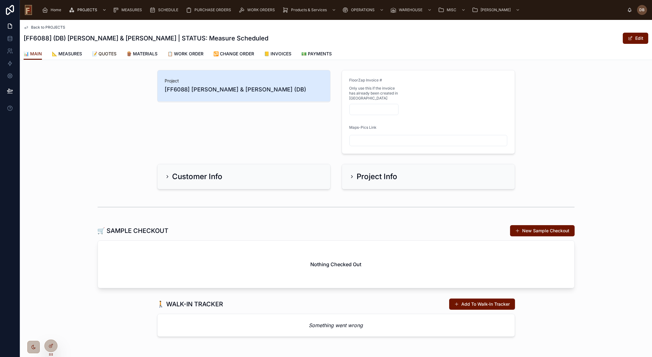
click at [114, 53] on span "📝 QUOTES" at bounding box center [104, 54] width 25 height 6
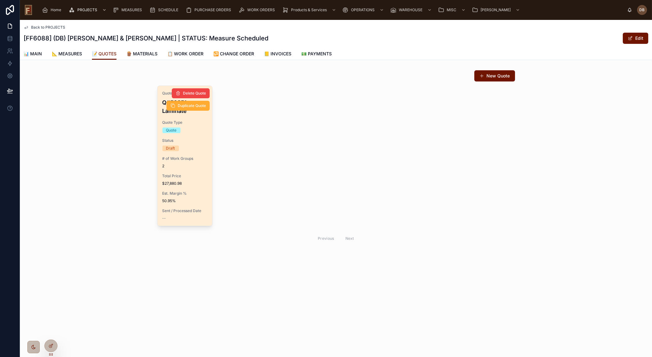
click at [199, 187] on div "Quote Name Q#50251 - Laminate Quote Type Quote Status Draft # of Work Groups 2 …" at bounding box center [184, 156] width 55 height 140
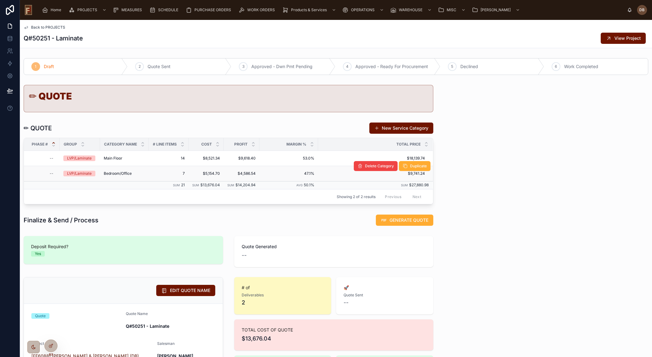
click at [203, 172] on span "$5,154.70" at bounding box center [206, 173] width 28 height 5
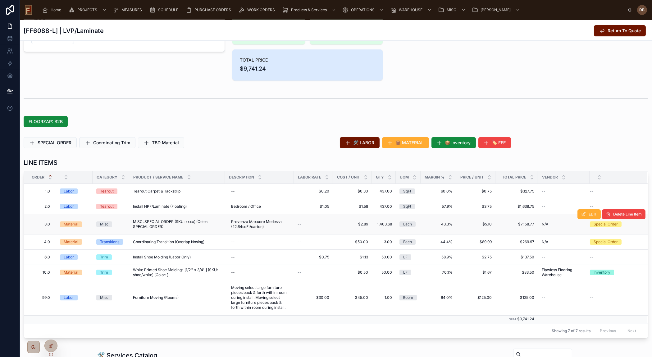
scroll to position [113, 0]
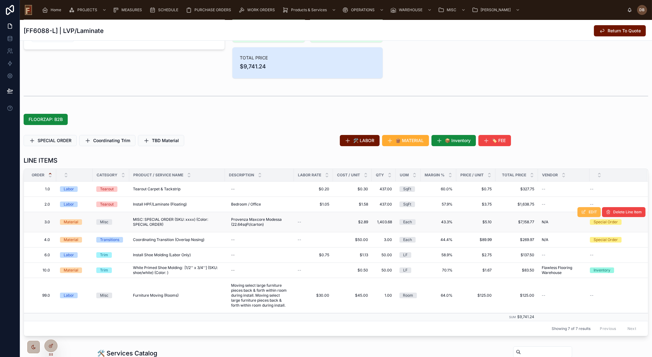
click at [589, 211] on span "EDIT" at bounding box center [593, 211] width 8 height 5
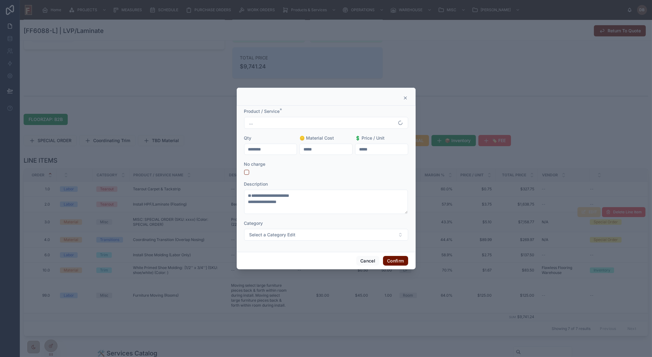
drag, startPoint x: 279, startPoint y: 150, endPoint x: 239, endPoint y: 149, distance: 40.7
click at [239, 149] on div "**********" at bounding box center [326, 179] width 179 height 146
paste input "text"
type input "******"
click at [281, 238] on button "Select a Category Edit" at bounding box center [326, 235] width 164 height 12
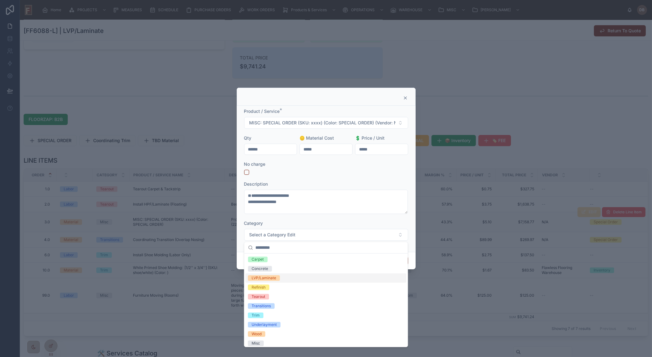
click at [277, 279] on span "LVP/Laminate" at bounding box center [264, 278] width 32 height 6
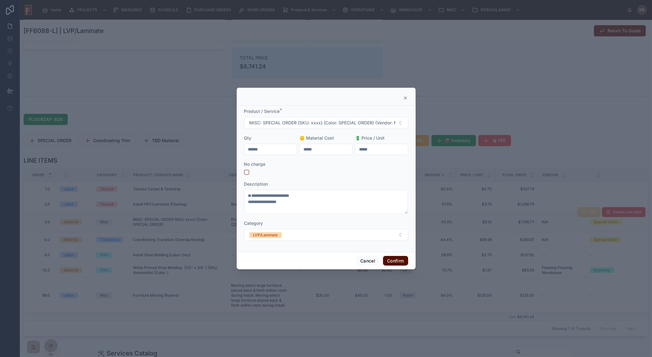
click at [395, 259] on button "Confirm" at bounding box center [395, 261] width 25 height 10
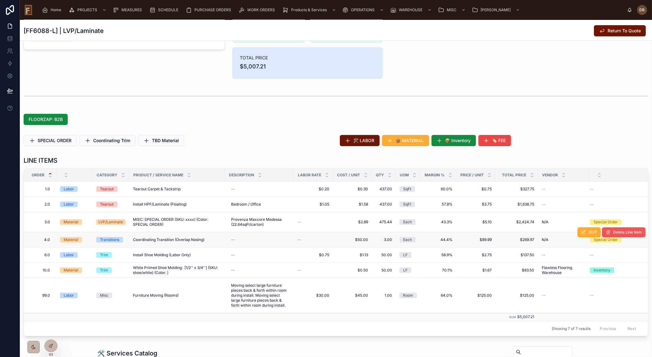
click at [621, 230] on span "Delete Line Item" at bounding box center [627, 232] width 29 height 5
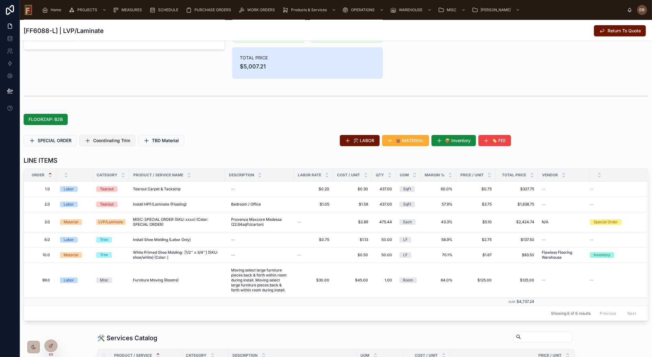
click at [112, 139] on span "Coordinating Trim" at bounding box center [111, 140] width 37 height 6
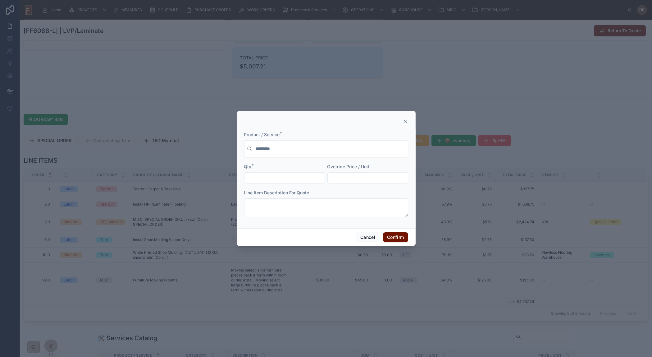
click at [292, 152] on div at bounding box center [326, 148] width 164 height 17
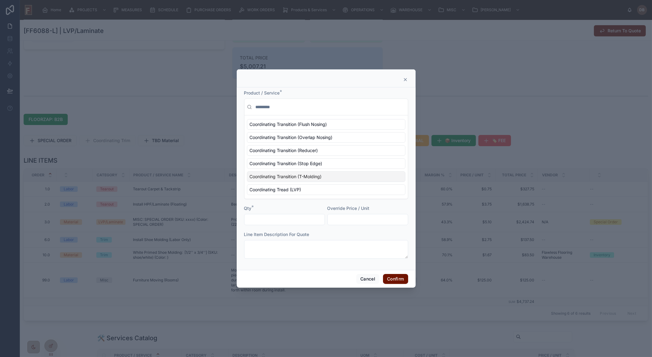
click at [327, 175] on div "Coordinating Transition (T-Molding)" at bounding box center [326, 176] width 158 height 11
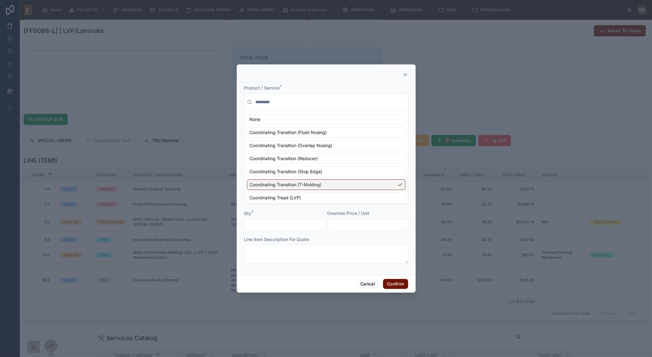
click at [285, 227] on input "text" at bounding box center [284, 224] width 80 height 9
type input "****"
click at [400, 286] on button "Confirm" at bounding box center [395, 284] width 25 height 10
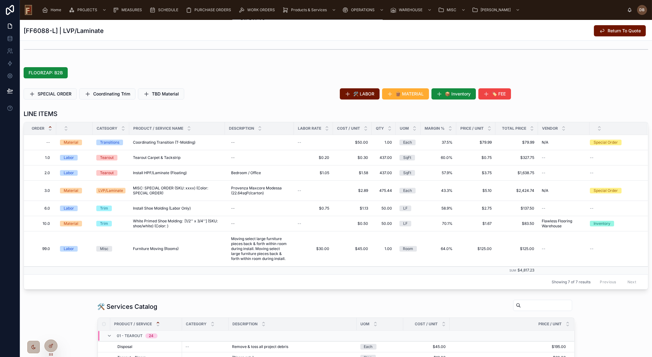
scroll to position [169, 0]
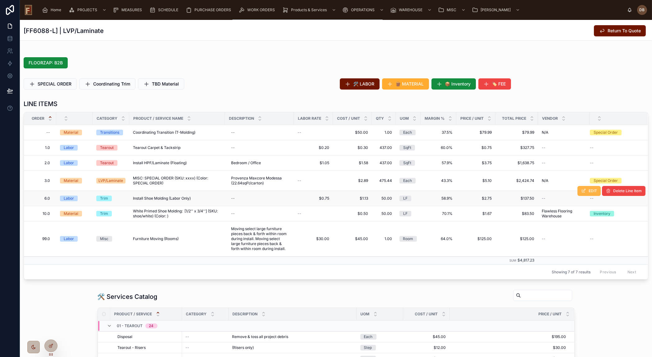
click at [589, 191] on span "EDIT" at bounding box center [593, 190] width 8 height 5
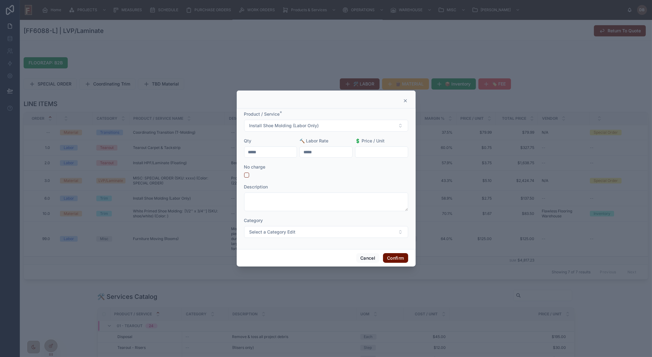
drag, startPoint x: 273, startPoint y: 151, endPoint x: 242, endPoint y: 151, distance: 30.4
click at [242, 151] on div "Product / Service * Install Shoe Molding (Labor Only) Qty ***** 🔨 Labor Rate **…" at bounding box center [326, 178] width 179 height 140
paste input "text"
type input "******"
click at [391, 255] on button "Confirm" at bounding box center [395, 258] width 25 height 10
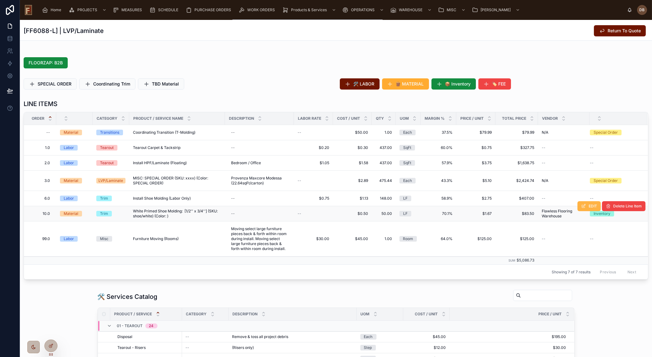
click at [581, 205] on icon at bounding box center [583, 205] width 5 height 5
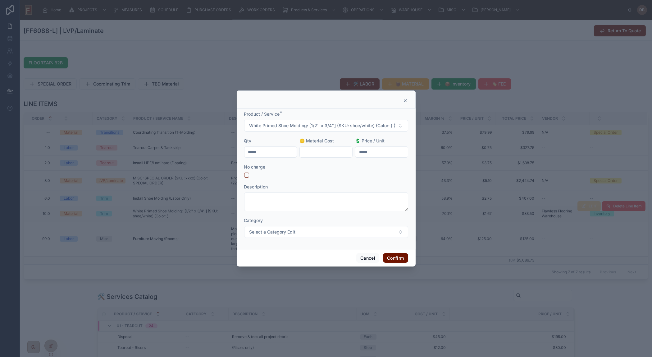
click at [267, 153] on input "*****" at bounding box center [270, 152] width 52 height 9
drag, startPoint x: 271, startPoint y: 151, endPoint x: 236, endPoint y: 152, distance: 35.1
click at [236, 152] on div "Product / Service * White Primed Shoe Molding: [1/2'' x 3/4''] (SKU: shoe/white…" at bounding box center [326, 178] width 652 height 357
type input "******"
click at [395, 257] on button "Confirm" at bounding box center [395, 258] width 25 height 10
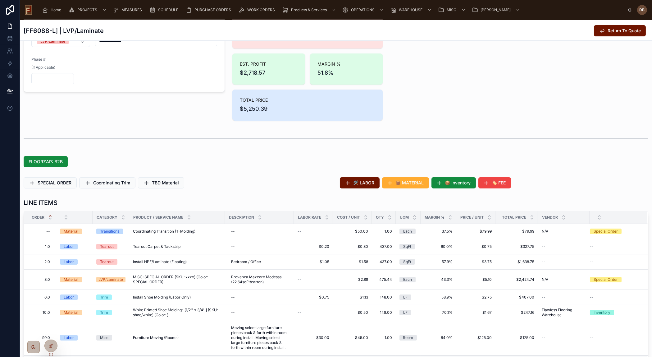
scroll to position [28, 0]
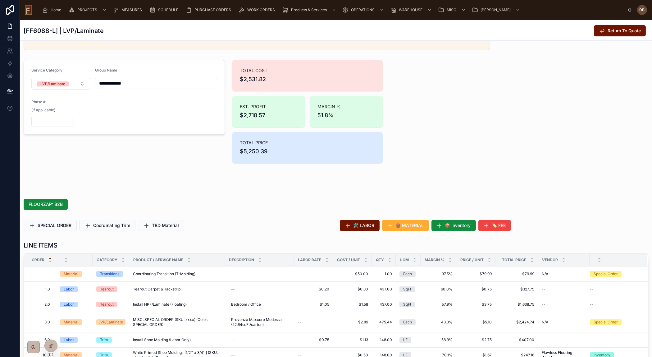
drag, startPoint x: 618, startPoint y: 31, endPoint x: 205, endPoint y: 118, distance: 421.8
click at [618, 31] on span "Return To Quote" at bounding box center [623, 31] width 33 height 6
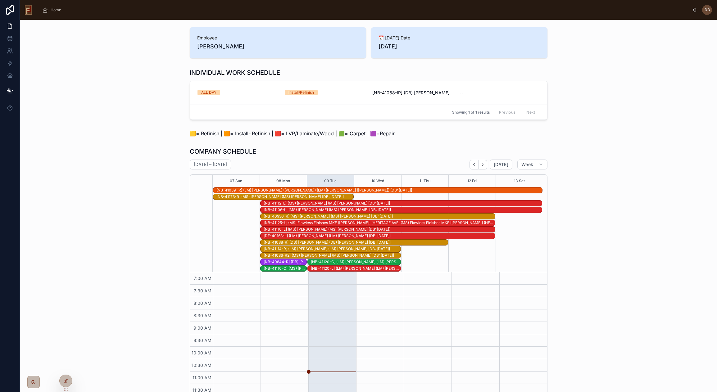
scroll to position [80, 0]
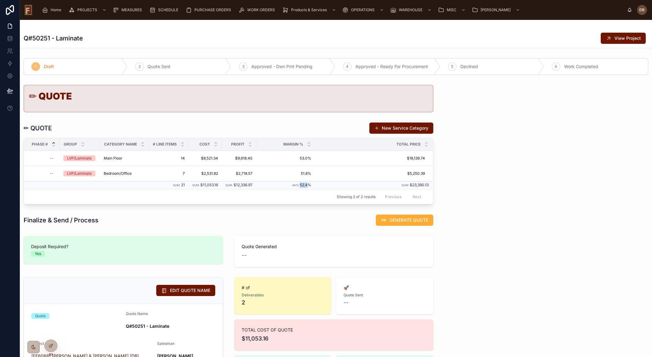
drag, startPoint x: 300, startPoint y: 184, endPoint x: 309, endPoint y: 183, distance: 9.3
click at [309, 183] on span "52.4%" at bounding box center [305, 184] width 11 height 5
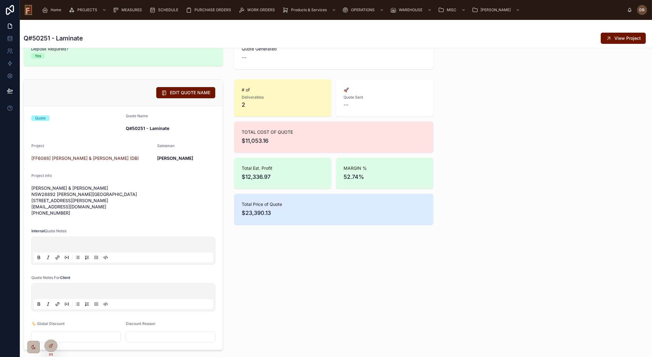
scroll to position [254, 0]
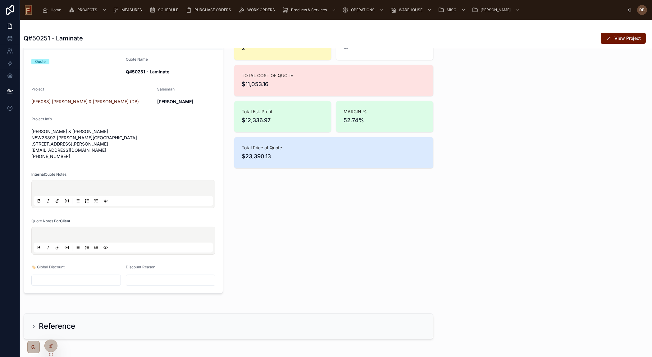
click at [61, 280] on input "text" at bounding box center [76, 279] width 89 height 9
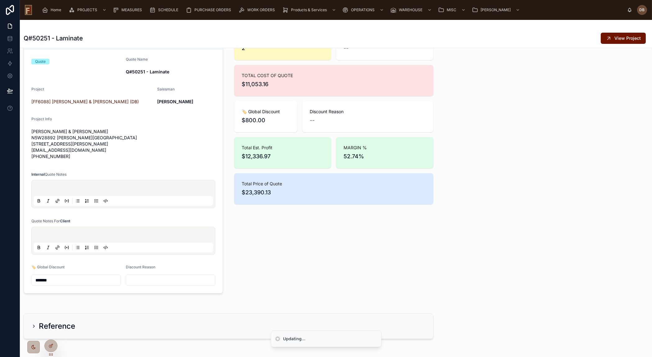
type input "*******"
drag, startPoint x: 326, startPoint y: 258, endPoint x: 325, endPoint y: 253, distance: 5.1
click at [326, 258] on div "# of Deliverables 2 🚀 Quote Sent -- TOTAL COST OF QUOTE $11,053.16 🏷️ Global Di…" at bounding box center [333, 157] width 207 height 275
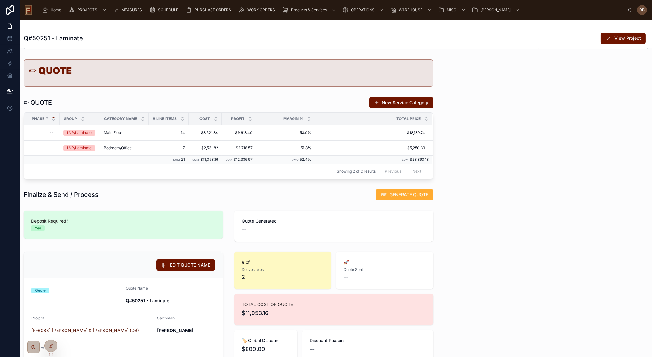
scroll to position [0, 0]
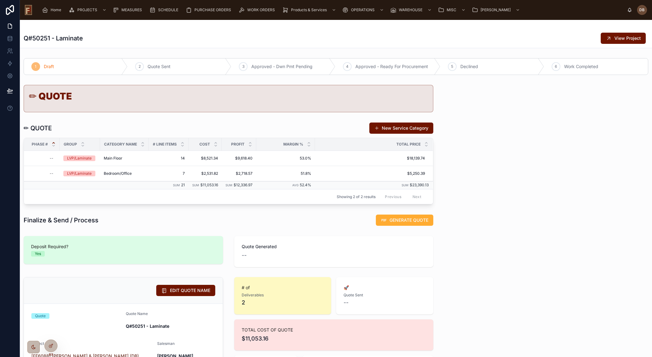
drag, startPoint x: 408, startPoint y: 221, endPoint x: 440, endPoint y: 215, distance: 32.9
click at [408, 221] on span "GENERATE QUOTE" at bounding box center [408, 220] width 39 height 6
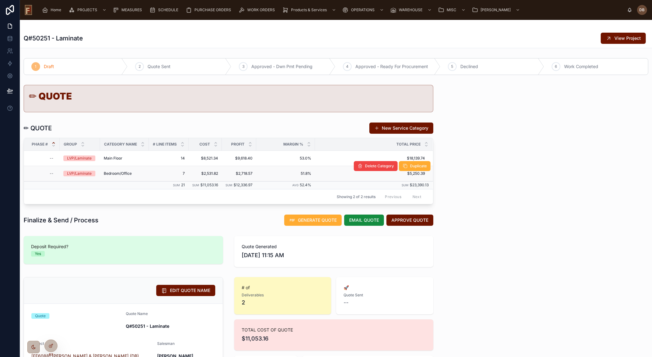
click at [118, 173] on span "Bedroom/Office" at bounding box center [118, 173] width 28 height 5
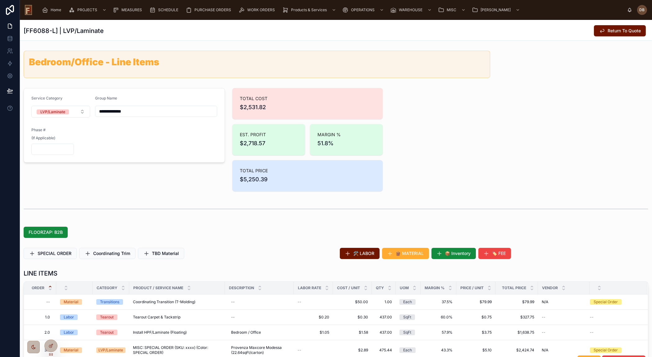
scroll to position [151, 0]
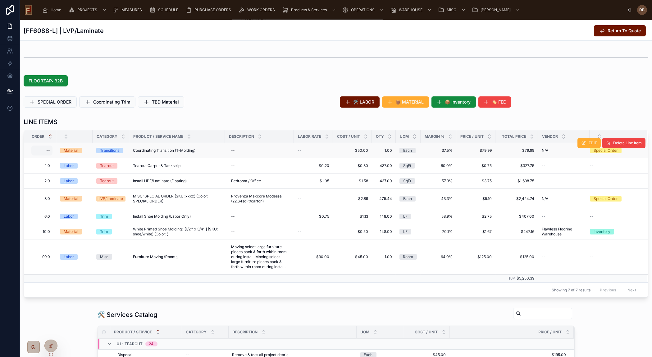
click at [45, 149] on div "--" at bounding box center [41, 150] width 21 height 10
type input "***"
click at [122, 157] on icon "submit" at bounding box center [122, 158] width 5 height 5
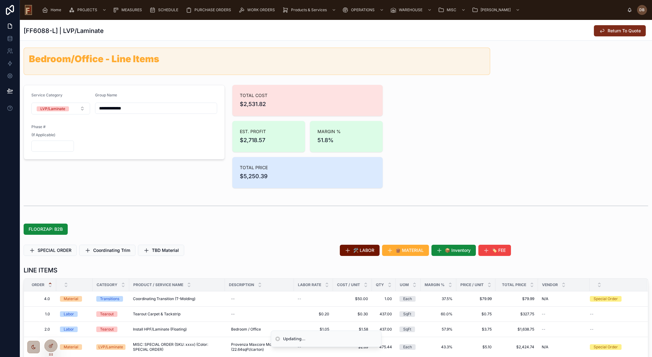
scroll to position [0, 0]
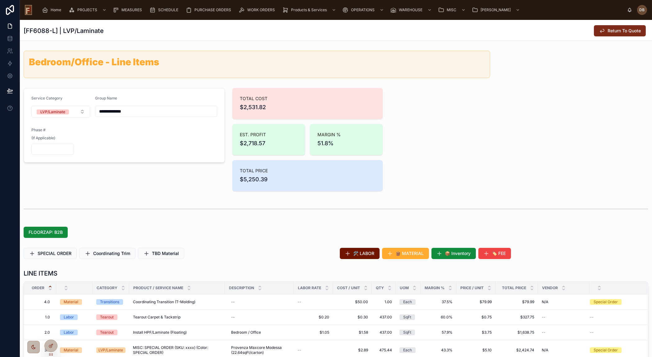
click at [626, 33] on span "Return To Quote" at bounding box center [623, 31] width 33 height 6
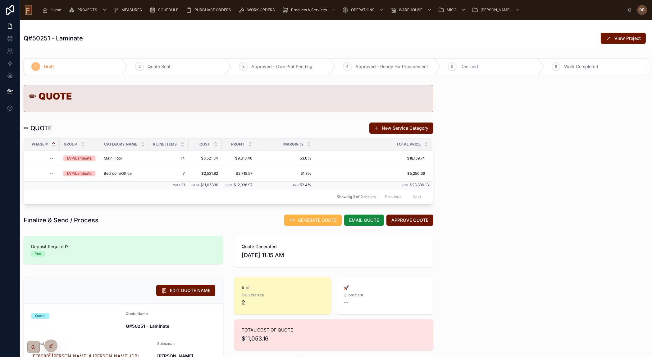
click at [314, 220] on span "GENERATE QUOTE" at bounding box center [317, 220] width 39 height 6
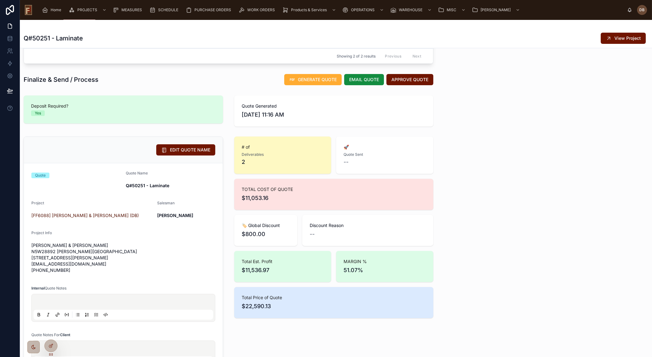
scroll to position [141, 0]
click at [359, 77] on span "EMAIL QUOTE" at bounding box center [364, 79] width 30 height 6
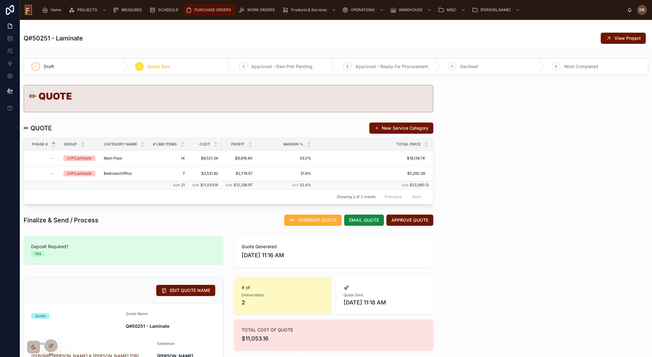
click at [208, 8] on span "PURCHASE ORDERS" at bounding box center [212, 9] width 37 height 5
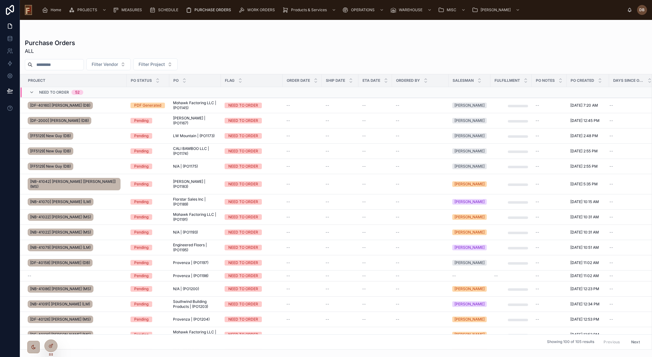
click at [212, 8] on span "PURCHASE ORDERS" at bounding box center [212, 9] width 37 height 5
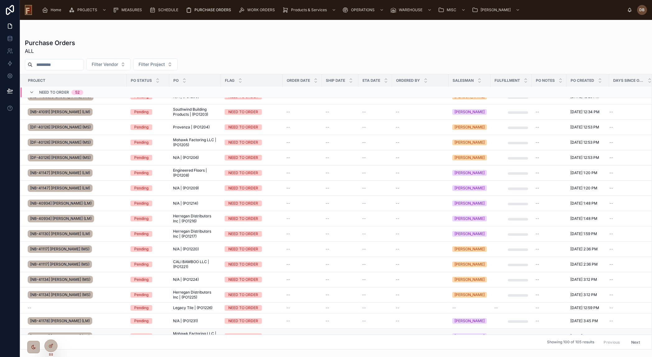
scroll to position [296, 0]
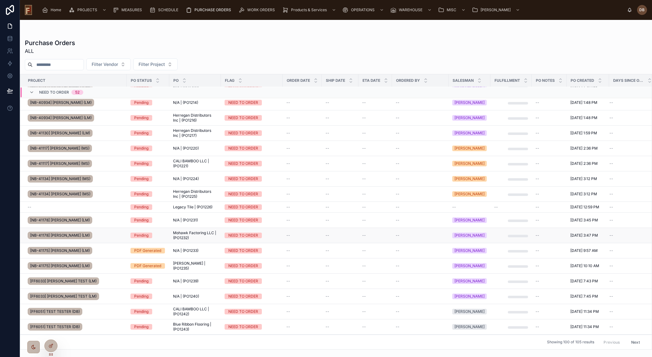
click at [114, 234] on div "[NB-41178] Birgitta Hietala (LM)" at bounding box center [75, 235] width 95 height 10
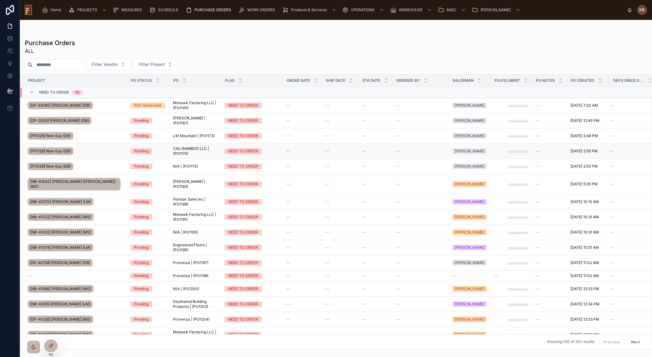
click at [189, 150] on span "CALI BAMBOO LLC | (PO1174)" at bounding box center [195, 151] width 44 height 10
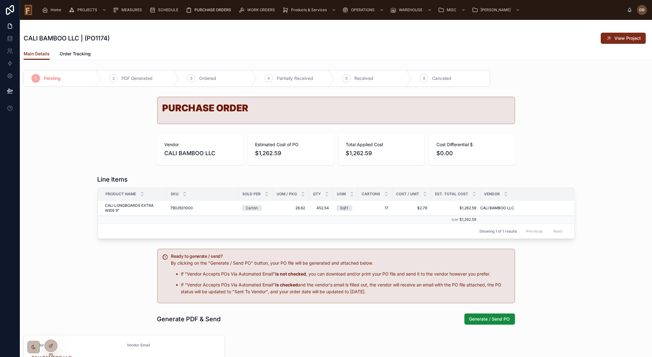
click at [620, 37] on span "View Project" at bounding box center [627, 38] width 26 height 6
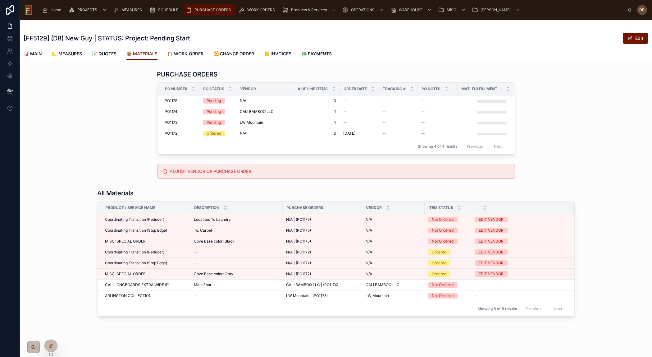
click at [213, 10] on span "PURCHASE ORDERS" at bounding box center [212, 9] width 37 height 5
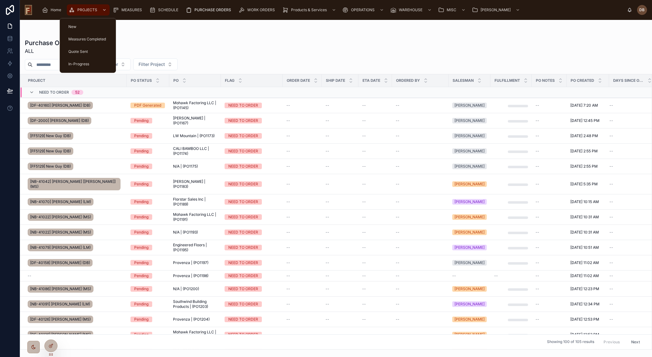
drag, startPoint x: 86, startPoint y: 8, endPoint x: 87, endPoint y: 13, distance: 4.4
click at [86, 8] on span "PROJECTS" at bounding box center [87, 9] width 20 height 5
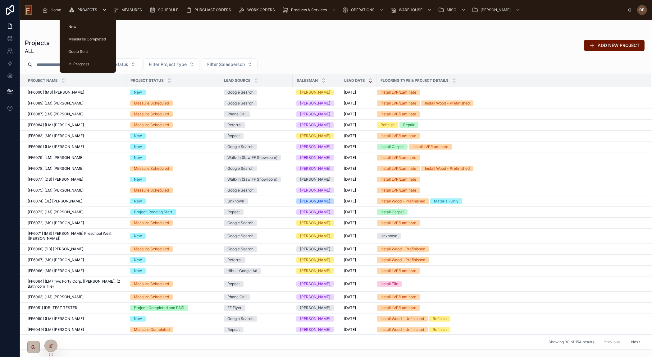
click at [85, 9] on span "PROJECTS" at bounding box center [87, 9] width 20 height 5
click at [87, 9] on span "PROJECTS" at bounding box center [87, 9] width 20 height 5
click at [91, 63] on div "In-Progress" at bounding box center [87, 64] width 41 height 10
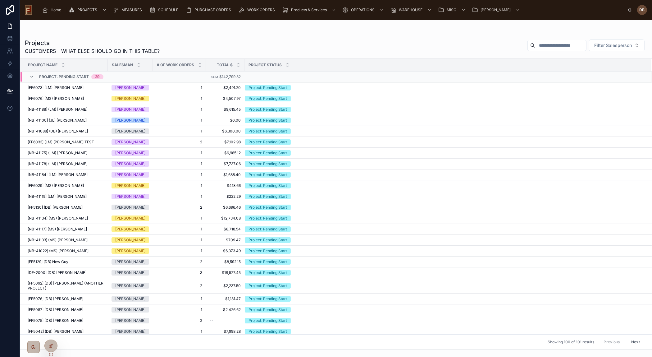
click at [264, 34] on div at bounding box center [336, 32] width 622 height 5
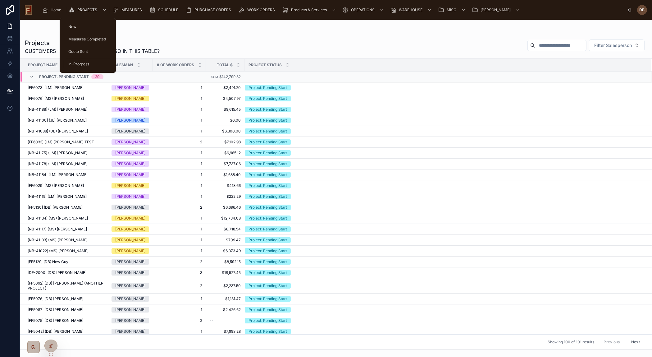
click at [89, 64] on div "In-Progress" at bounding box center [87, 64] width 41 height 10
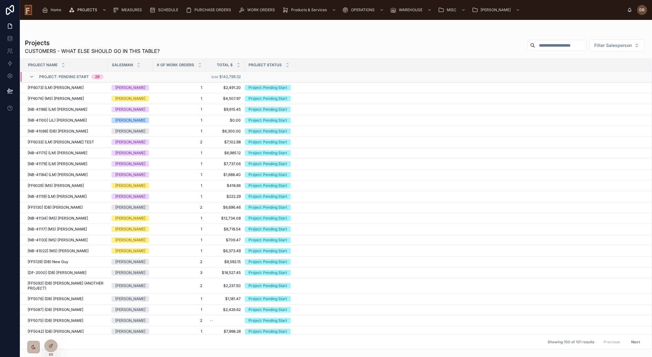
click at [210, 43] on div "Projects CUSTOMERS - WHAT ELSE SHOULD GO IN THIS TABLE? Filter Salesperson" at bounding box center [336, 47] width 622 height 16
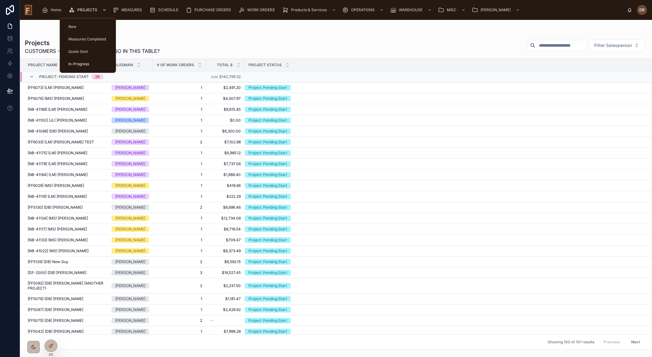
click at [87, 9] on span "PROJECTS" at bounding box center [87, 9] width 20 height 5
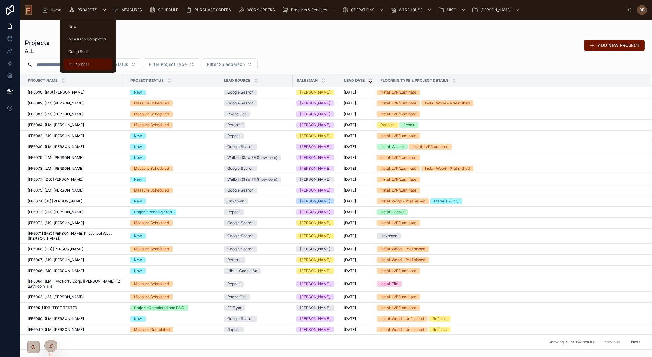
click at [93, 62] on div "In-Progress" at bounding box center [87, 64] width 41 height 10
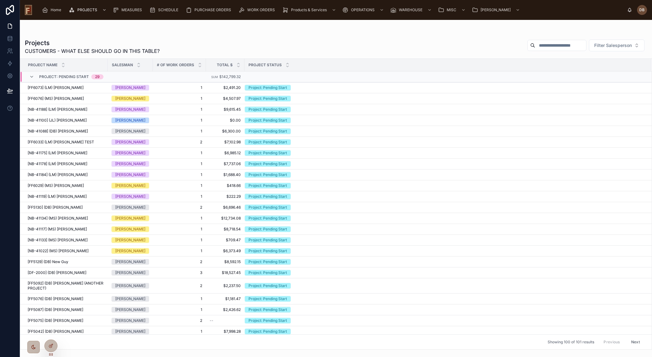
click at [220, 43] on div "Projects CUSTOMERS - WHAT ELSE SHOULD GO IN THIS TABLE? Filter Salesperson" at bounding box center [336, 47] width 622 height 16
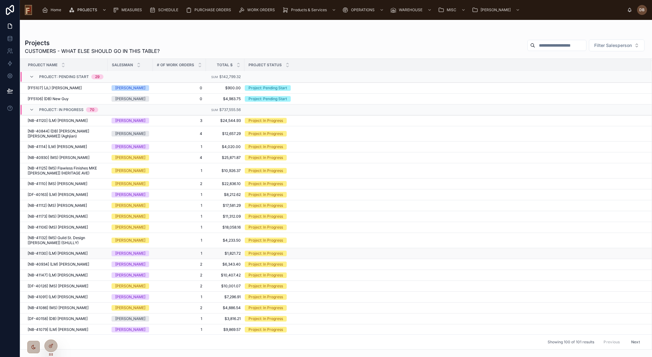
scroll to position [320, 0]
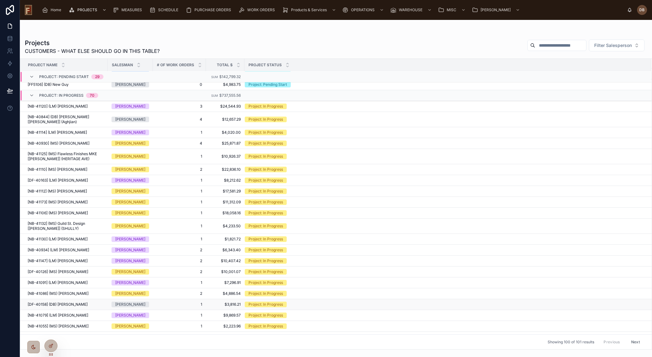
click at [73, 302] on span "[DF-40158] (DB) Amy Nelson" at bounding box center [58, 304] width 60 height 5
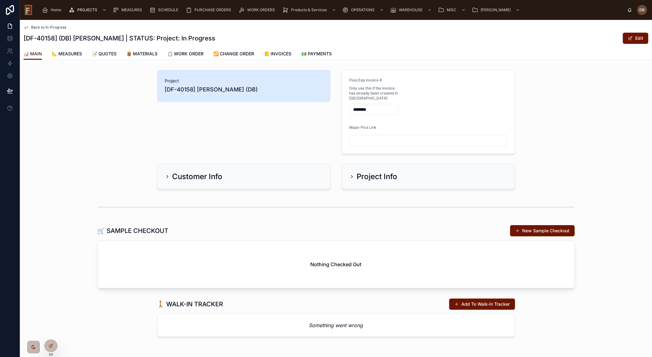
click at [33, 52] on span "📊 MAIN" at bounding box center [33, 54] width 18 height 6
click at [165, 175] on icon at bounding box center [167, 176] width 5 height 5
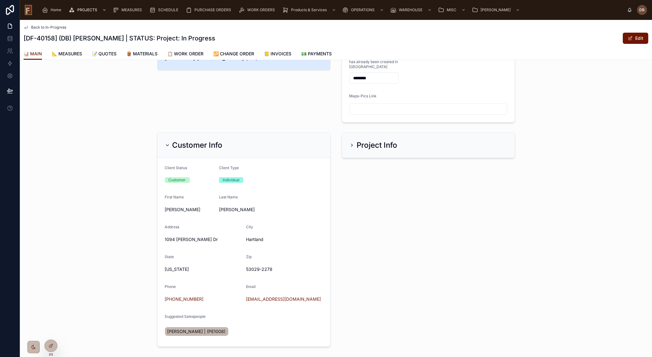
scroll to position [28, 0]
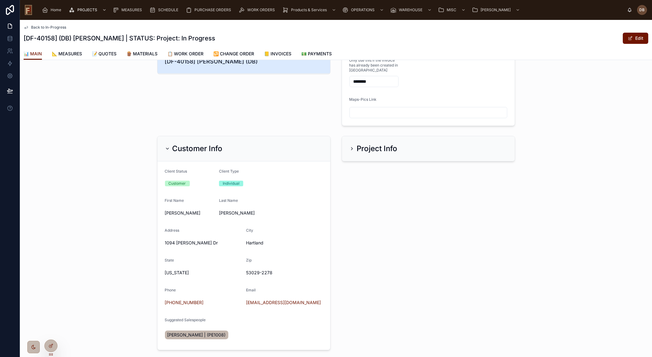
click at [183, 145] on h2 "Customer Info" at bounding box center [197, 148] width 50 height 10
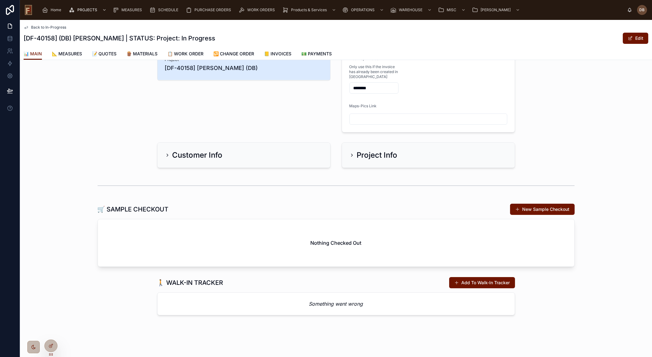
click at [178, 156] on h2 "Customer Info" at bounding box center [197, 155] width 50 height 10
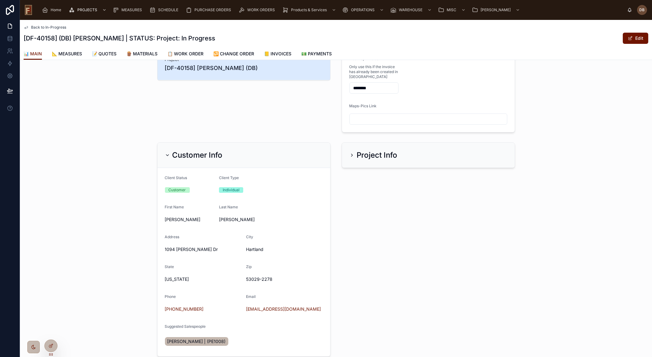
scroll to position [28, 0]
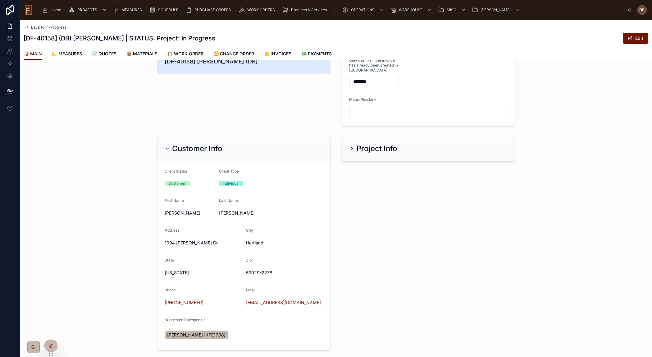
click at [185, 148] on h2 "Customer Info" at bounding box center [197, 148] width 50 height 10
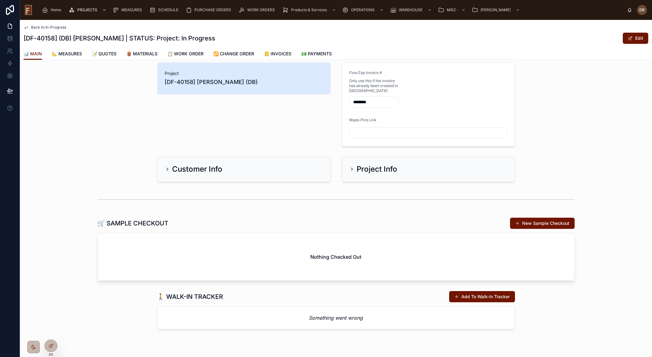
scroll to position [0, 0]
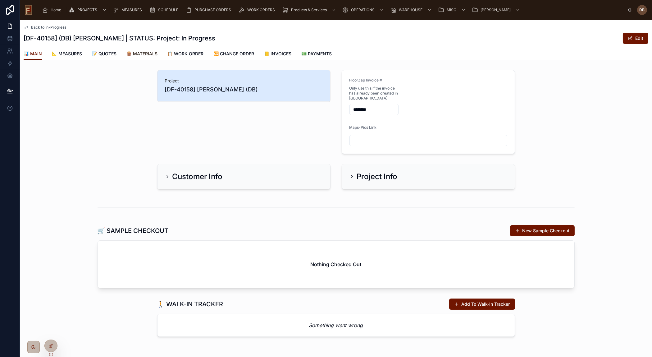
click at [147, 55] on span "🪵 MATERIALS" at bounding box center [141, 54] width 31 height 6
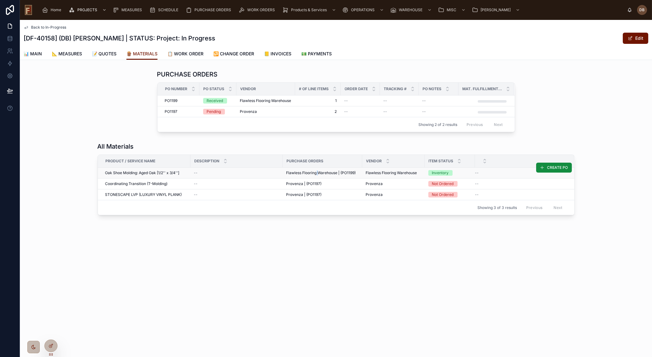
click at [318, 171] on span "Flawless Flooring Warehouse | (PO1199)" at bounding box center [321, 172] width 70 height 5
click at [56, 27] on span "Back to In-Progress" at bounding box center [48, 27] width 35 height 5
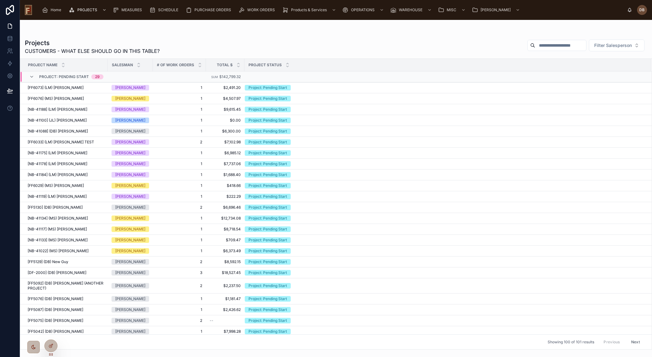
click at [566, 45] on input "text" at bounding box center [560, 45] width 51 height 9
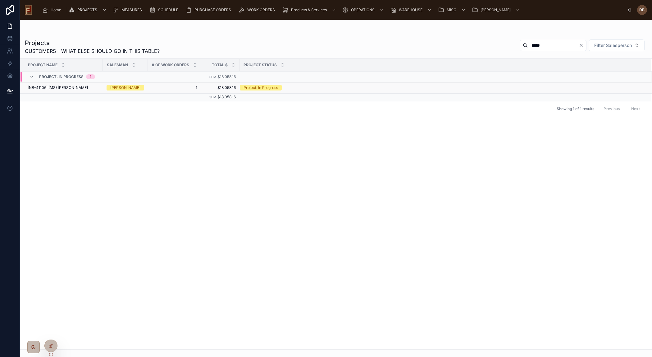
type input "*****"
click at [84, 87] on span "[NB-41106] (MS) Marianne Burish" at bounding box center [58, 87] width 60 height 5
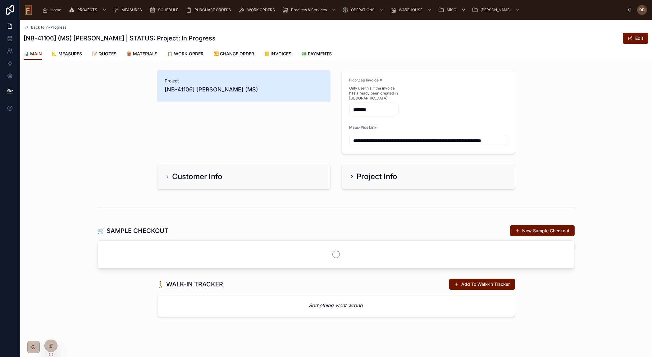
click at [150, 53] on span "🪵 MATERIALS" at bounding box center [141, 54] width 31 height 6
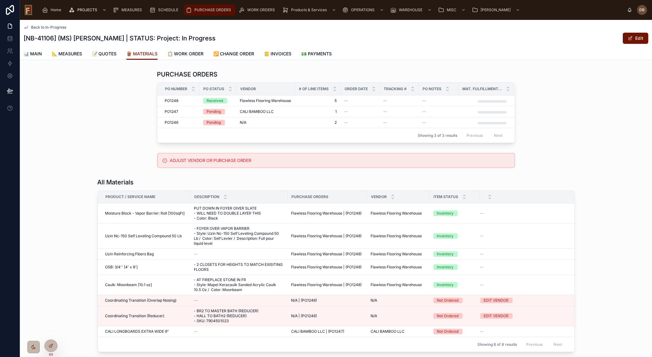
click at [220, 10] on span "PURCHASE ORDERS" at bounding box center [212, 9] width 37 height 5
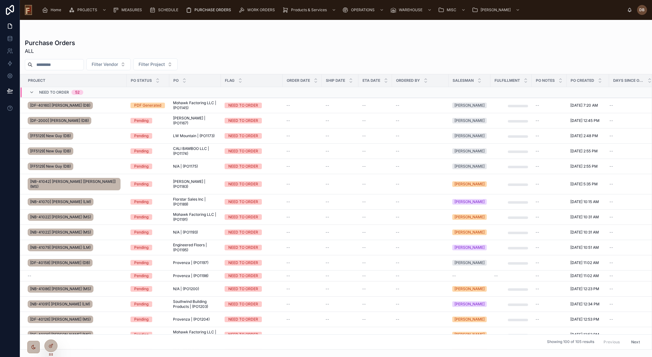
click at [84, 66] on input "text" at bounding box center [58, 64] width 51 height 9
click at [164, 63] on span "Filter Project" at bounding box center [152, 64] width 26 height 6
type input "*****"
click at [173, 89] on span "[NB-41106] Marianne Burish (MS)" at bounding box center [165, 89] width 62 height 6
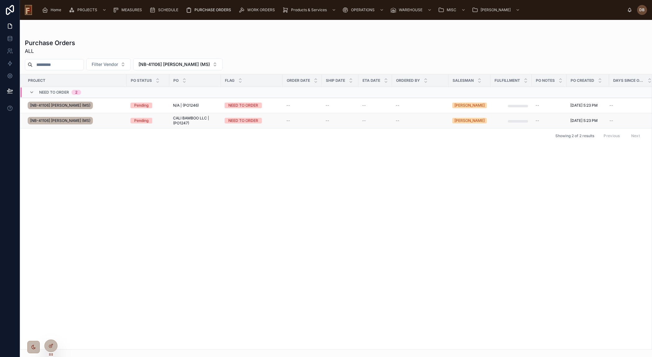
click at [189, 117] on span "CALI BAMBOO LLC | (PO1247)" at bounding box center [195, 121] width 44 height 10
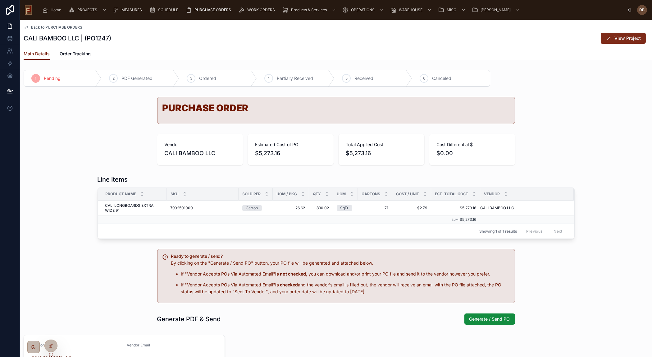
click at [618, 39] on span "View Project" at bounding box center [627, 38] width 26 height 6
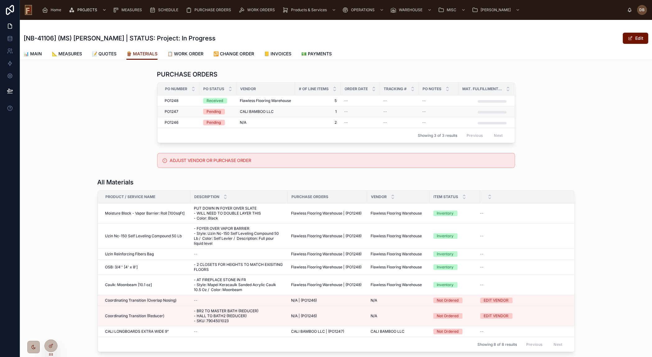
click at [177, 112] on div "PO1247 PO1247" at bounding box center [180, 111] width 31 height 5
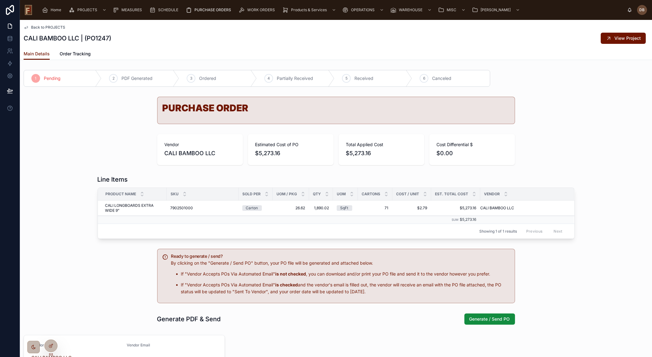
click at [44, 27] on span "Back to PROJECTS" at bounding box center [48, 27] width 34 height 5
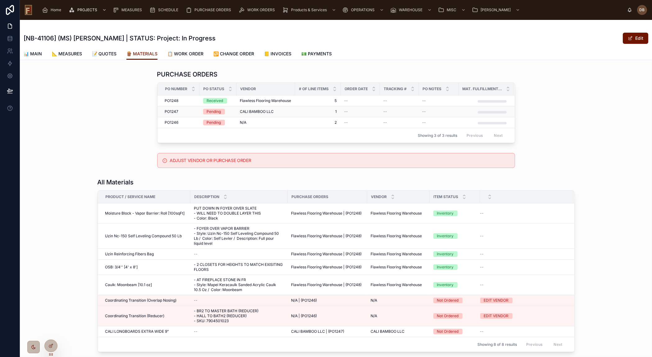
click at [261, 109] on span "CALI BAMBOO LLC" at bounding box center [257, 111] width 34 height 5
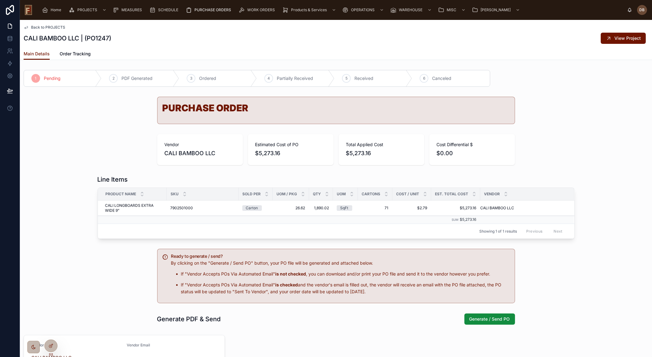
click at [54, 25] on span "Back to PROJECTS" at bounding box center [48, 27] width 34 height 5
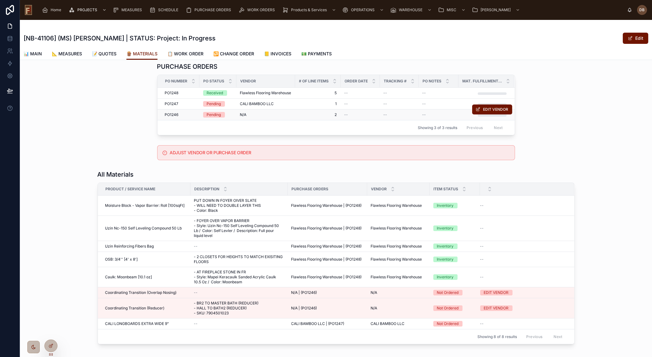
scroll to position [36, 0]
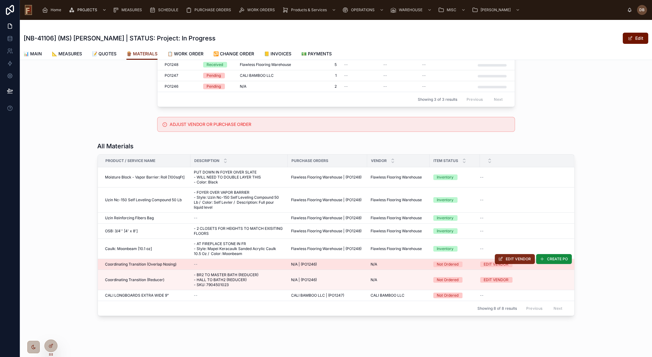
click at [506, 258] on span "EDIT VENDOR" at bounding box center [518, 258] width 25 height 5
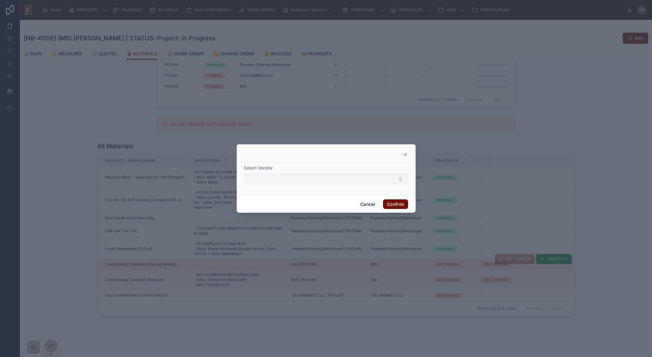
click at [292, 182] on button "Select Button" at bounding box center [326, 178] width 164 height 11
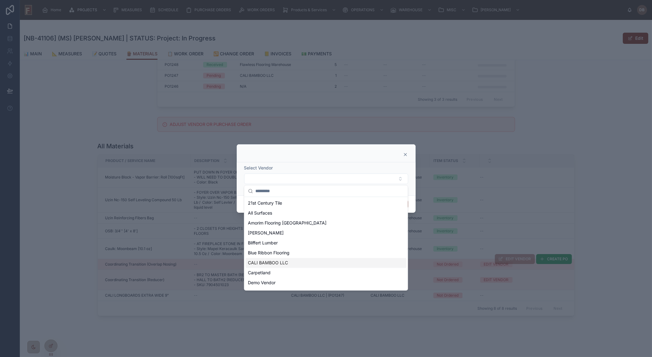
click at [283, 261] on span "CALI BAMBOO LLC" at bounding box center [268, 262] width 40 height 6
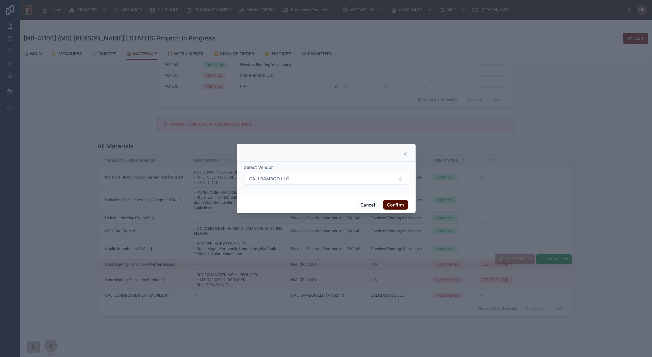
click at [401, 204] on button "Confirm" at bounding box center [395, 205] width 25 height 10
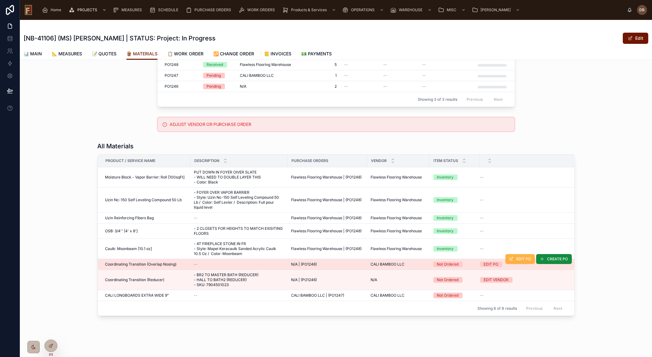
click at [516, 257] on span "EDIT PO" at bounding box center [523, 258] width 15 height 5
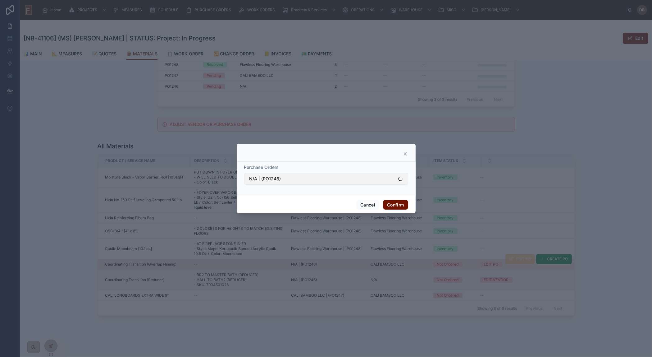
click at [293, 180] on button "N/A | (PO1246)" at bounding box center [326, 179] width 164 height 12
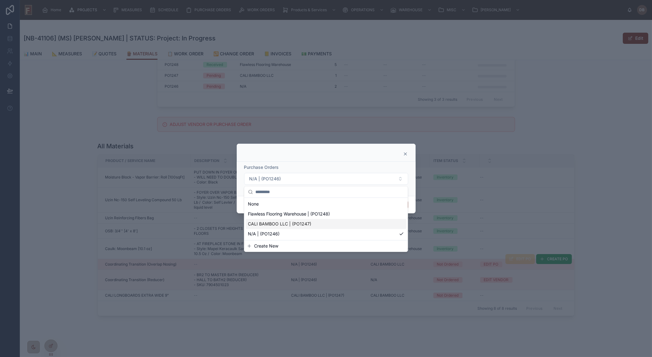
click at [276, 223] on span "CALI BAMBOO LLC | (PO1247)" at bounding box center [279, 223] width 63 height 6
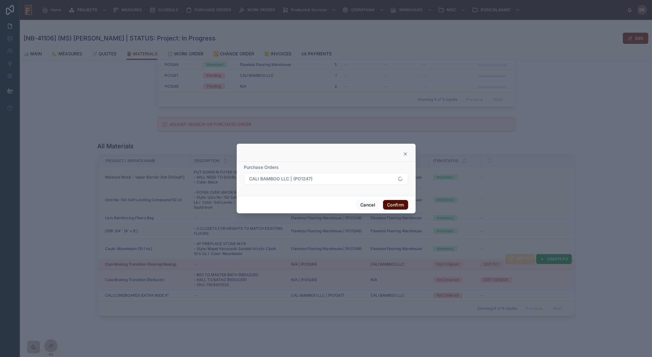
click at [401, 205] on button "Confirm" at bounding box center [395, 205] width 25 height 10
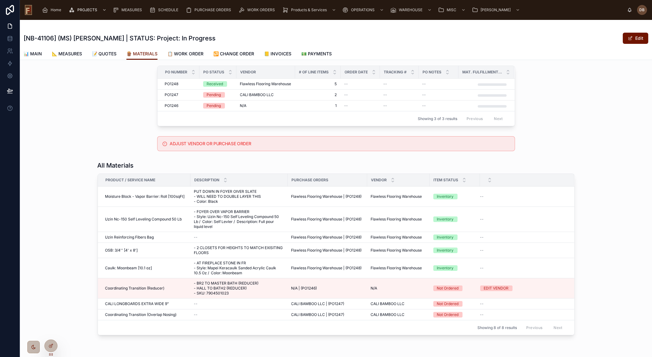
scroll to position [8, 0]
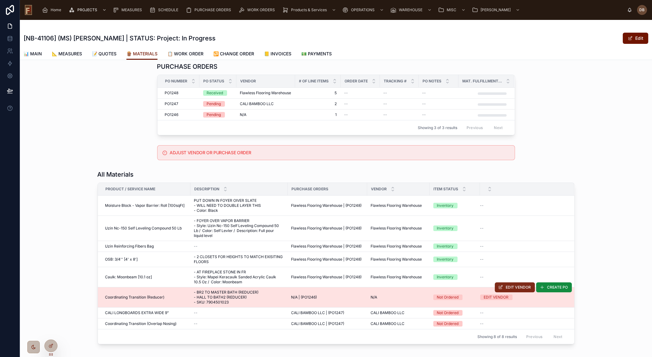
click at [509, 285] on span "EDIT VENDOR" at bounding box center [518, 286] width 25 height 5
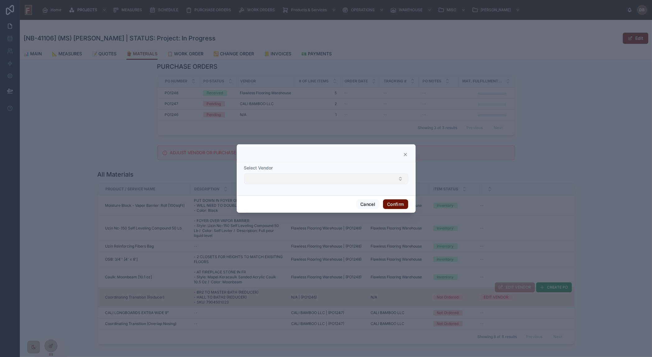
click at [321, 180] on button "Select Button" at bounding box center [326, 178] width 164 height 11
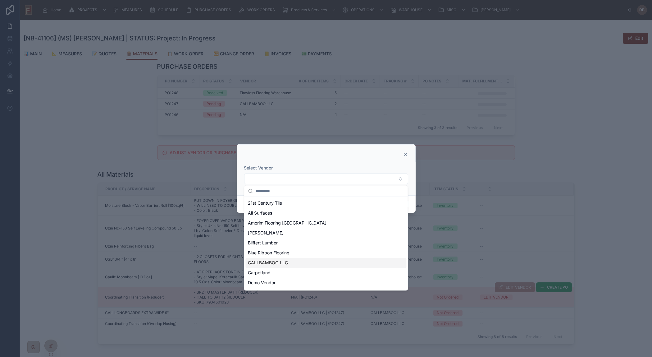
click at [279, 264] on span "CALI BAMBOO LLC" at bounding box center [268, 262] width 40 height 6
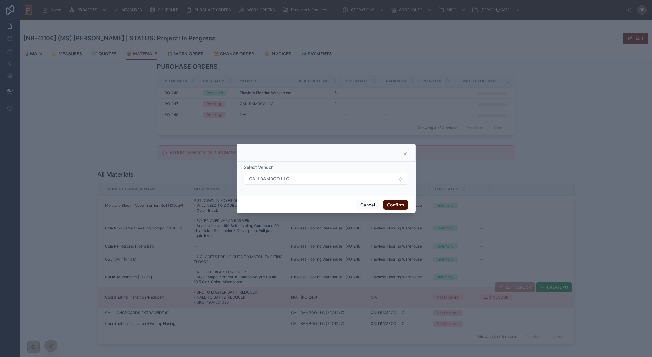
click at [392, 206] on button "Confirm" at bounding box center [395, 205] width 25 height 10
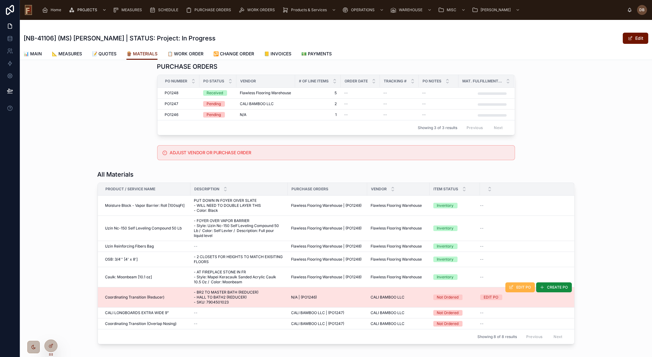
click at [518, 288] on span "EDIT PO" at bounding box center [523, 286] width 15 height 5
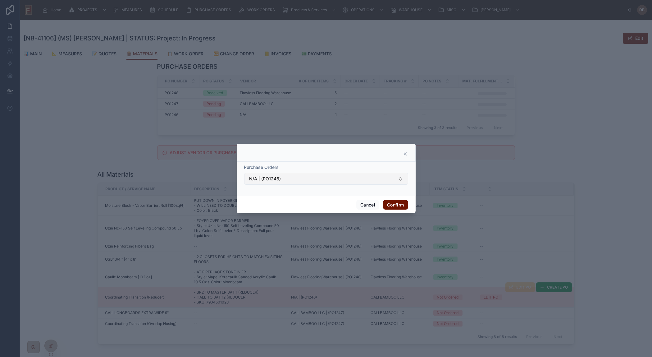
click at [297, 180] on button "N/A | (PO1246)" at bounding box center [326, 179] width 164 height 12
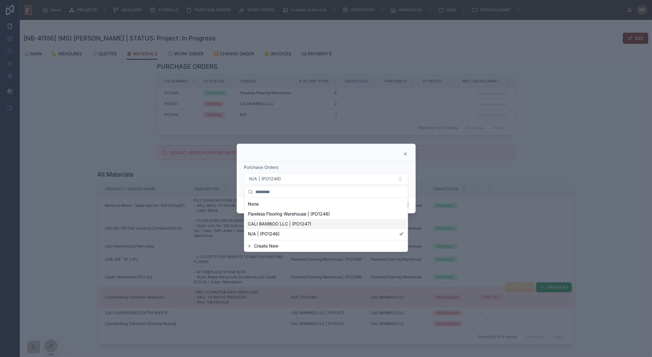
click at [292, 222] on span "CALI BAMBOO LLC | (PO1247)" at bounding box center [279, 223] width 63 height 6
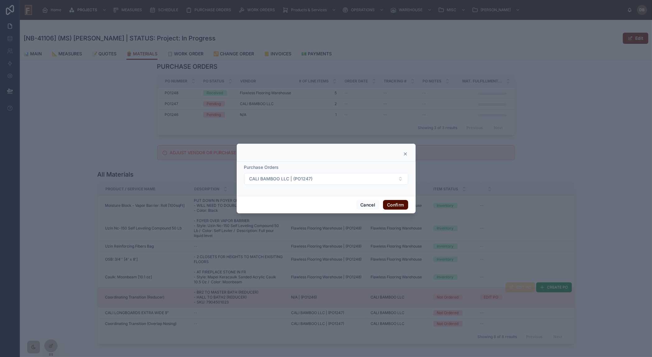
click at [396, 205] on button "Confirm" at bounding box center [395, 205] width 25 height 10
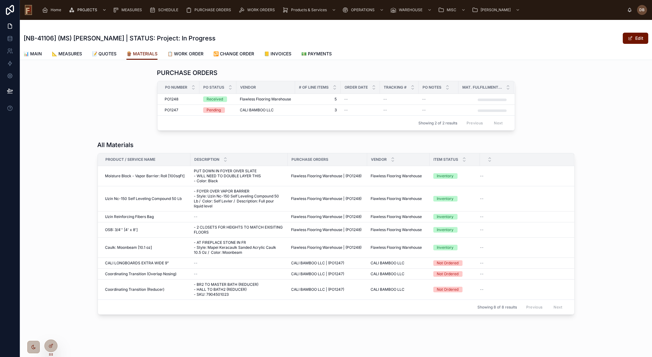
scroll to position [0, 0]
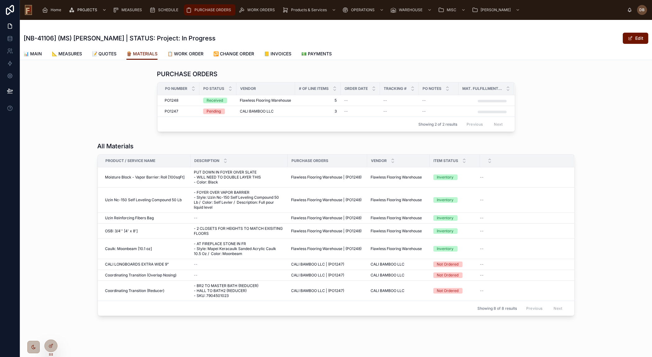
click at [206, 9] on span "PURCHASE ORDERS" at bounding box center [212, 9] width 37 height 5
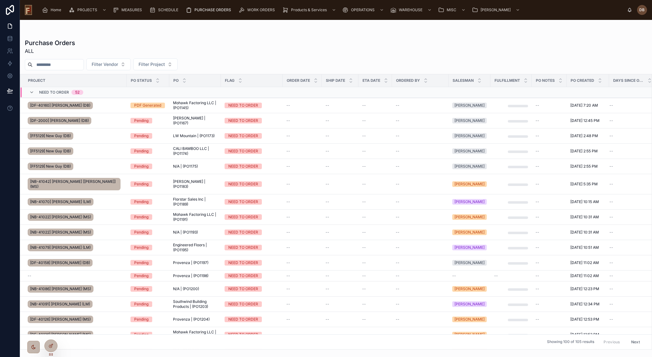
click at [274, 149] on div "NEED TO ORDER" at bounding box center [252, 151] width 54 height 6
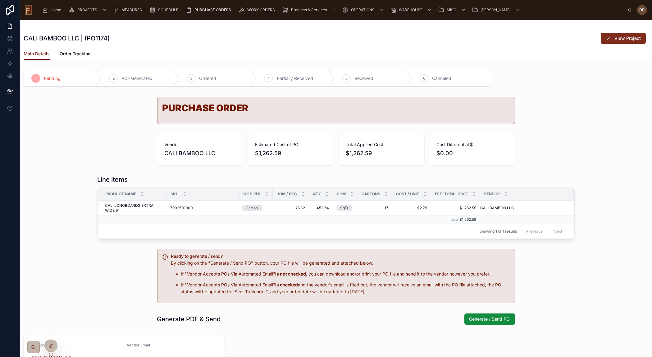
click at [623, 40] on span "View Project" at bounding box center [627, 38] width 26 height 6
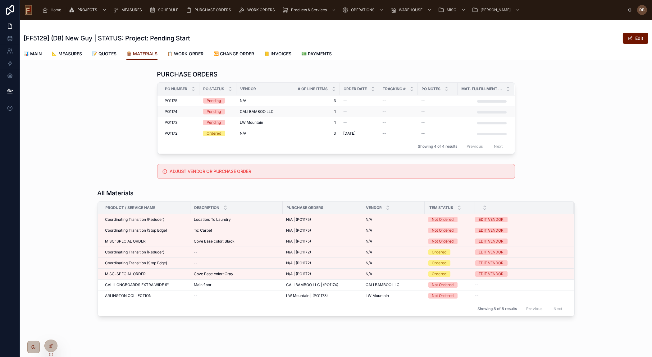
click at [255, 110] on span "CALI BAMBOO LLC" at bounding box center [257, 111] width 34 height 5
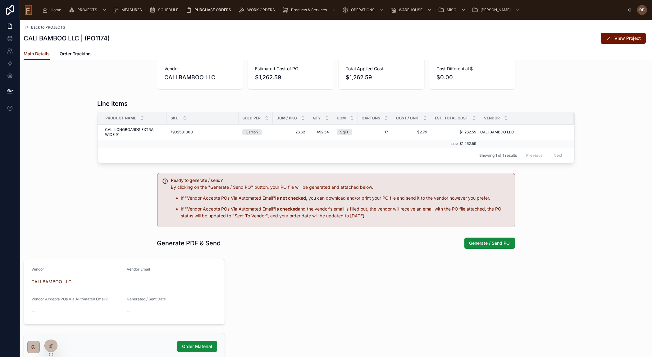
scroll to position [84, 0]
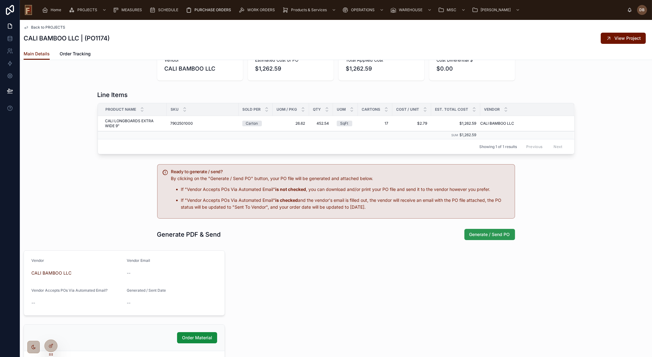
click at [486, 234] on span "Generate / Send PO" at bounding box center [489, 234] width 41 height 6
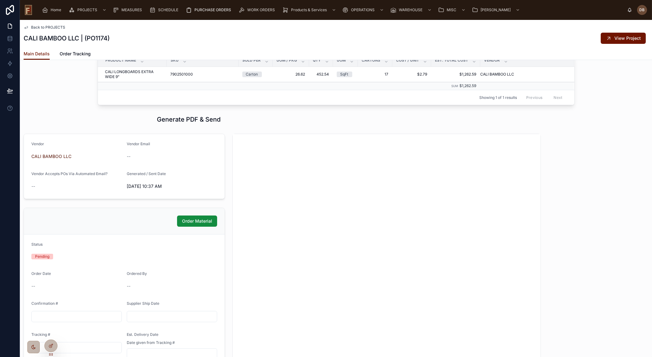
scroll to position [169, 0]
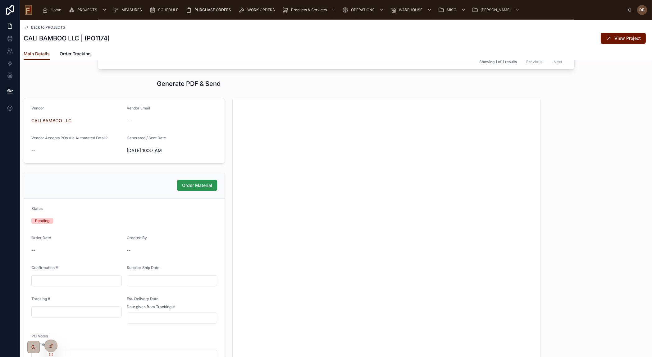
click at [200, 182] on span "Order Material" at bounding box center [197, 185] width 30 height 6
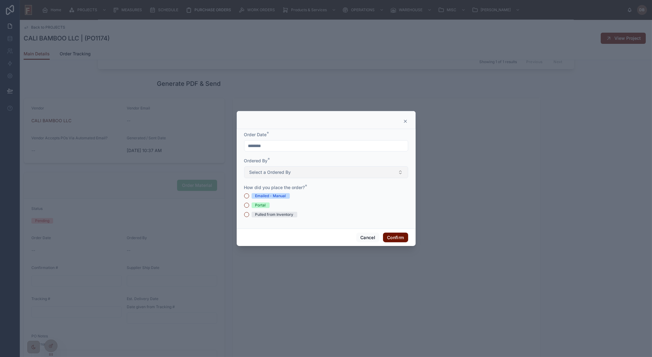
click at [290, 171] on span "Select a Ordered By" at bounding box center [270, 172] width 42 height 6
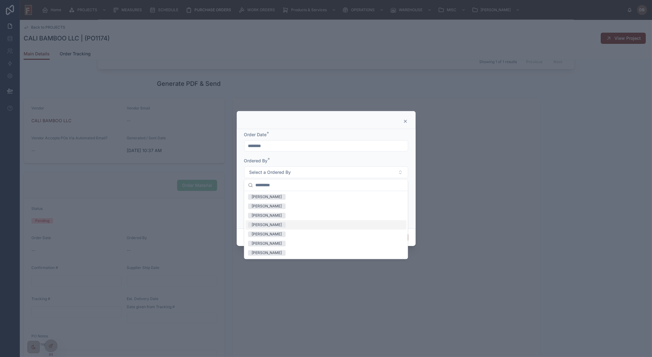
click at [259, 225] on span "Jon" at bounding box center [267, 225] width 38 height 6
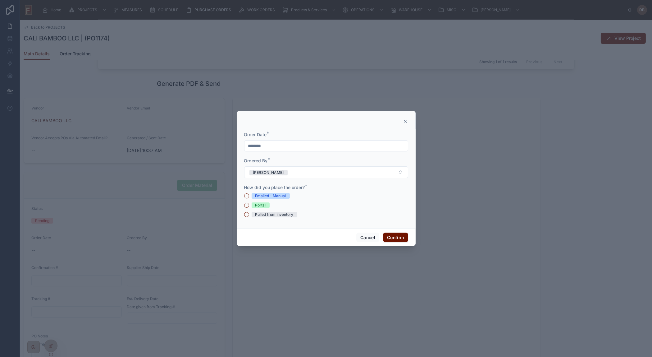
click at [258, 205] on div "Portal" at bounding box center [260, 205] width 11 height 6
click at [249, 205] on button "Portal" at bounding box center [246, 204] width 5 height 5
click at [274, 215] on div "Pulled from Inventory" at bounding box center [274, 214] width 38 height 6
click at [249, 215] on button "Pulled from Inventory" at bounding box center [246, 214] width 5 height 5
click at [264, 205] on div "Portal" at bounding box center [260, 205] width 11 height 6
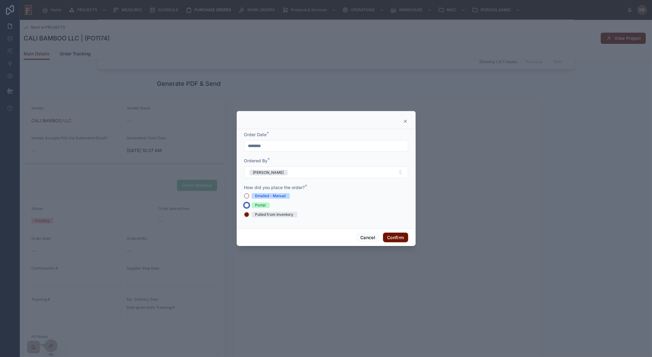
click at [249, 205] on button "Portal" at bounding box center [246, 204] width 5 height 5
drag, startPoint x: 395, startPoint y: 236, endPoint x: 220, endPoint y: 239, distance: 174.6
click at [395, 236] on button "Confirm" at bounding box center [395, 237] width 25 height 10
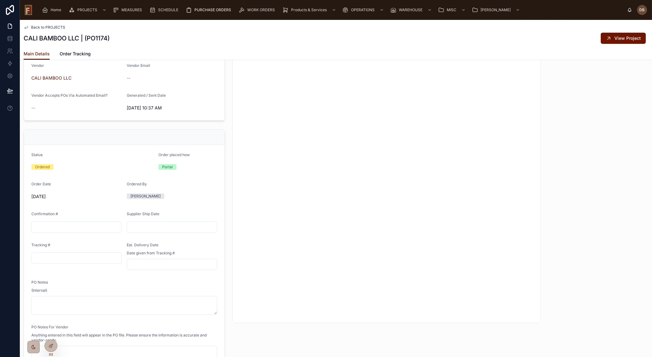
scroll to position [226, 0]
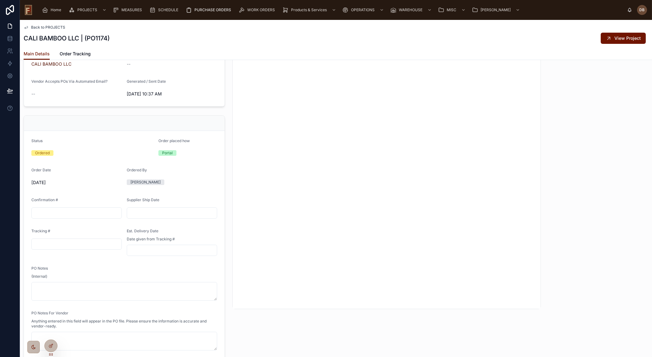
click at [50, 211] on input "text" at bounding box center [77, 212] width 90 height 9
click at [157, 210] on input "text" at bounding box center [172, 212] width 90 height 9
click at [60, 241] on input "text" at bounding box center [77, 243] width 90 height 9
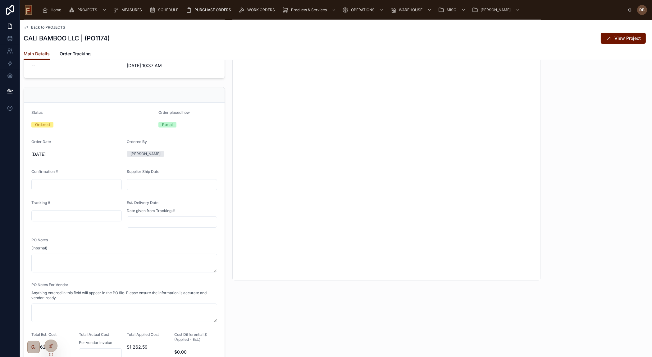
click at [72, 211] on input "text" at bounding box center [77, 215] width 90 height 9
click at [159, 222] on input "text" at bounding box center [172, 221] width 90 height 9
click at [91, 237] on div "PO Notes" at bounding box center [124, 240] width 186 height 7
click at [89, 258] on textarea at bounding box center [124, 262] width 186 height 19
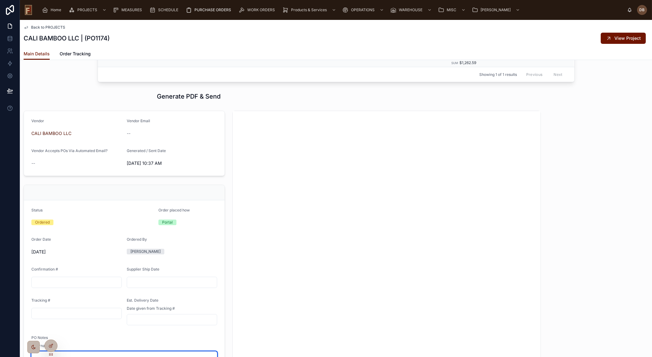
scroll to position [169, 0]
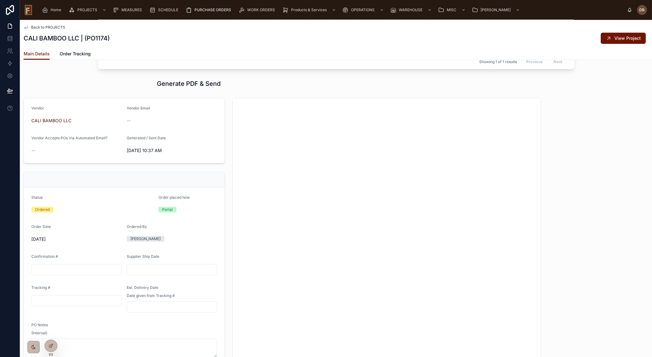
click at [89, 177] on div at bounding box center [124, 179] width 201 height 15
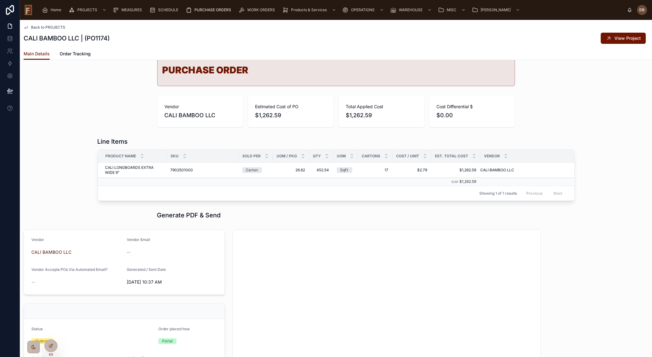
scroll to position [0, 0]
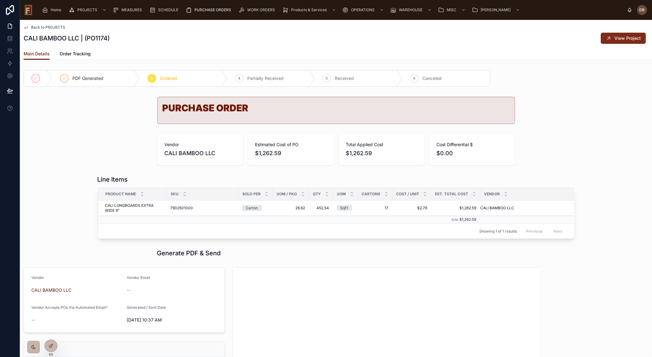
click at [622, 39] on span "View Project" at bounding box center [627, 38] width 26 height 6
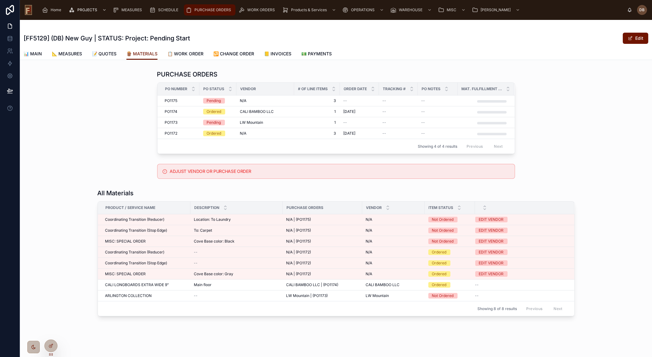
click at [221, 10] on span "PURCHASE ORDERS" at bounding box center [212, 9] width 37 height 5
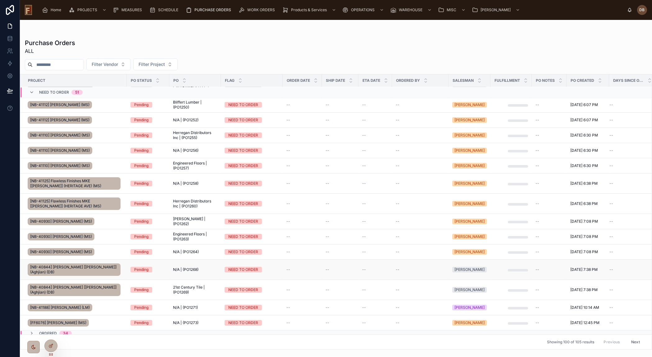
scroll to position [560, 0]
click at [31, 330] on icon at bounding box center [31, 332] width 5 height 5
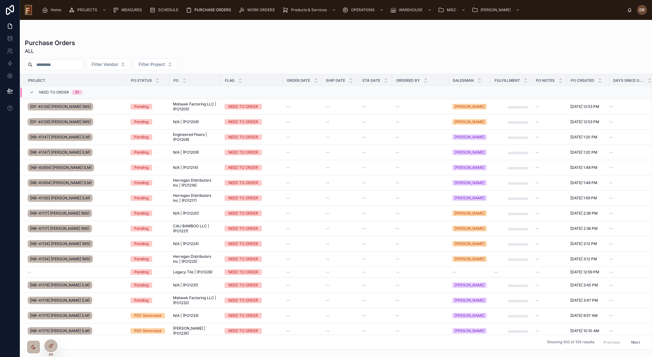
scroll to position [0, 0]
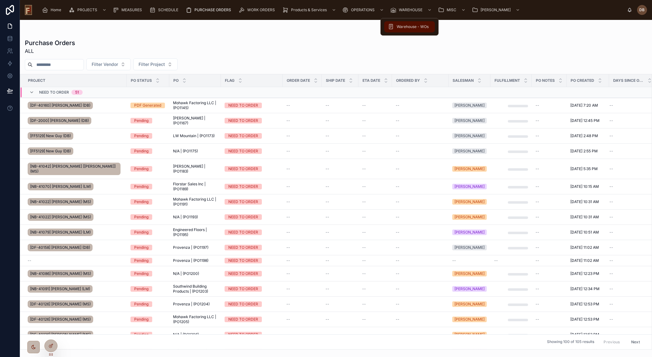
click at [409, 28] on span "Warehouse - WOs" at bounding box center [413, 26] width 32 height 5
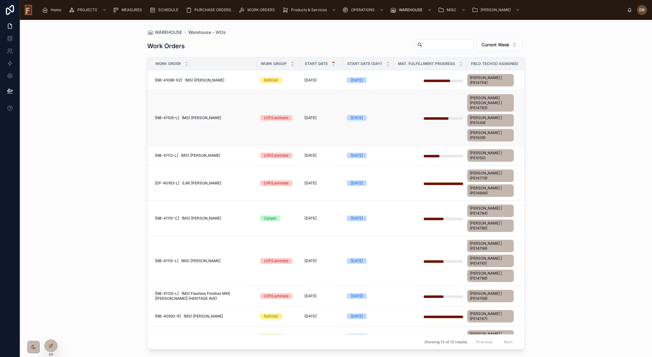
click at [200, 115] on span "[NB-41106-L] (MS) Marianne Burish" at bounding box center [188, 117] width 66 height 5
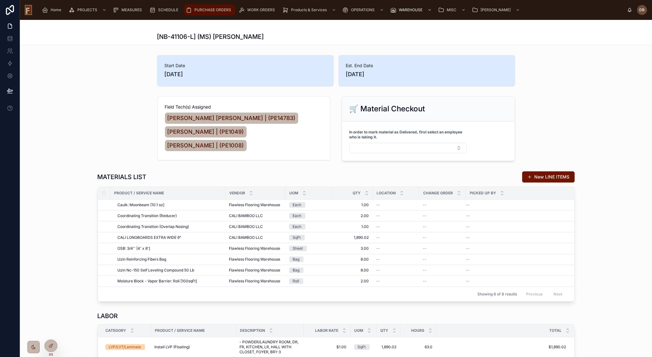
click at [209, 11] on span "PURCHASE ORDERS" at bounding box center [212, 9] width 37 height 5
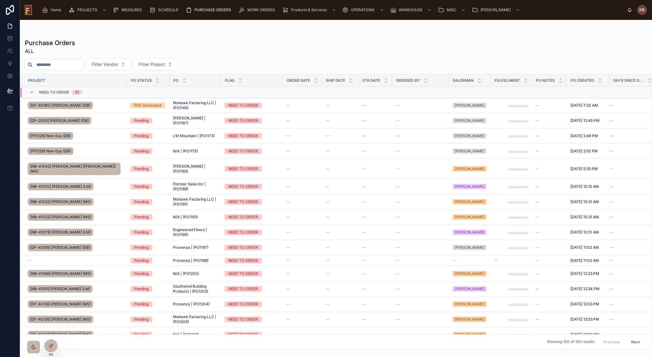
click at [66, 64] on input "text" at bounding box center [58, 64] width 51 height 9
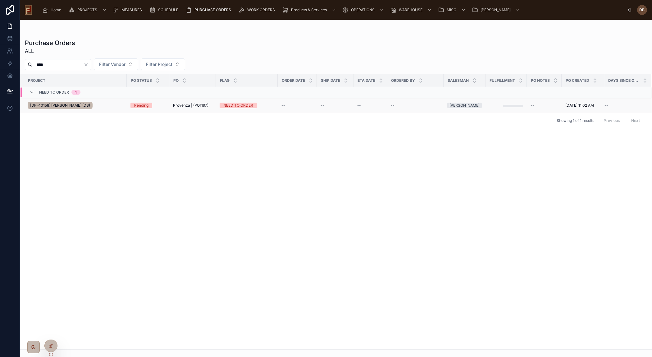
type input "****"
click at [111, 103] on div "[DF-40158] Amy Nelson (DB)" at bounding box center [75, 105] width 95 height 10
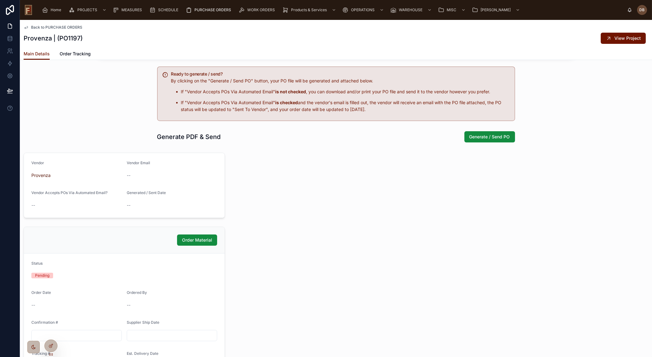
scroll to position [254, 0]
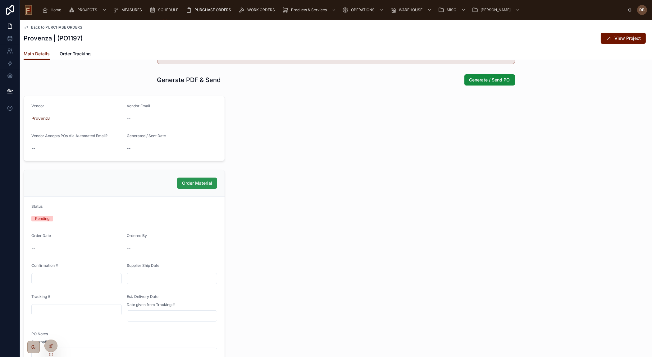
click at [198, 183] on span "Order Material" at bounding box center [197, 183] width 30 height 6
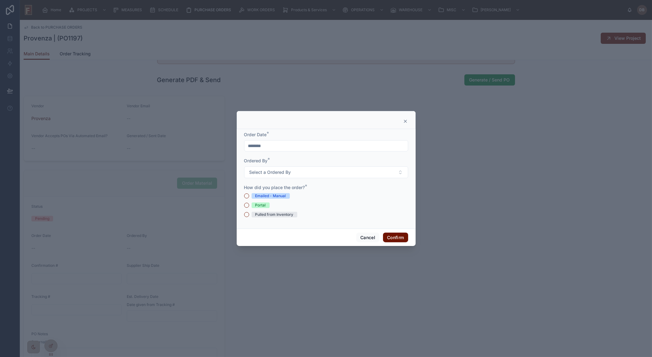
click at [258, 203] on div "Portal" at bounding box center [260, 205] width 11 height 6
click at [249, 203] on button "Portal" at bounding box center [246, 204] width 5 height 5
click at [293, 170] on button "Select a Ordered By" at bounding box center [326, 172] width 164 height 12
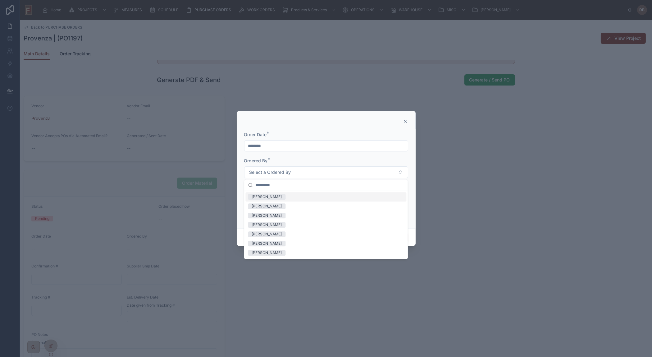
click at [272, 197] on div "Dave B" at bounding box center [325, 196] width 161 height 9
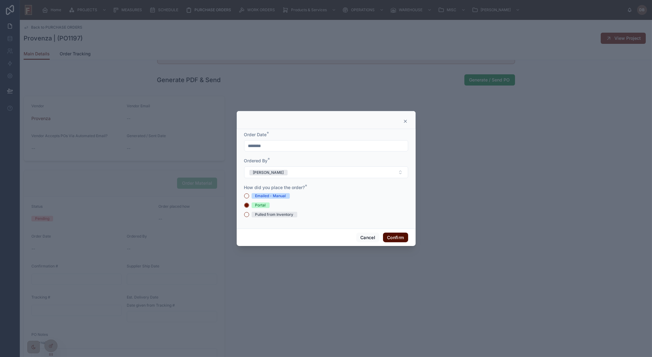
click at [395, 236] on button "Confirm" at bounding box center [395, 237] width 25 height 10
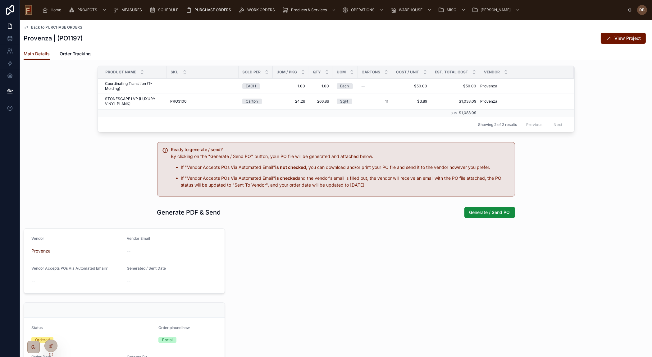
scroll to position [0, 0]
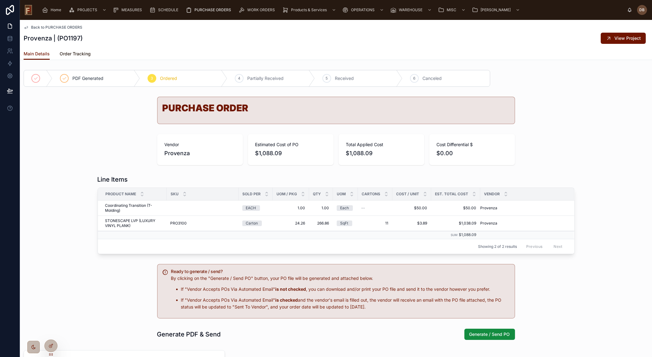
click at [70, 53] on span "Order Tracking" at bounding box center [75, 54] width 31 height 6
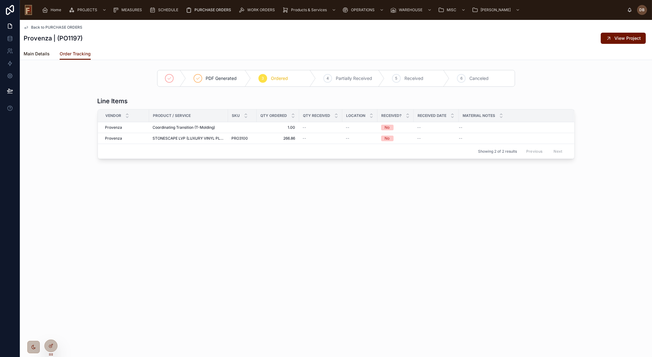
click at [46, 53] on span "Main Details" at bounding box center [37, 54] width 26 height 6
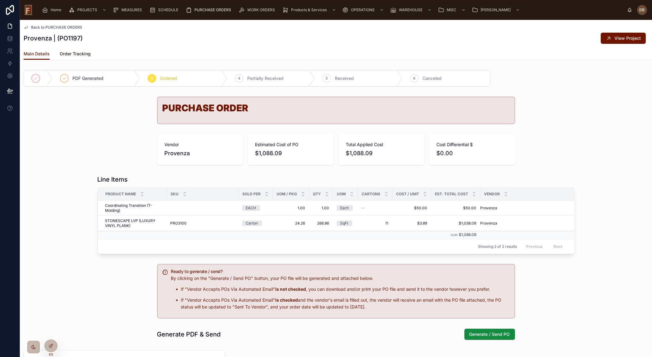
click at [72, 52] on span "Order Tracking" at bounding box center [75, 54] width 31 height 6
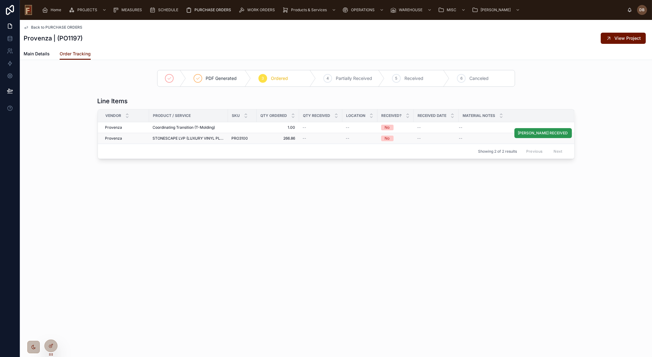
click at [550, 133] on span "MARK RECEIVED" at bounding box center [543, 132] width 50 height 5
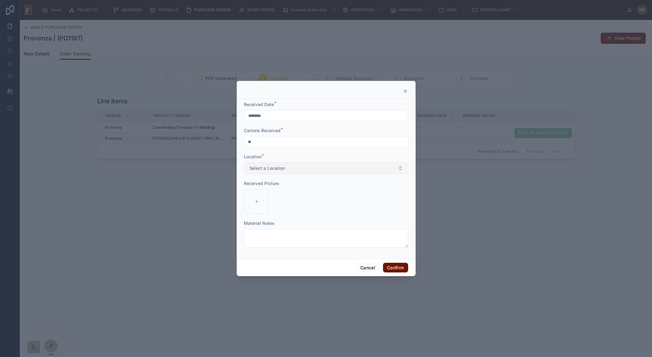
click at [289, 169] on button "Select a Location" at bounding box center [326, 168] width 164 height 12
click at [269, 193] on div "Warehouse" at bounding box center [262, 193] width 20 height 6
click at [397, 267] on button "Confirm" at bounding box center [395, 267] width 25 height 10
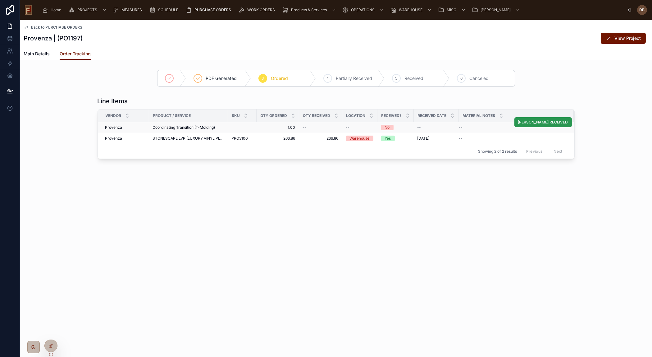
click at [558, 120] on span "MARK RECEIVED" at bounding box center [543, 122] width 50 height 5
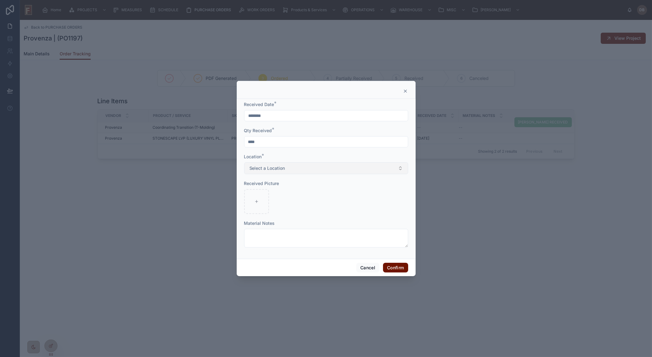
click at [283, 166] on span "Select a Location" at bounding box center [267, 168] width 36 height 6
click at [279, 193] on div "Warehouse" at bounding box center [325, 192] width 161 height 9
click at [391, 269] on button "Confirm" at bounding box center [395, 267] width 25 height 10
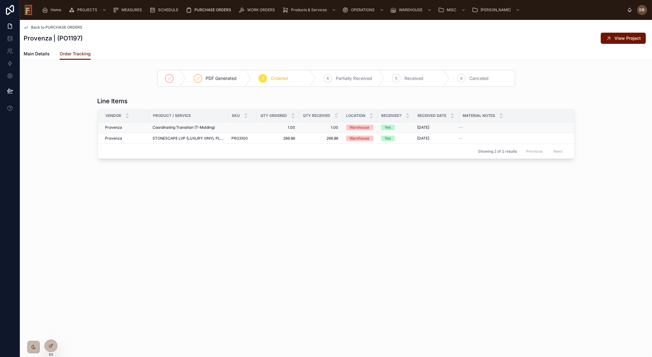
click at [359, 128] on div "Warehouse" at bounding box center [360, 128] width 20 height 6
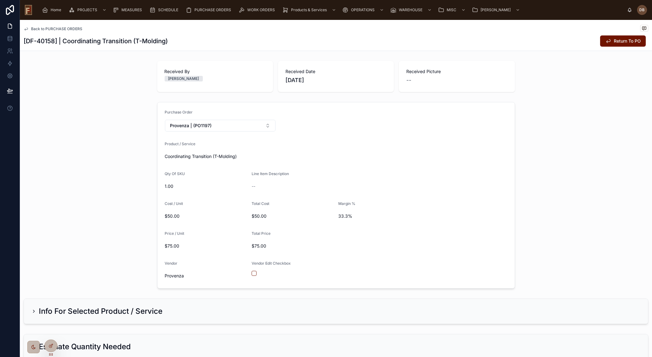
drag, startPoint x: 84, startPoint y: 143, endPoint x: 180, endPoint y: 115, distance: 99.8
click at [87, 133] on div "Purchase Order Provenza | (PO1197) Product / Service Coordinating Transition (T…" at bounding box center [336, 194] width 632 height 191
click at [621, 40] on span "Return To PO" at bounding box center [627, 41] width 27 height 6
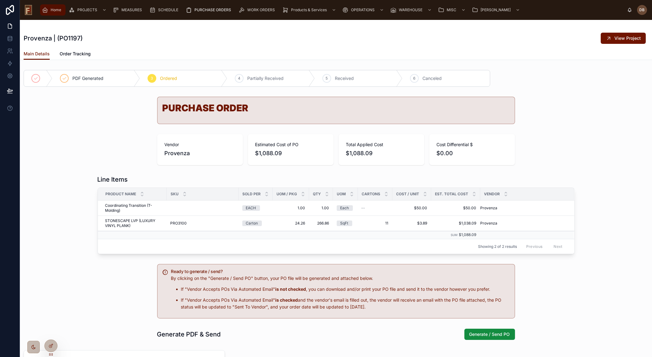
click at [55, 9] on span "Home" at bounding box center [56, 9] width 11 height 5
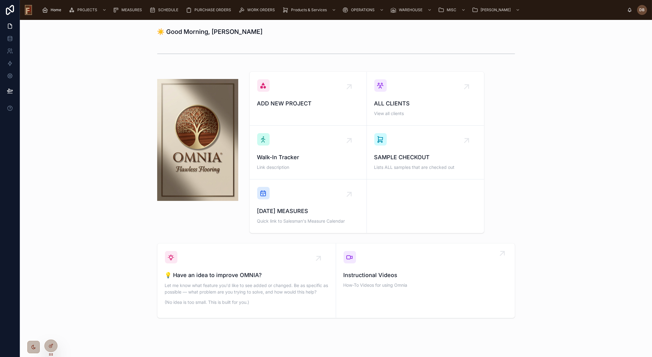
click at [419, 289] on link "Instructional Videos How-To Videos for using Omnia" at bounding box center [425, 280] width 179 height 74
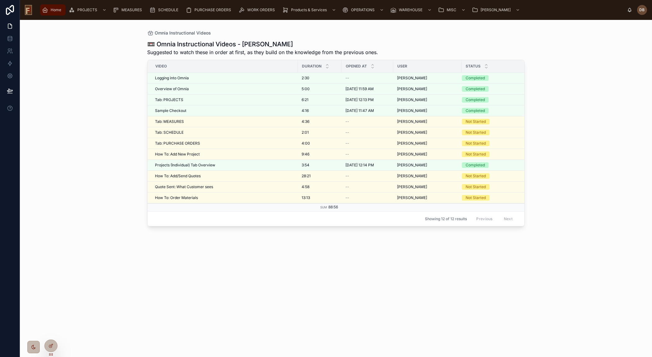
drag, startPoint x: 50, startPoint y: 10, endPoint x: 54, endPoint y: 15, distance: 6.2
click at [50, 10] on div "Home" at bounding box center [53, 10] width 22 height 10
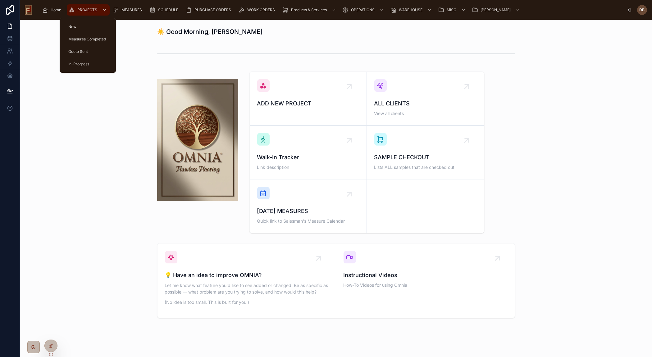
click at [87, 9] on span "PROJECTS" at bounding box center [87, 9] width 20 height 5
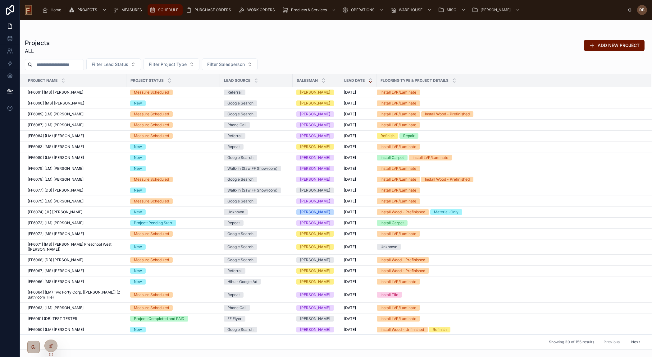
click at [170, 9] on span "SCHEDULE" at bounding box center [168, 9] width 20 height 5
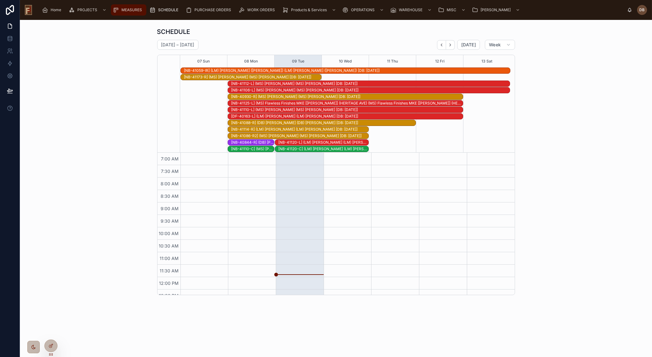
click at [129, 9] on span "MEASURES" at bounding box center [131, 9] width 20 height 5
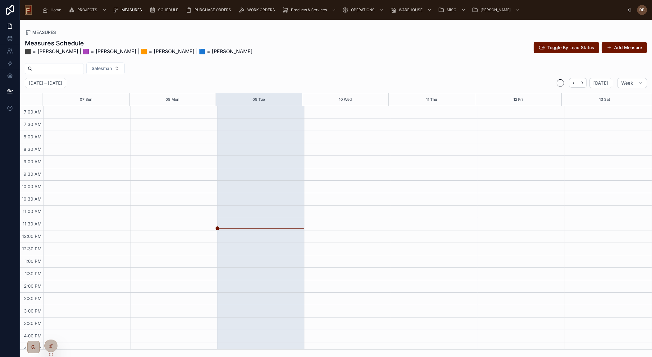
scroll to position [55, 0]
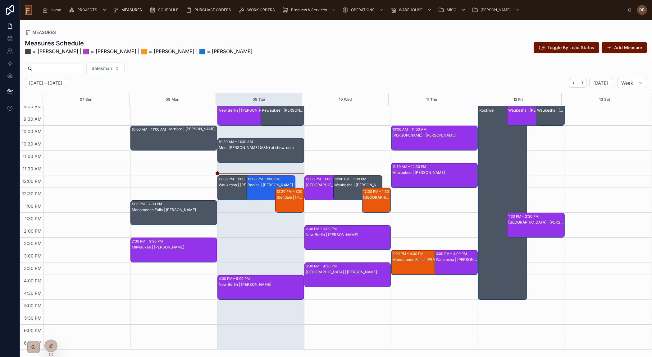
click at [183, 140] on div "Hartford | Noah Peschel" at bounding box center [191, 138] width 49 height 24
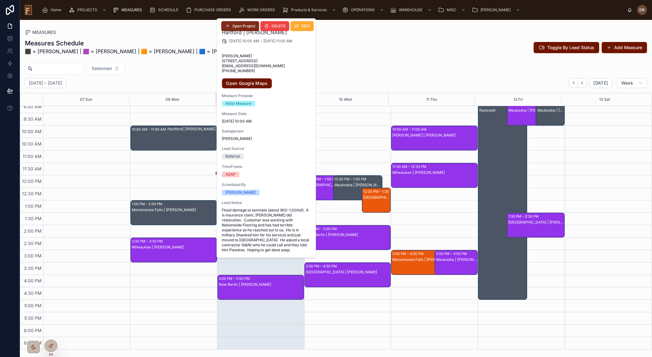
click at [242, 25] on span "Open Project" at bounding box center [243, 26] width 23 height 5
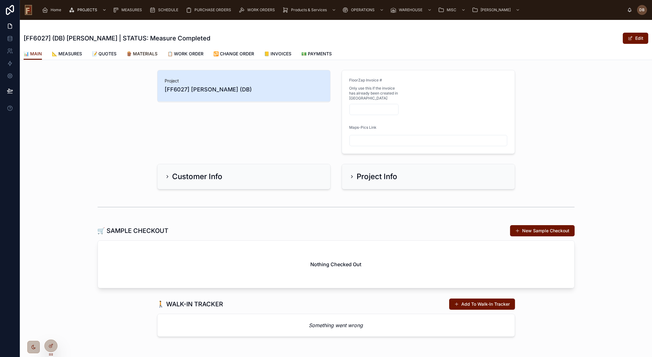
click at [150, 53] on span "🪵 MATERIALS" at bounding box center [141, 54] width 31 height 6
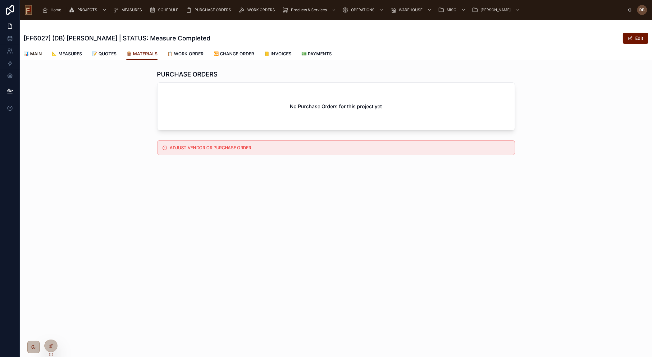
click at [34, 52] on span "📊 MAIN" at bounding box center [33, 54] width 18 height 6
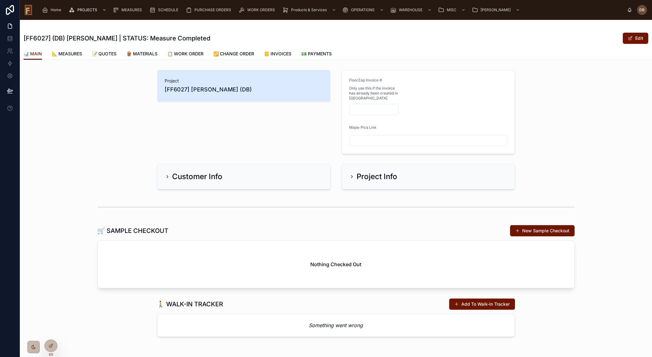
click at [377, 178] on h2 "Project Info" at bounding box center [377, 176] width 41 height 10
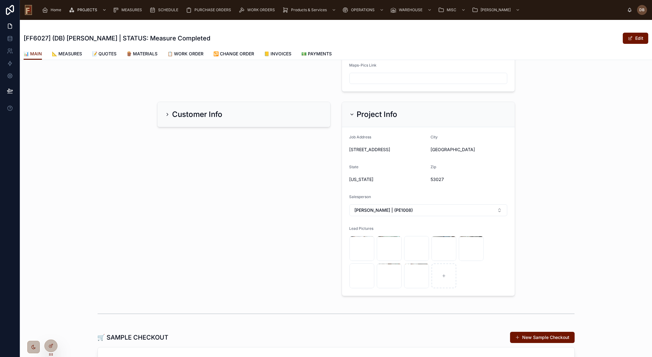
scroll to position [49, 0]
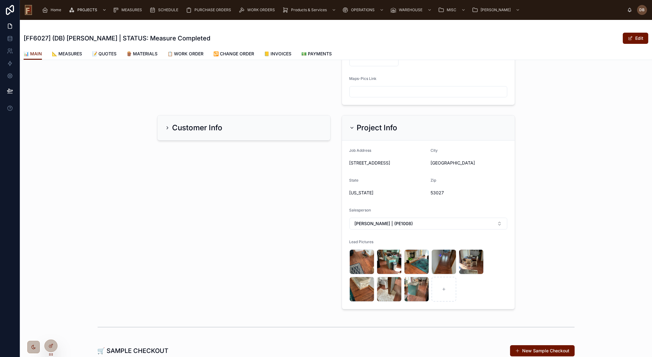
click at [366, 126] on h2 "Project Info" at bounding box center [377, 128] width 41 height 10
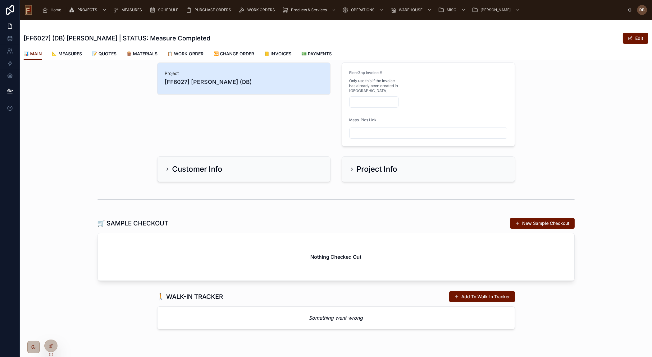
scroll to position [0, 0]
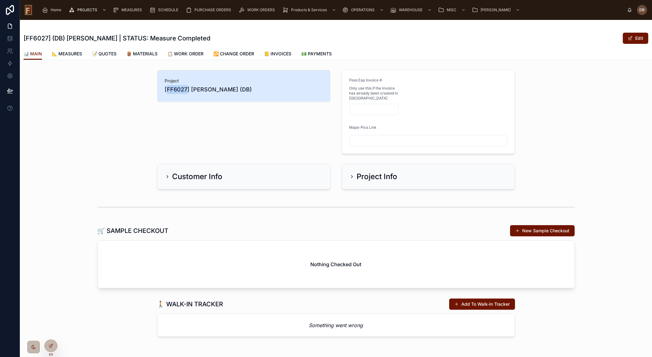
drag, startPoint x: 164, startPoint y: 89, endPoint x: 185, endPoint y: 88, distance: 21.4
click at [185, 88] on span "[FF6027] Noah Peschel (DB)" at bounding box center [244, 89] width 158 height 9
click at [168, 87] on span "[FF6027] Noah Peschel (DB)" at bounding box center [244, 89] width 158 height 9
click at [174, 89] on span "[FF6027] Noah Peschel (DB)" at bounding box center [244, 89] width 158 height 9
drag, startPoint x: 171, startPoint y: 89, endPoint x: 184, endPoint y: 89, distance: 13.4
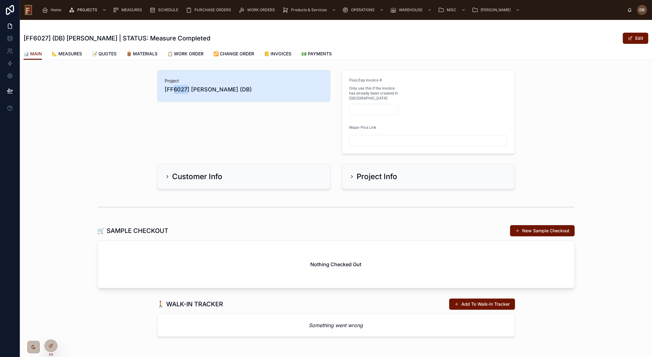
click at [184, 89] on span "[FF6027] Noah Peschel (DB)" at bounding box center [244, 89] width 158 height 9
click at [177, 89] on span "[FF6027] Noah Peschel (DB)" at bounding box center [244, 89] width 158 height 9
click at [193, 53] on span "📋 WORK ORDER" at bounding box center [185, 54] width 36 height 6
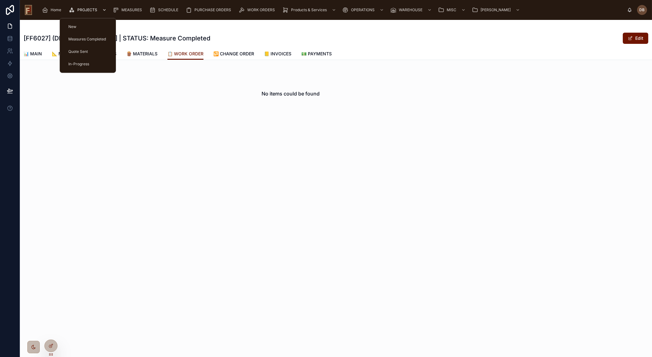
click at [84, 9] on span "PROJECTS" at bounding box center [87, 9] width 20 height 5
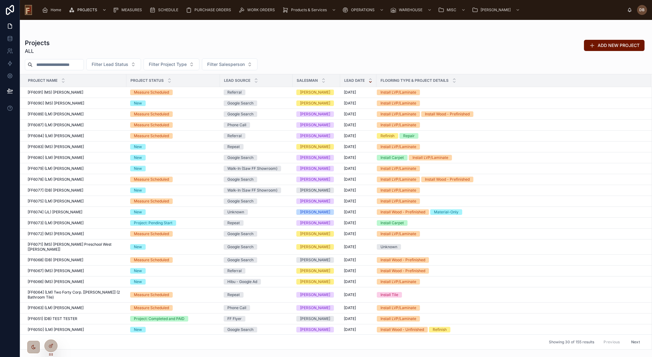
click at [70, 66] on input "text" at bounding box center [58, 64] width 51 height 9
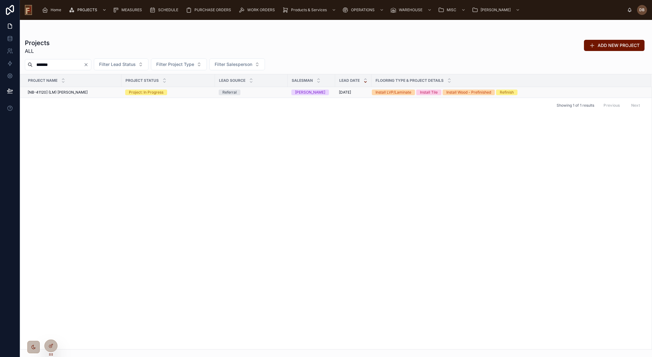
type input "*******"
click at [196, 91] on div "Project: In Progress" at bounding box center [168, 92] width 86 height 6
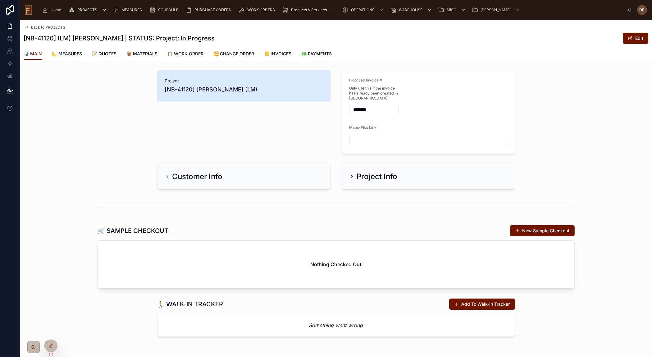
click at [192, 53] on span "📋 WORK ORDER" at bounding box center [185, 54] width 36 height 6
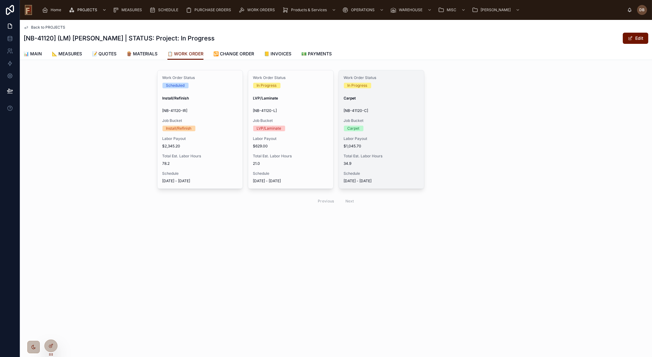
click at [382, 146] on span "$1,045.70" at bounding box center [381, 145] width 75 height 5
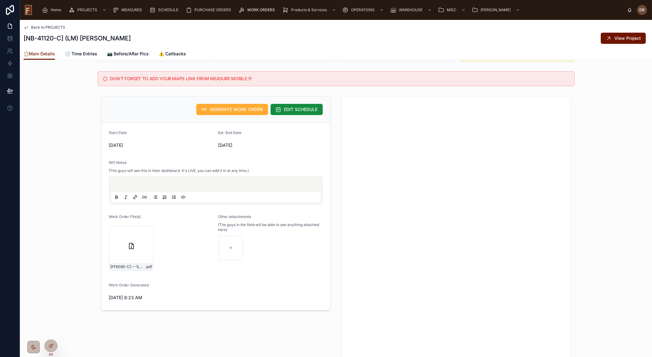
scroll to position [113, 0]
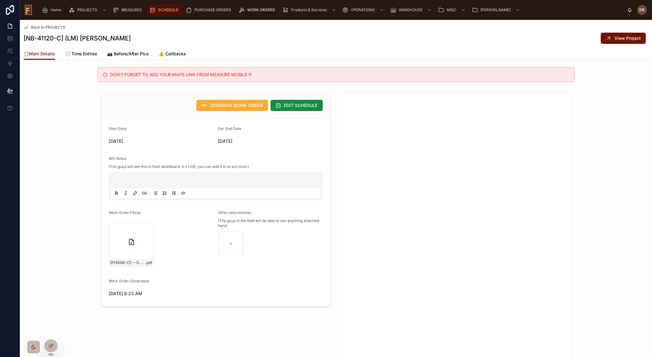
click at [165, 8] on span "SCHEDULE" at bounding box center [168, 9] width 20 height 5
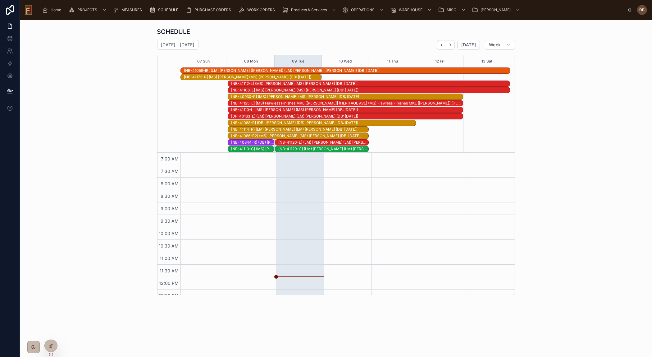
scroll to position [106, 0]
click at [326, 148] on div "[NB-41120-C] (LM) Cindy Kilkenny (LM) Cindy Kilkenny [DB: 09-09-25]" at bounding box center [323, 148] width 90 height 5
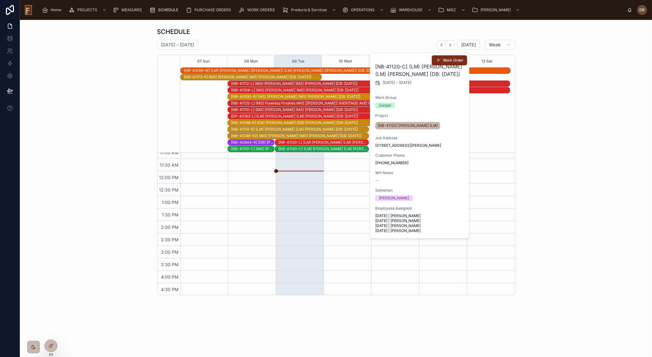
click at [448, 60] on span "Work Order" at bounding box center [453, 60] width 20 height 5
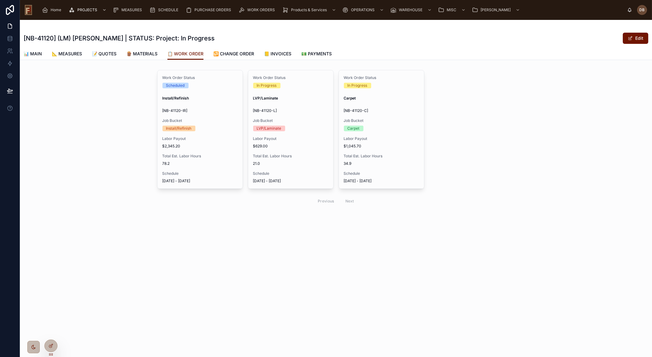
click at [399, 143] on span "$1,045.70" at bounding box center [381, 145] width 75 height 5
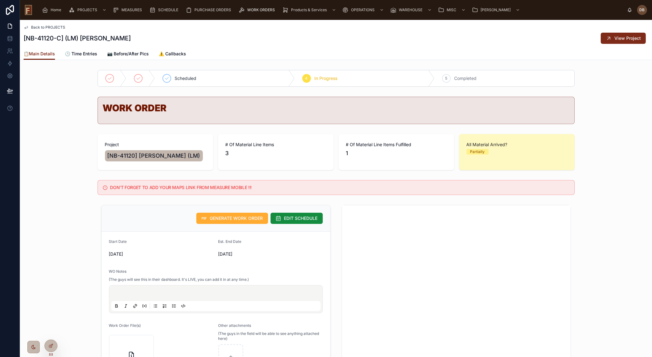
click at [623, 38] on span "View Project" at bounding box center [627, 38] width 26 height 6
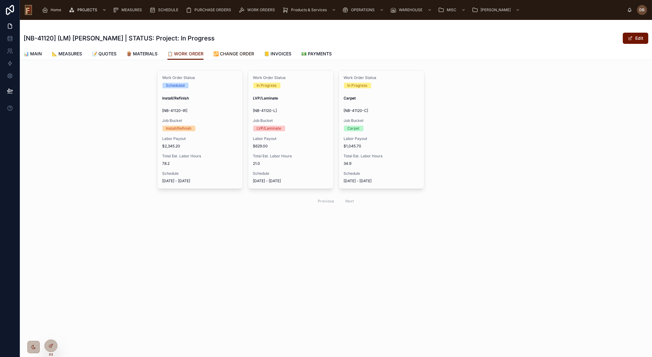
click at [239, 53] on span "🔁 CHANGE ORDER" at bounding box center [233, 54] width 41 height 6
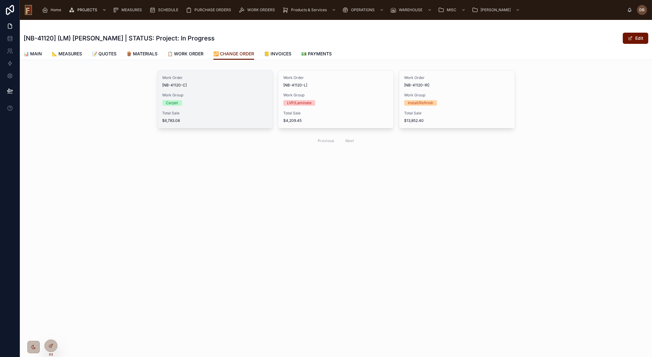
click at [221, 90] on div "Work Order [NB-41120-C] Work Group Carpet Total Sale $6,783.08" at bounding box center [214, 99] width 115 height 58
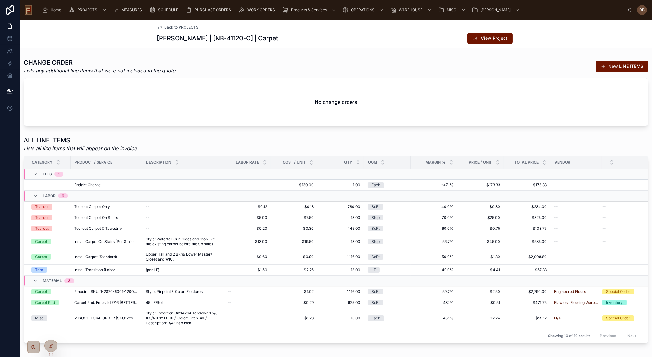
click at [182, 26] on span "Back to PROJECTS" at bounding box center [182, 27] width 34 height 5
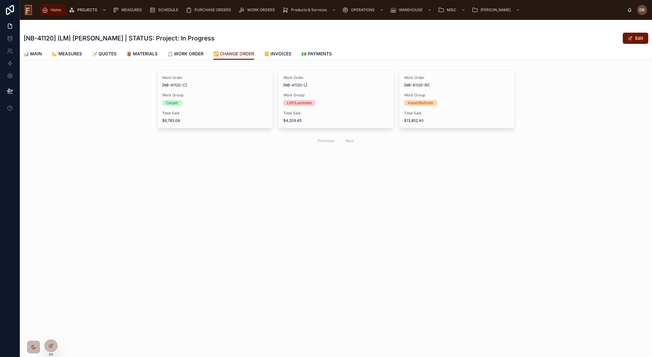
click at [57, 11] on span "Home" at bounding box center [56, 9] width 11 height 5
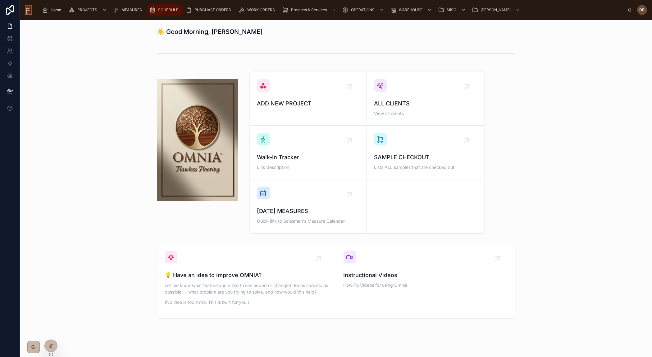
click at [167, 9] on span "SCHEDULE" at bounding box center [168, 9] width 20 height 5
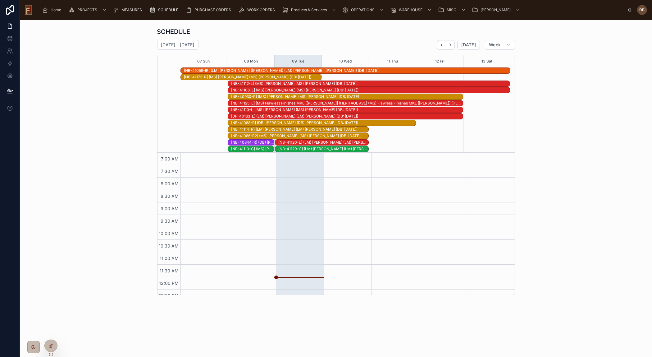
scroll to position [106, 0]
click at [471, 46] on span "Today" at bounding box center [468, 45] width 15 height 6
click at [252, 141] on div "[NB-40844-R] (DB) Callen [Earhart] (Aghjian) (DB) Callen [Earhart] (Aghjian) [D…" at bounding box center [252, 142] width 43 height 5
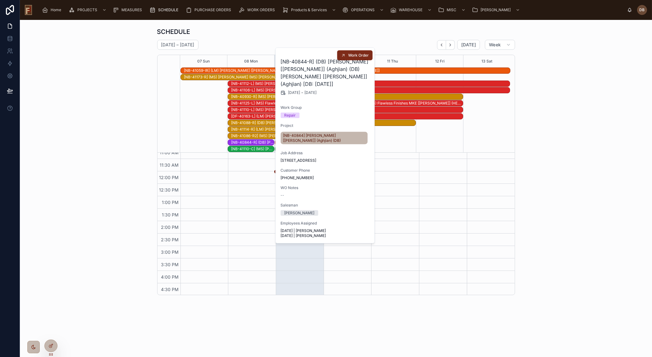
click at [350, 56] on span "Work Order" at bounding box center [358, 55] width 20 height 5
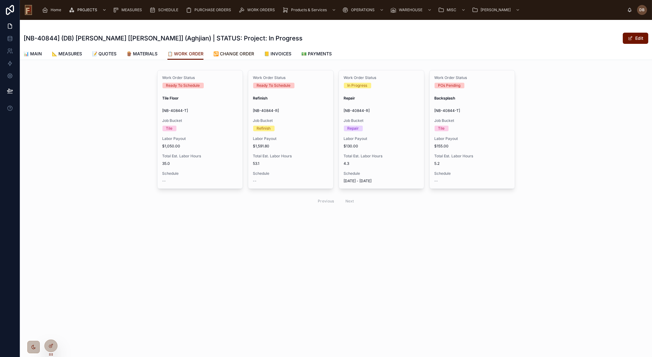
click at [243, 55] on span "🔁 CHANGE ORDER" at bounding box center [233, 54] width 41 height 6
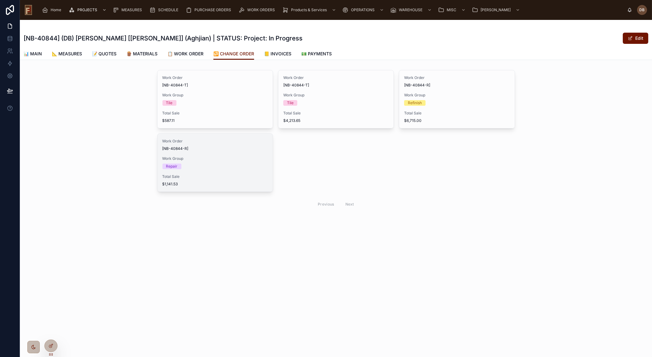
click at [228, 159] on span "Work Group" at bounding box center [214, 158] width 105 height 5
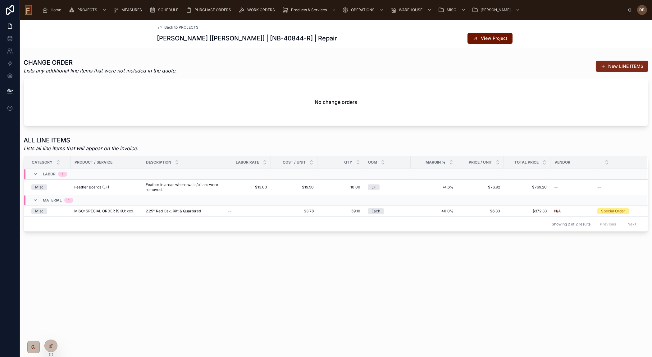
click at [621, 64] on button "New LINE ITEMS" at bounding box center [622, 66] width 52 height 11
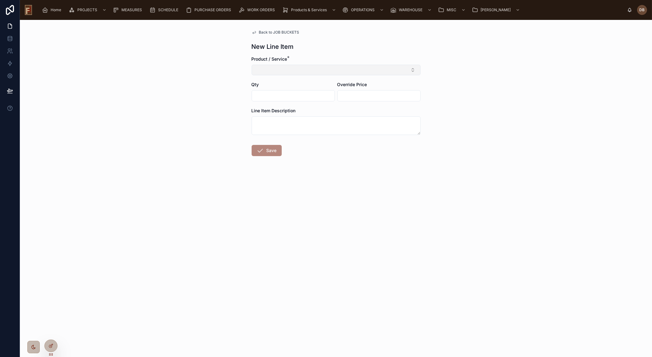
click at [325, 71] on button "Select Button" at bounding box center [336, 70] width 169 height 11
click at [177, 83] on div "Back to JOB BUCKETS New Line Item Product / Service * Qty Override Price Line I…" at bounding box center [336, 188] width 632 height 337
click at [295, 73] on button "Select Button" at bounding box center [336, 70] width 169 height 11
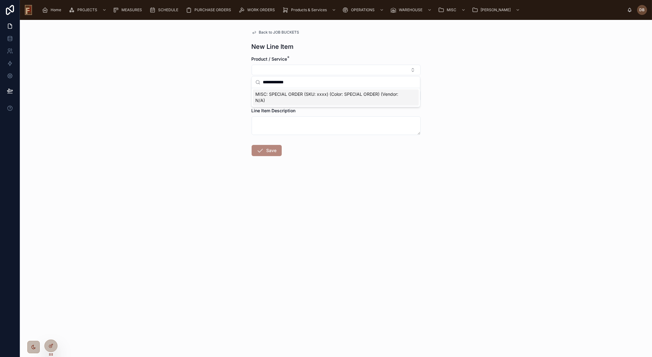
type input "**********"
click at [321, 96] on span "MISC: SPECIAL ORDER (SKU: xxxx) (Color: SPECIAL ORDER) (Vendor: N/A)" at bounding box center [331, 97] width 153 height 12
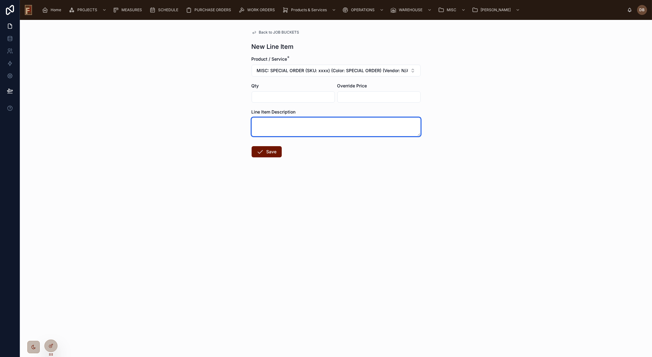
click at [301, 125] on textarea at bounding box center [336, 126] width 169 height 19
click at [301, 125] on textarea "**********" at bounding box center [336, 126] width 169 height 19
type textarea "**********"
click at [307, 97] on input "text" at bounding box center [293, 97] width 83 height 9
type input "*****"
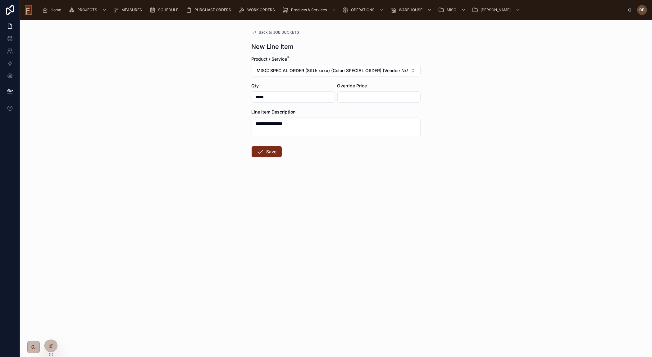
click at [270, 153] on button "Save" at bounding box center [267, 151] width 30 height 11
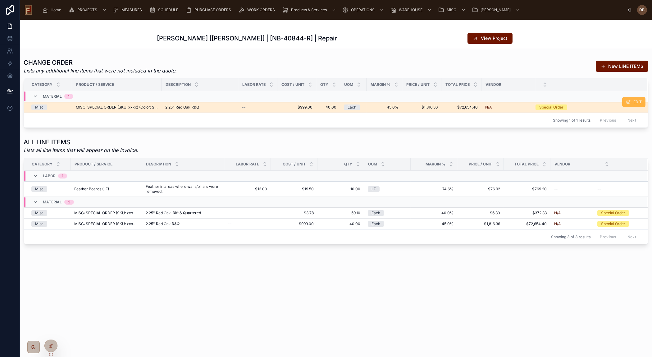
click at [628, 101] on icon at bounding box center [628, 101] width 5 height 5
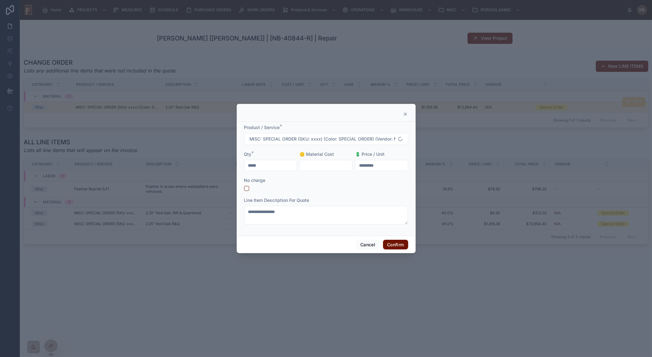
click at [274, 165] on input "*****" at bounding box center [270, 165] width 52 height 9
click at [405, 115] on icon at bounding box center [405, 113] width 5 height 5
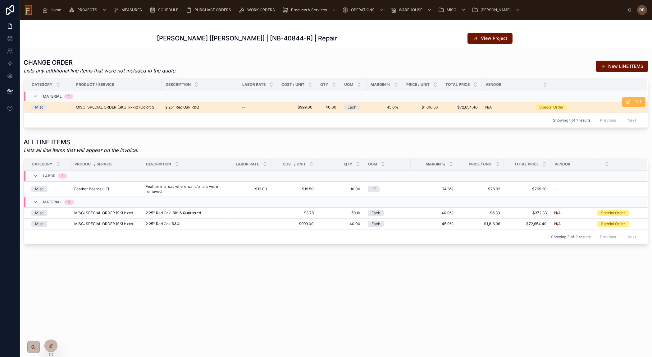
click at [635, 101] on span "EDIT" at bounding box center [637, 101] width 8 height 5
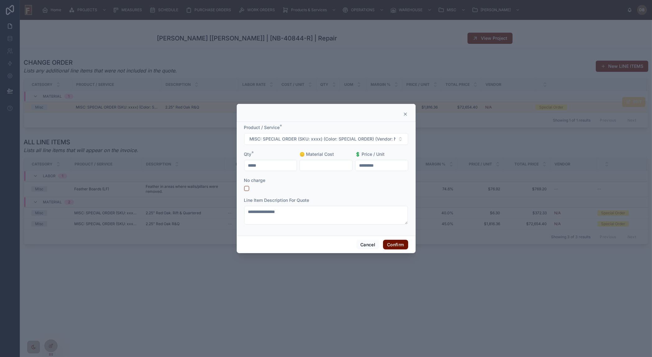
click at [318, 162] on input "text" at bounding box center [326, 165] width 52 height 9
type textarea "**********"
type input "*****"
click at [324, 183] on div "No charge" at bounding box center [326, 180] width 164 height 6
drag, startPoint x: 387, startPoint y: 165, endPoint x: 352, endPoint y: 166, distance: 34.8
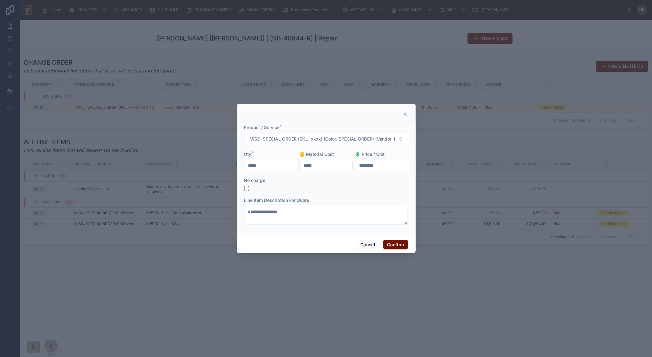
click at [352, 166] on form "**********" at bounding box center [326, 177] width 164 height 106
type input "*****"
click at [398, 243] on button "Confirm" at bounding box center [395, 244] width 25 height 10
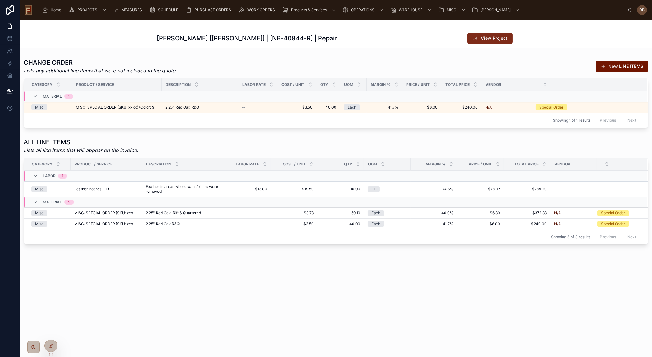
click at [482, 37] on span "View Project" at bounding box center [494, 38] width 26 height 6
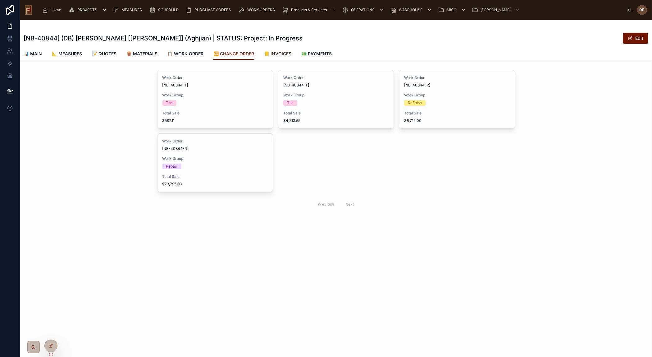
click at [286, 52] on span "📒 INVOICES" at bounding box center [277, 54] width 27 height 6
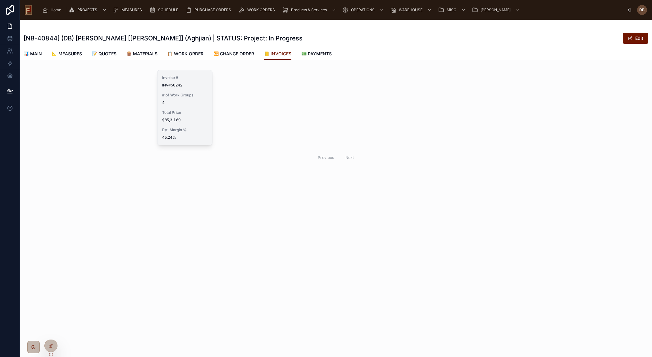
click at [183, 123] on div "Invoice # INV#50242 # of Work Groups 4 Total Price $85,311.69 Est. Margin % 45.…" at bounding box center [184, 107] width 55 height 75
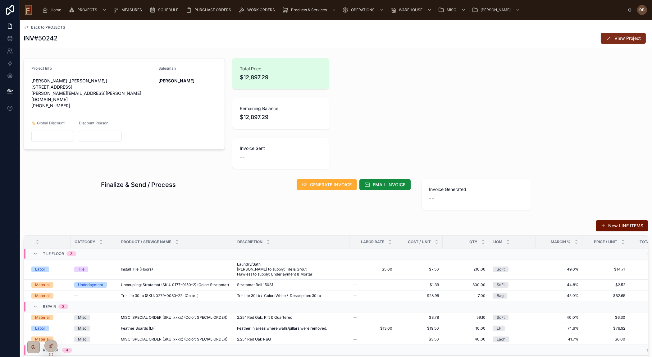
click at [628, 40] on span "View Project" at bounding box center [627, 38] width 26 height 6
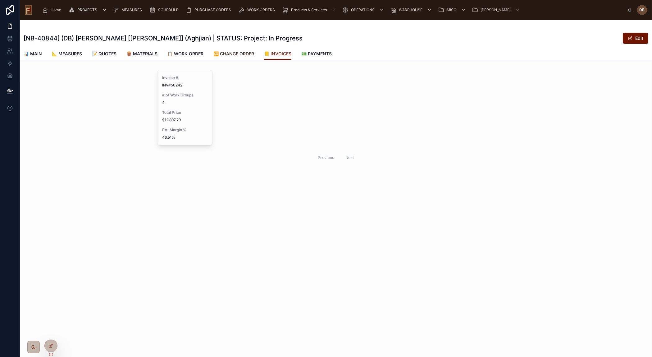
click at [249, 52] on span "🔁 CHANGE ORDER" at bounding box center [233, 54] width 41 height 6
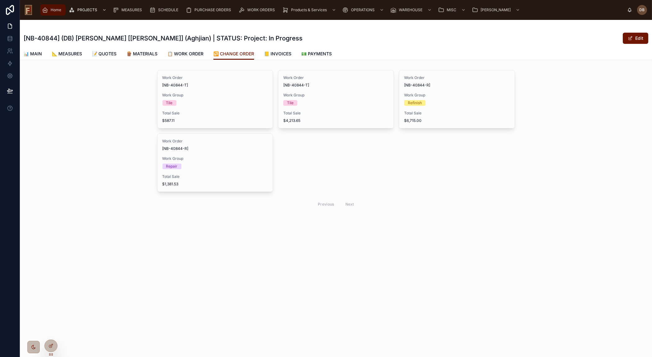
click at [52, 7] on span "Home" at bounding box center [56, 9] width 11 height 5
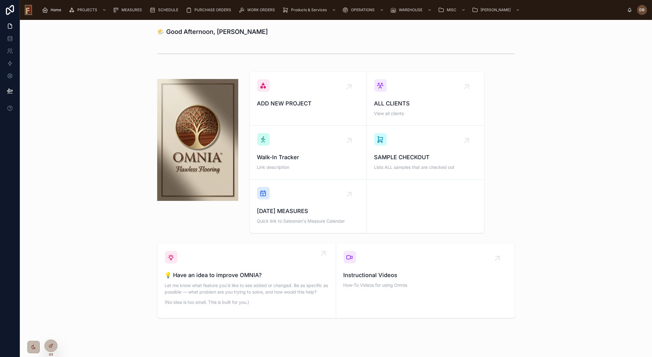
click at [240, 278] on span "💡 Have an idea to improve OMNIA?" at bounding box center [246, 274] width 163 height 9
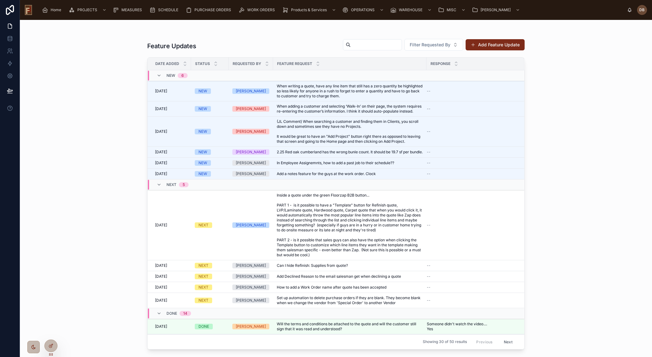
click at [494, 45] on button "Add Feature Update" at bounding box center [495, 44] width 59 height 11
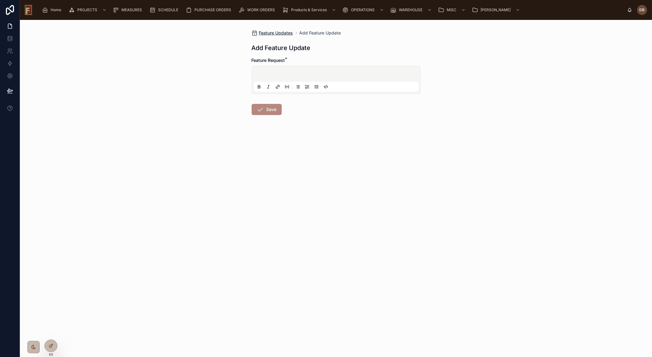
click at [283, 34] on span "Feature Updates" at bounding box center [276, 33] width 34 height 6
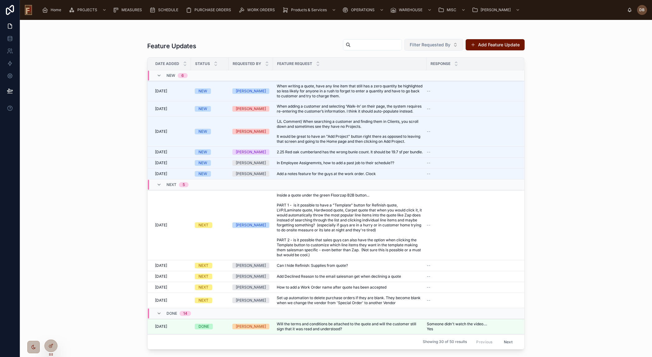
click at [436, 44] on span "Filter Requested By" at bounding box center [430, 45] width 41 height 6
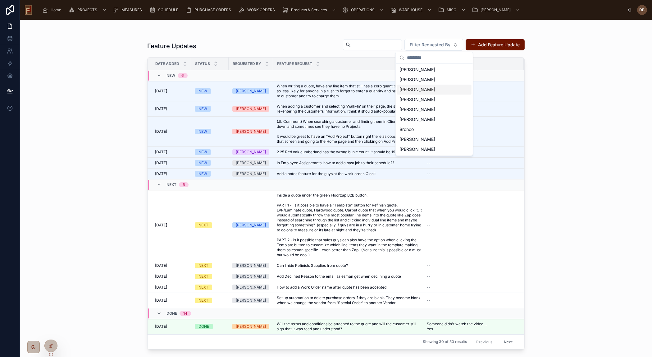
click at [12, 133] on div at bounding box center [10, 178] width 20 height 357
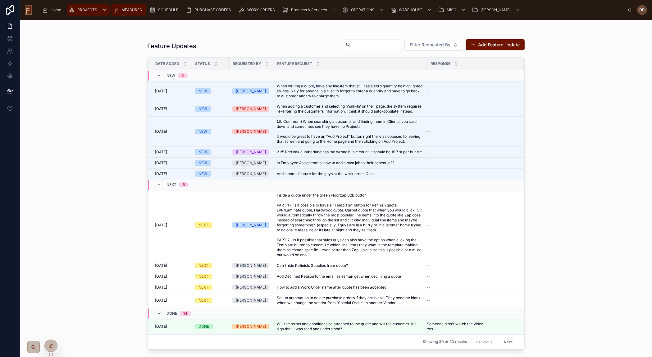
drag, startPoint x: 121, startPoint y: 10, endPoint x: 100, endPoint y: 15, distance: 21.6
click at [121, 10] on span "MEASURES" at bounding box center [131, 9] width 20 height 5
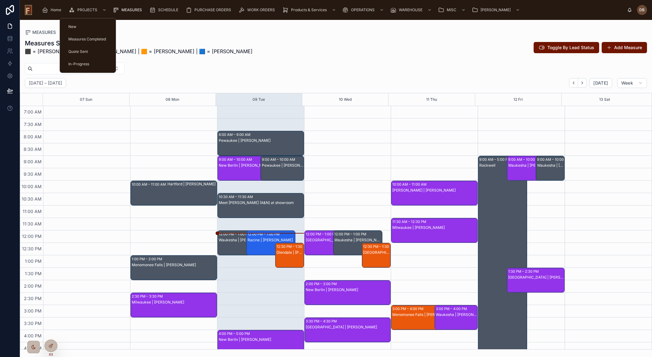
scroll to position [55, 0]
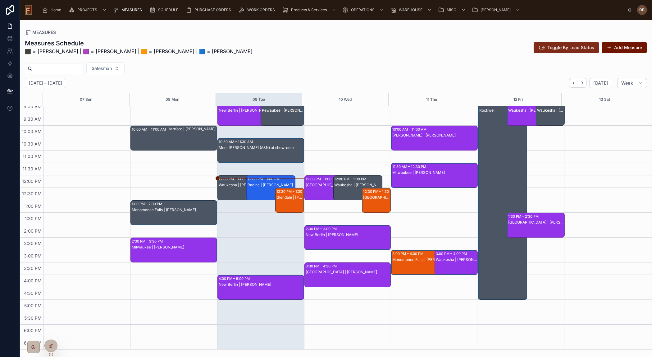
click at [577, 47] on span "Toggle By Lead Status" at bounding box center [570, 47] width 47 height 6
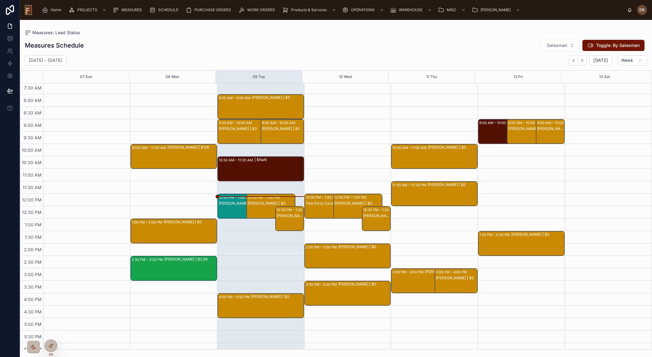
scroll to position [4, 0]
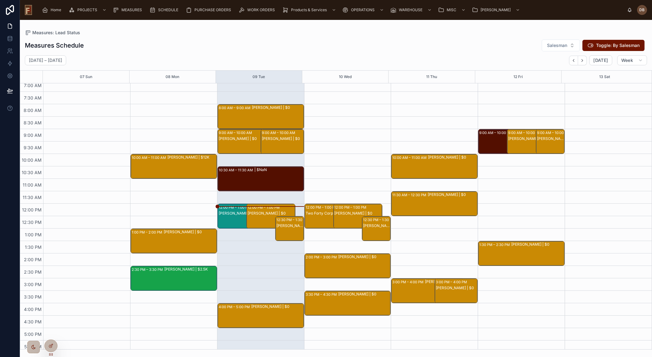
click at [174, 165] on div "Noah Peschel | $12K" at bounding box center [191, 166] width 49 height 24
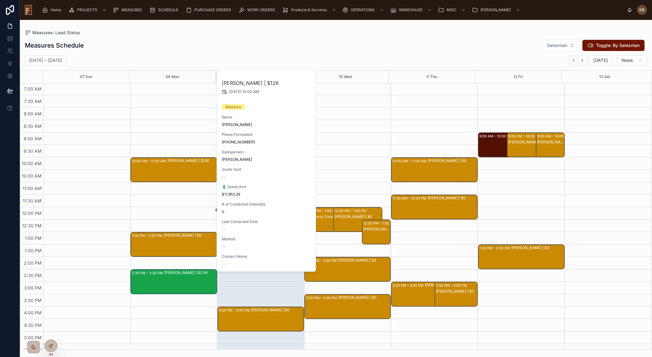
scroll to position [0, 0]
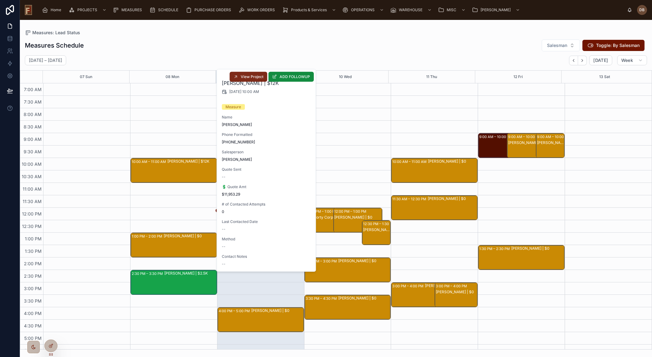
click at [251, 78] on span "View Project" at bounding box center [252, 76] width 23 height 5
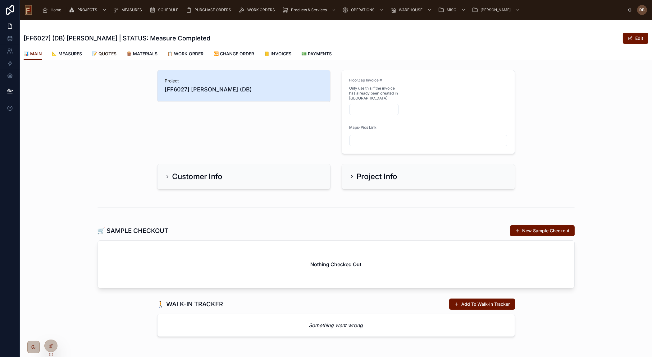
click at [111, 52] on span "📝 QUOTES" at bounding box center [104, 54] width 25 height 6
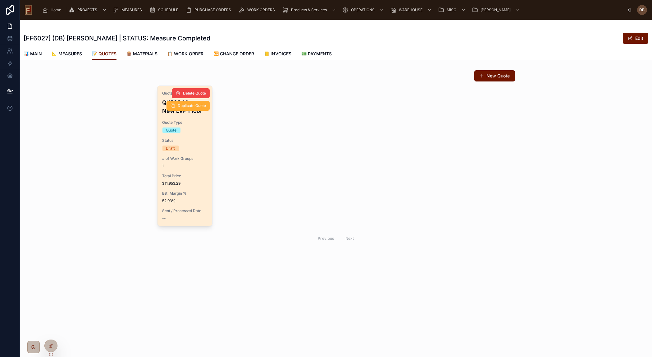
click at [193, 194] on span "Est. Margin %" at bounding box center [184, 193] width 45 height 5
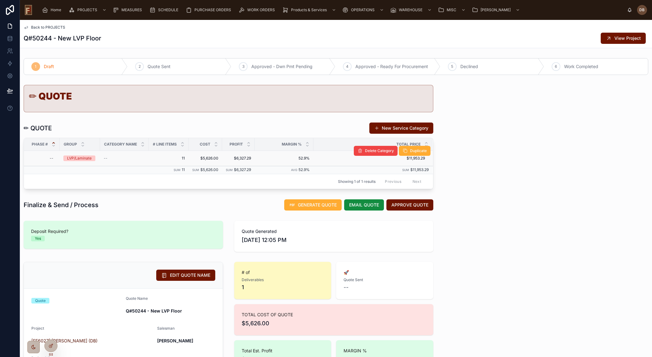
click at [205, 156] on span "$5,626.00" at bounding box center [205, 158] width 26 height 5
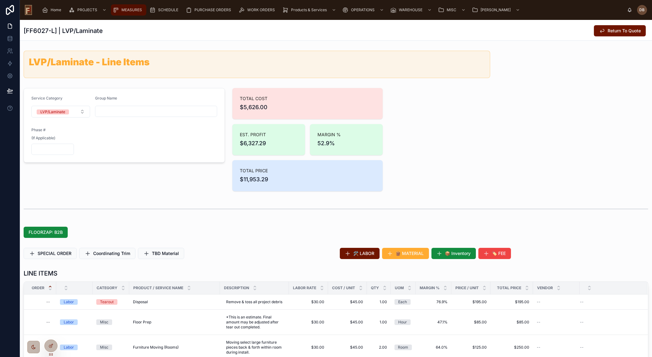
click at [129, 9] on span "MEASURES" at bounding box center [131, 9] width 20 height 5
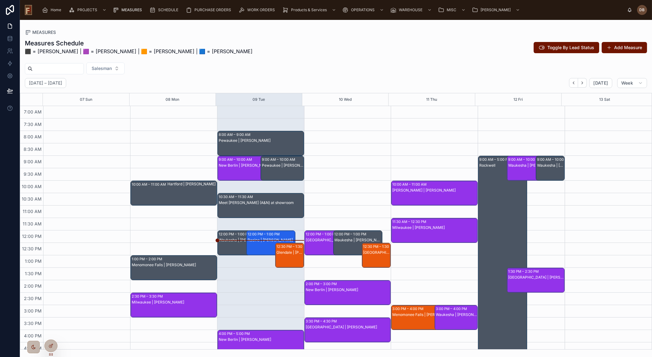
click at [177, 191] on div "Hartford | Noah Peschel" at bounding box center [191, 193] width 49 height 24
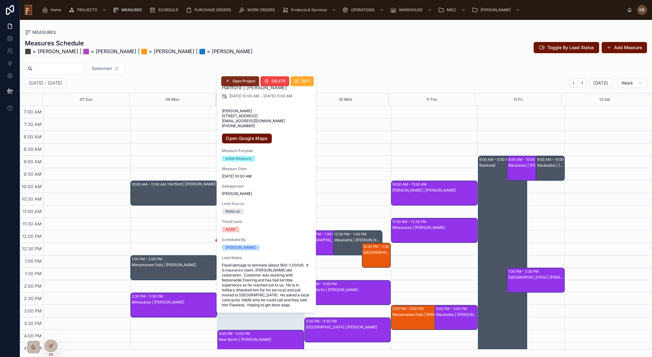
click at [241, 83] on span "Open Project" at bounding box center [243, 81] width 23 height 5
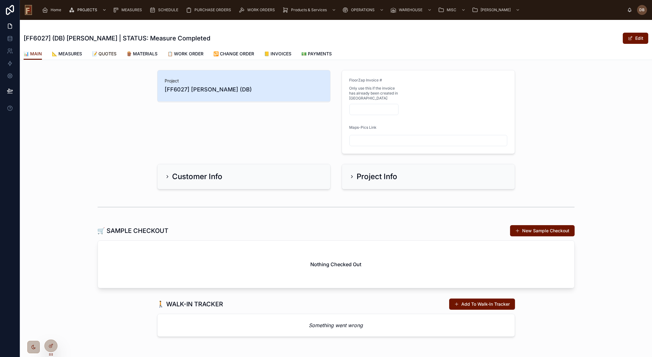
click at [114, 52] on span "📝 QUOTES" at bounding box center [104, 54] width 25 height 6
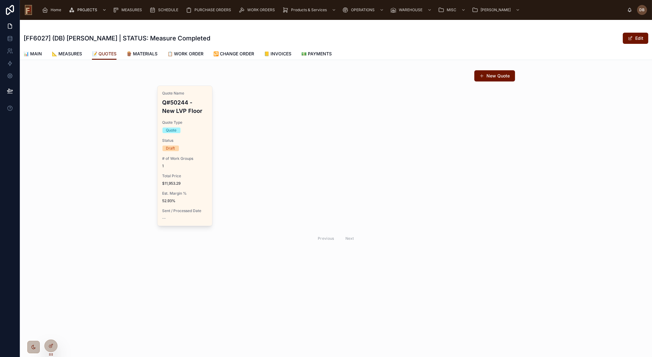
click at [195, 149] on div "Draft" at bounding box center [184, 148] width 45 height 6
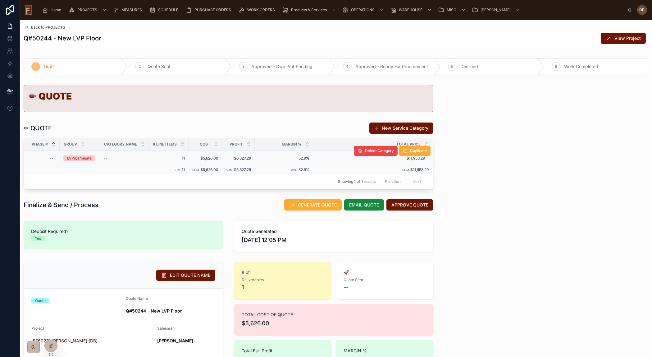
click at [76, 158] on div "LVP/Laminate" at bounding box center [79, 158] width 25 height 6
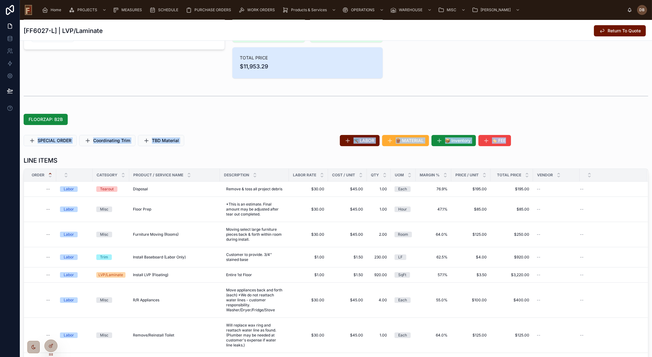
drag, startPoint x: 539, startPoint y: 130, endPoint x: 539, endPoint y: 124, distance: 5.3
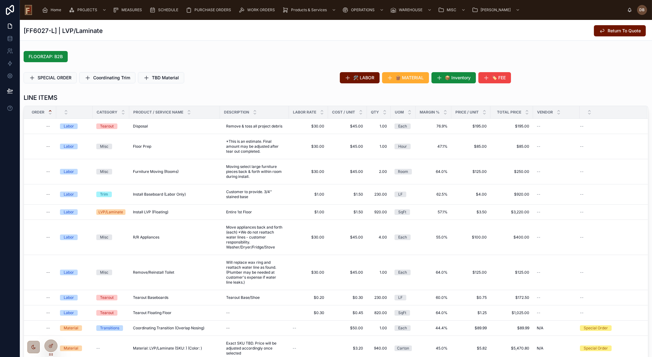
scroll to position [185, 0]
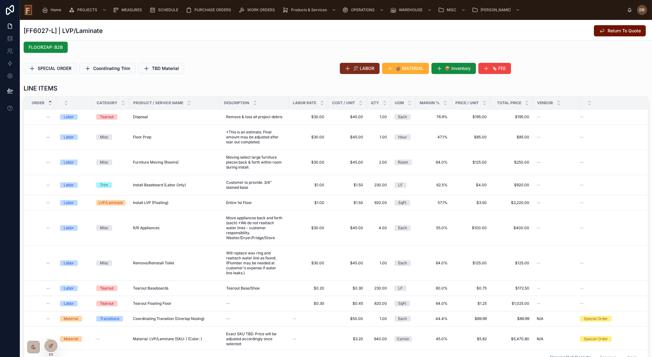
click at [356, 68] on span "🛠️ LABOR" at bounding box center [363, 68] width 21 height 6
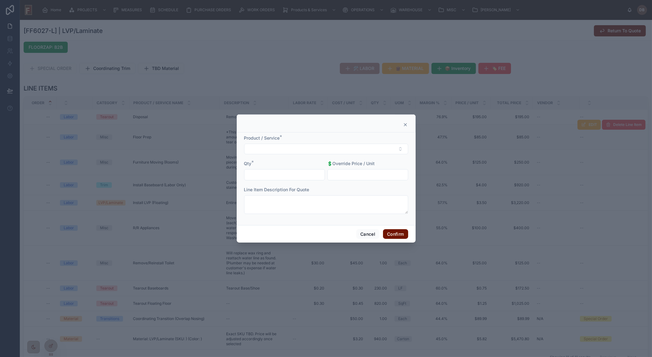
click at [403, 125] on icon at bounding box center [405, 124] width 5 height 5
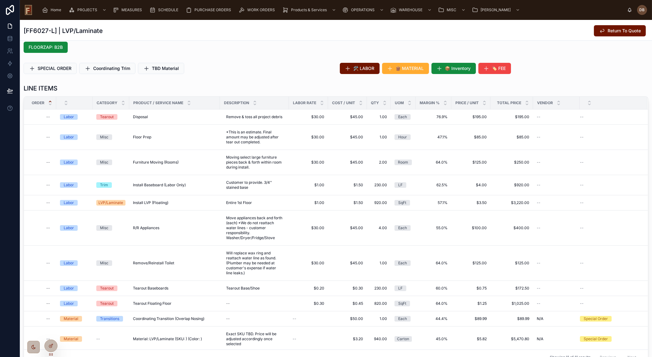
click at [275, 52] on div "FLOORZAP: B2B" at bounding box center [336, 47] width 625 height 11
click at [54, 11] on span "Home" at bounding box center [56, 9] width 11 height 5
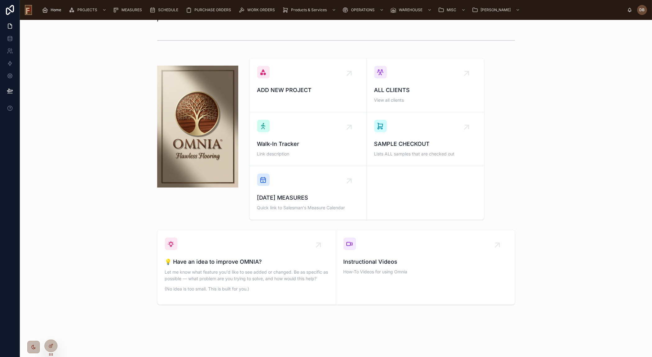
scroll to position [13, 0]
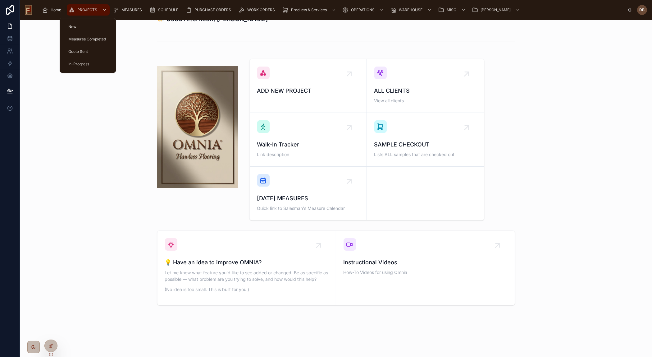
click at [85, 11] on span "PROJECTS" at bounding box center [87, 9] width 20 height 5
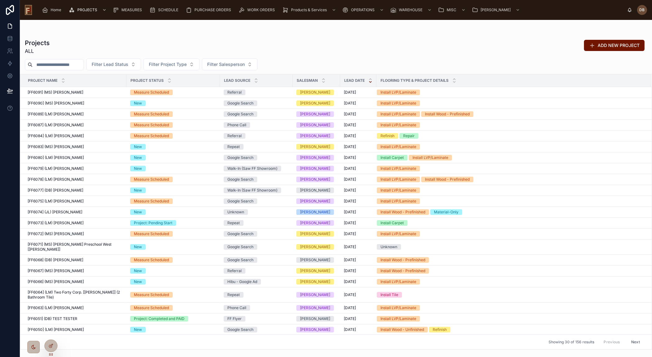
click at [67, 64] on input "text" at bounding box center [58, 64] width 51 height 9
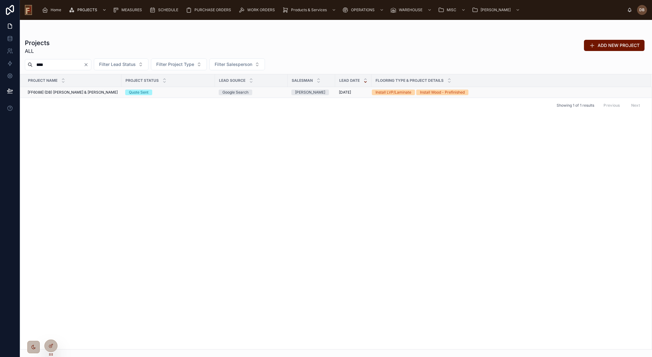
type input "****"
click at [81, 93] on span "[FF6088] (DB) Kaitlin & Jeremy Hosler" at bounding box center [73, 92] width 90 height 5
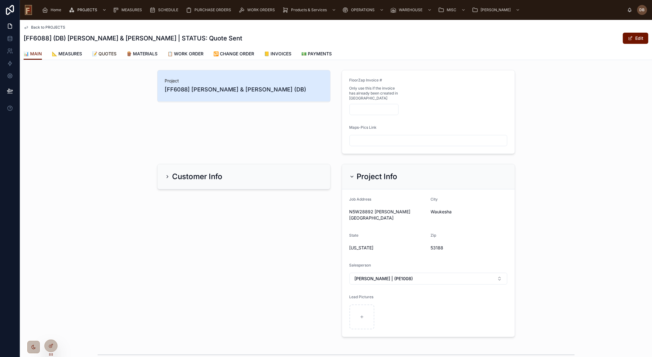
click at [109, 54] on span "📝 QUOTES" at bounding box center [104, 54] width 25 height 6
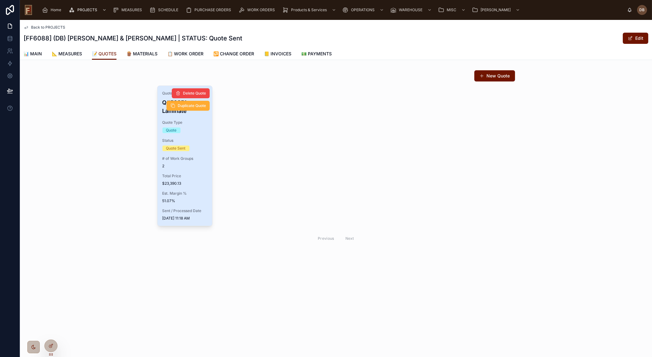
click at [193, 181] on span "$23,390.13" at bounding box center [184, 183] width 45 height 5
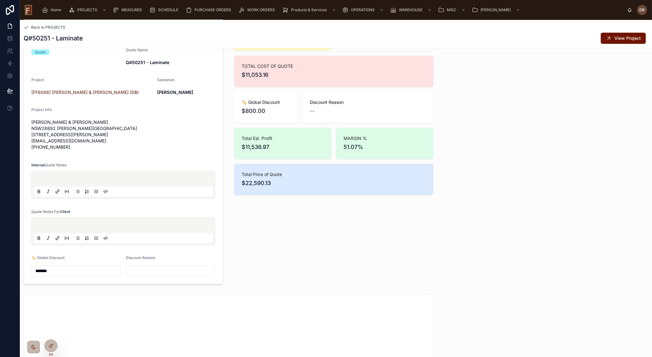
scroll to position [367, 0]
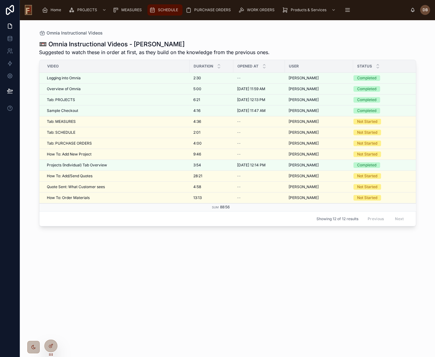
click at [165, 10] on span "SCHEDULE" at bounding box center [168, 9] width 20 height 5
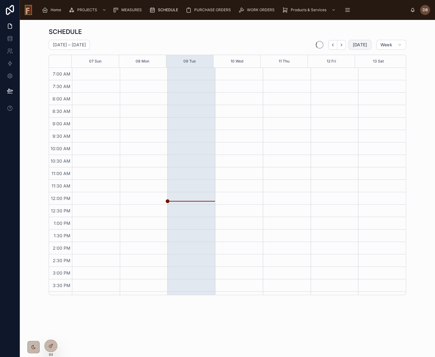
drag, startPoint x: 362, startPoint y: 46, endPoint x: 359, endPoint y: 9, distance: 37.1
click at [362, 45] on span "[DATE]" at bounding box center [360, 45] width 15 height 6
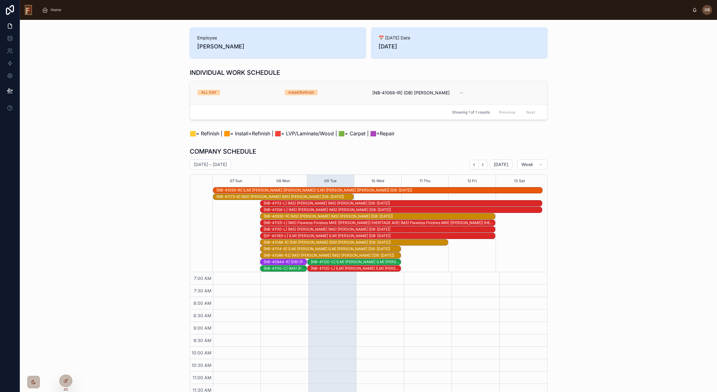
scroll to position [80, 0]
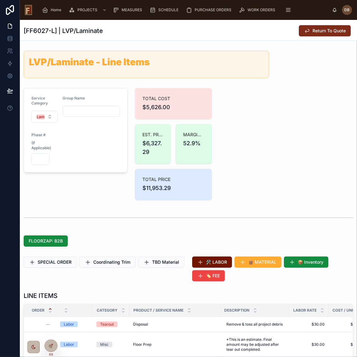
click at [328, 33] on span "Return To Quote" at bounding box center [328, 31] width 33 height 6
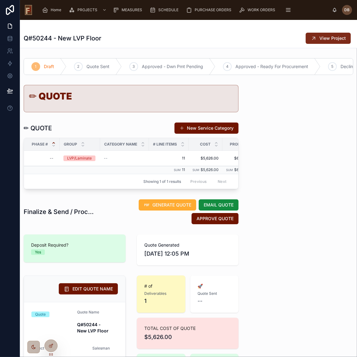
click at [329, 39] on span "View Project" at bounding box center [332, 38] width 26 height 6
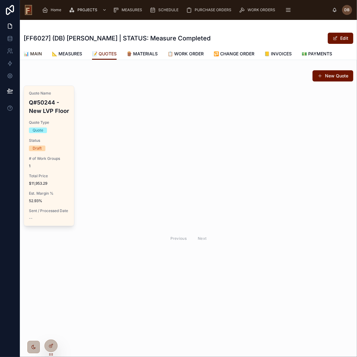
click at [34, 53] on span "📊 MAIN" at bounding box center [33, 54] width 18 height 6
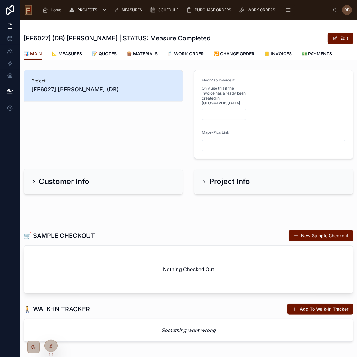
drag, startPoint x: 200, startPoint y: 177, endPoint x: 246, endPoint y: 184, distance: 46.0
click at [202, 179] on icon at bounding box center [204, 181] width 5 height 5
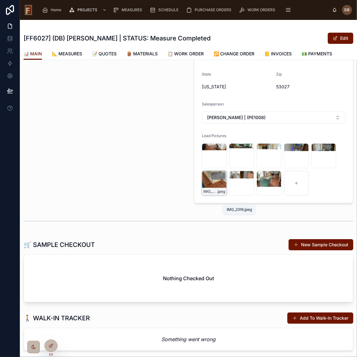
scroll to position [169, 0]
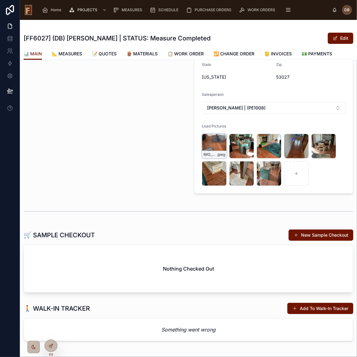
click at [211, 139] on div "IMG_2322 .jpeg" at bounding box center [214, 146] width 25 height 25
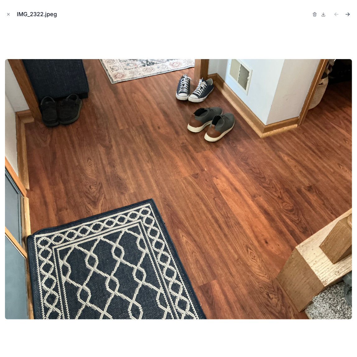
click at [348, 13] on icon "Next file" at bounding box center [349, 14] width 2 height 2
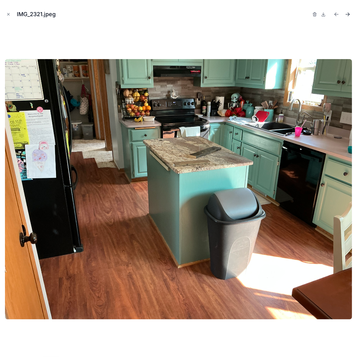
click at [349, 15] on icon "Next file" at bounding box center [347, 14] width 6 height 6
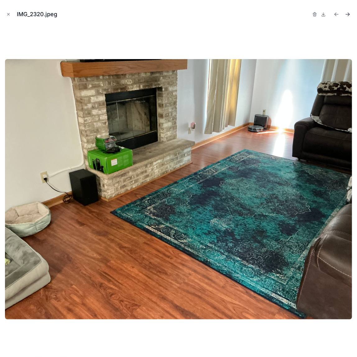
click at [349, 15] on icon "Next file" at bounding box center [347, 14] width 6 height 6
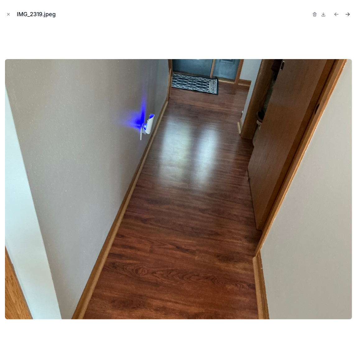
click at [350, 15] on icon "Next file" at bounding box center [347, 14] width 6 height 6
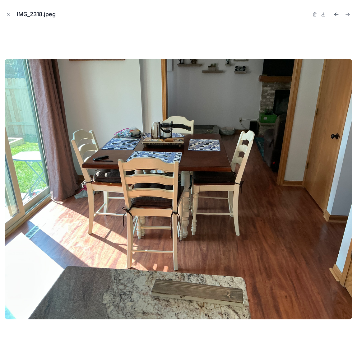
click at [335, 13] on icon "Previous file" at bounding box center [335, 14] width 2 height 2
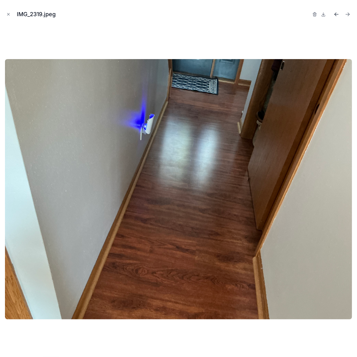
click at [335, 13] on icon "Previous file" at bounding box center [335, 14] width 2 height 2
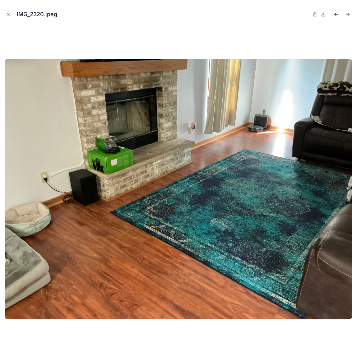
click at [335, 13] on icon "Previous file" at bounding box center [335, 14] width 2 height 2
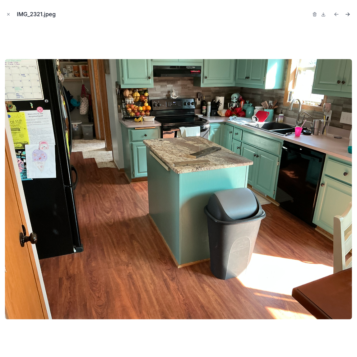
click at [348, 15] on icon "Next file" at bounding box center [349, 15] width 2 height 2
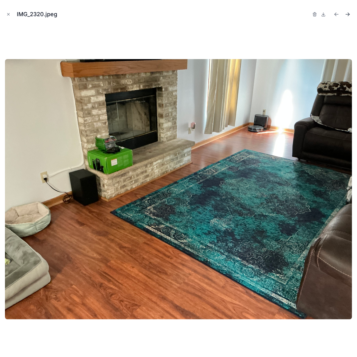
click at [348, 15] on icon "Next file" at bounding box center [349, 15] width 2 height 2
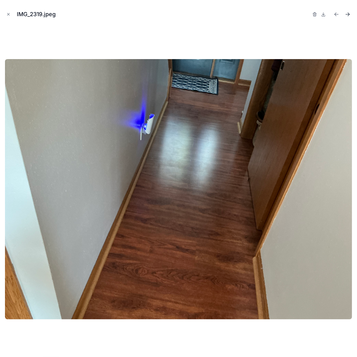
click at [348, 15] on icon "Next file" at bounding box center [349, 15] width 2 height 2
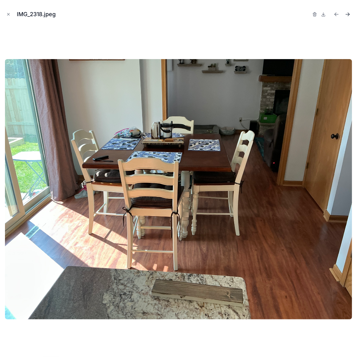
click at [348, 15] on icon "Next file" at bounding box center [347, 14] width 6 height 6
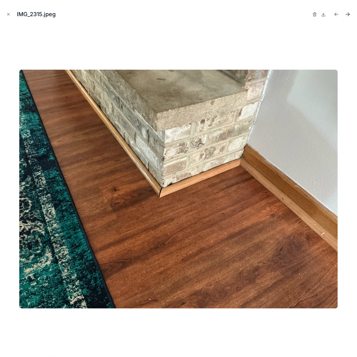
click at [348, 15] on icon "Next file" at bounding box center [347, 14] width 6 height 6
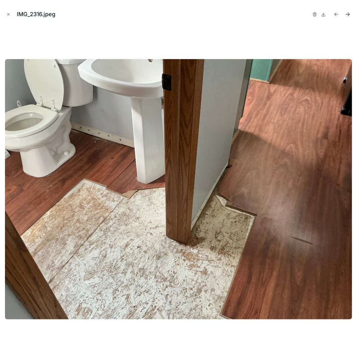
click at [348, 15] on icon "Next file" at bounding box center [347, 14] width 6 height 6
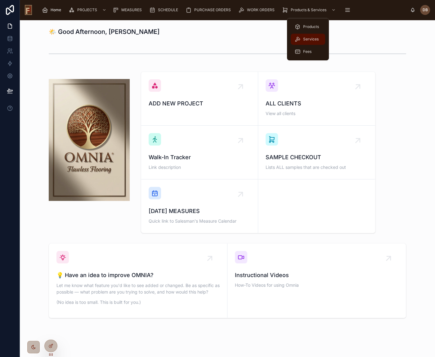
click at [311, 41] on span "Services" at bounding box center [311, 39] width 16 height 5
